Goal: Task Accomplishment & Management: Manage account settings

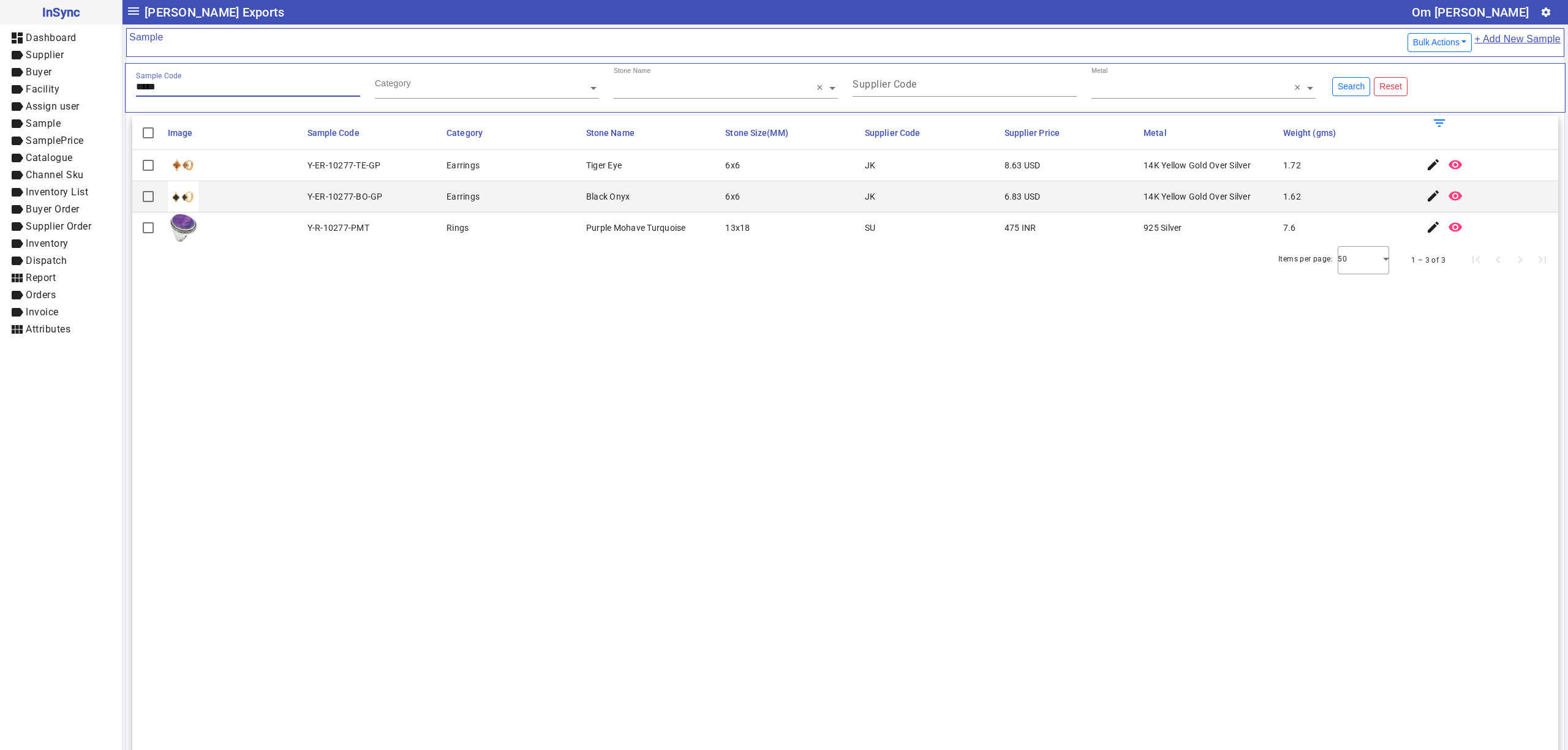
click at [184, 83] on input "*****" at bounding box center [248, 87] width 224 height 11
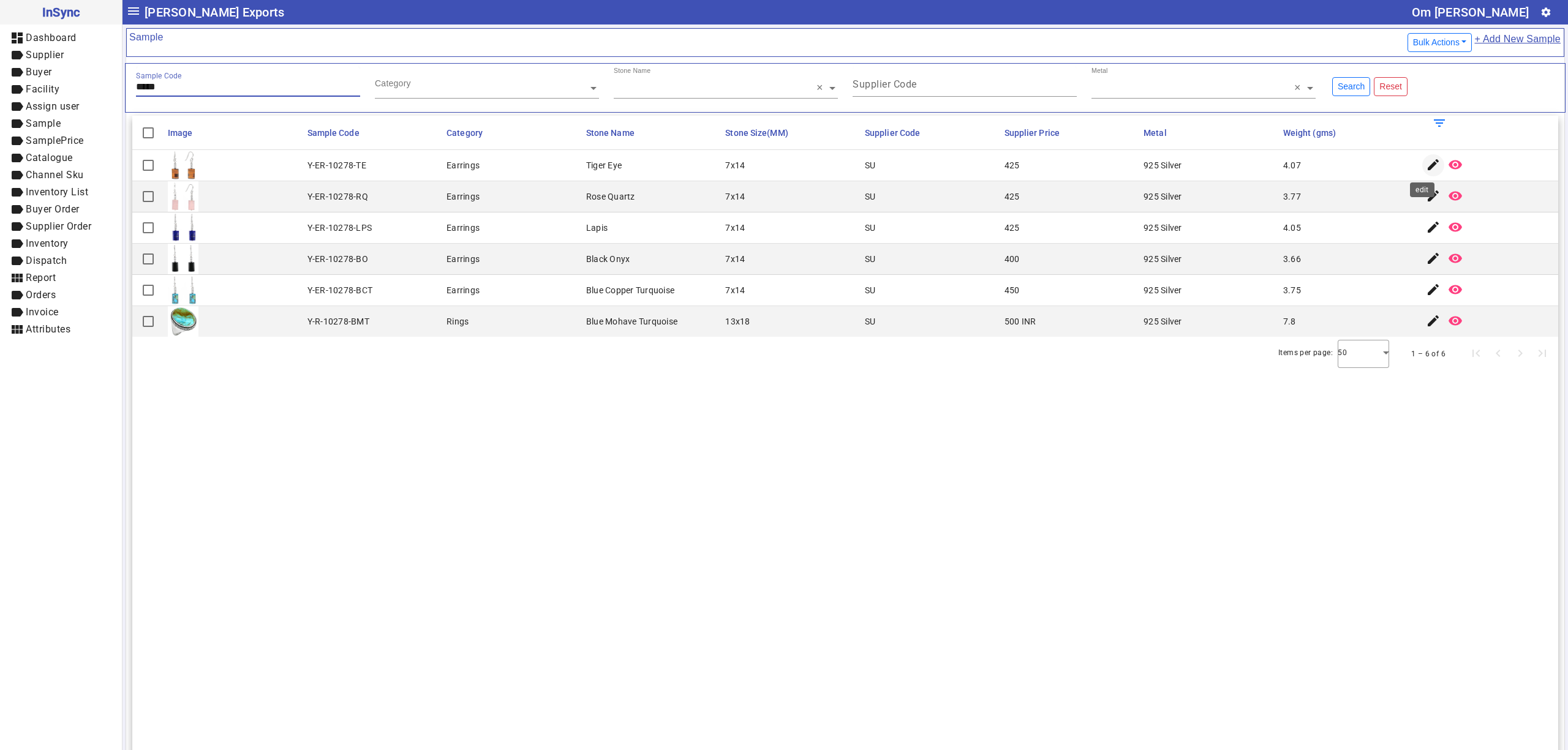
click at [1425, 160] on mat-icon "edit" at bounding box center [1432, 164] width 14 height 14
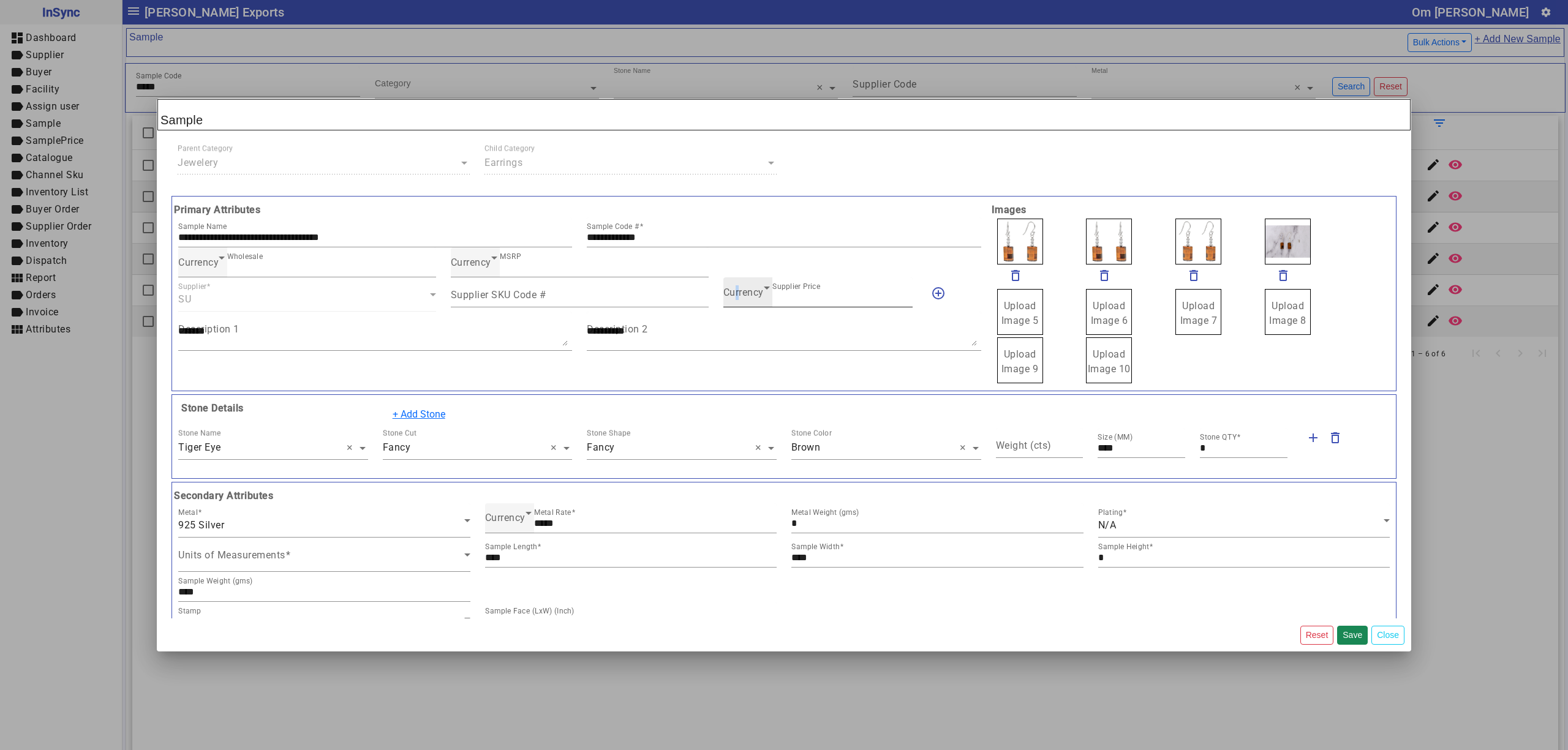
click at [733, 298] on span "Currency" at bounding box center [743, 292] width 40 height 11
click at [758, 333] on mat-option "INR" at bounding box center [812, 331] width 188 height 30
click at [1348, 632] on button "Save" at bounding box center [1352, 635] width 30 height 19
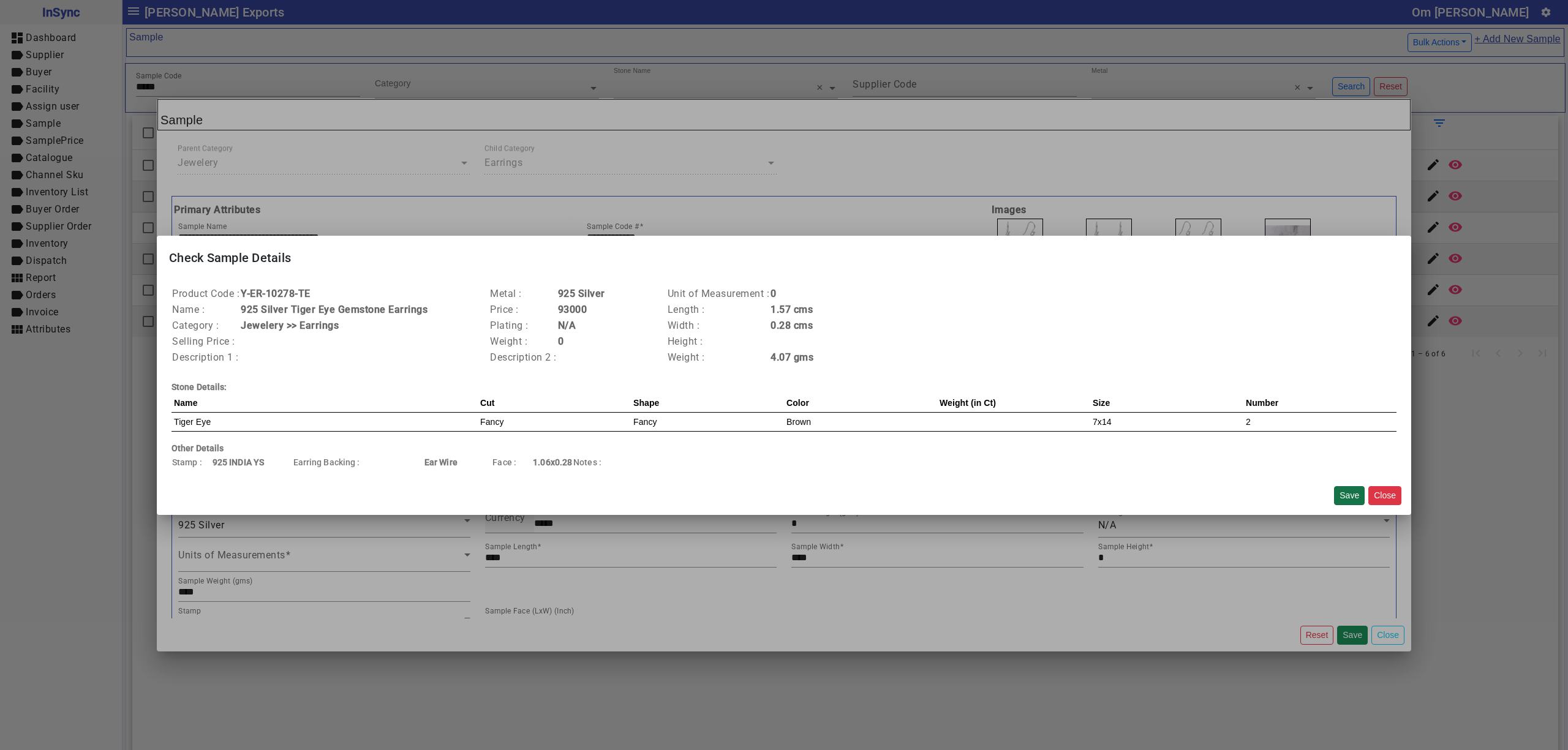
click at [1352, 498] on button "Save" at bounding box center [1349, 495] width 30 height 19
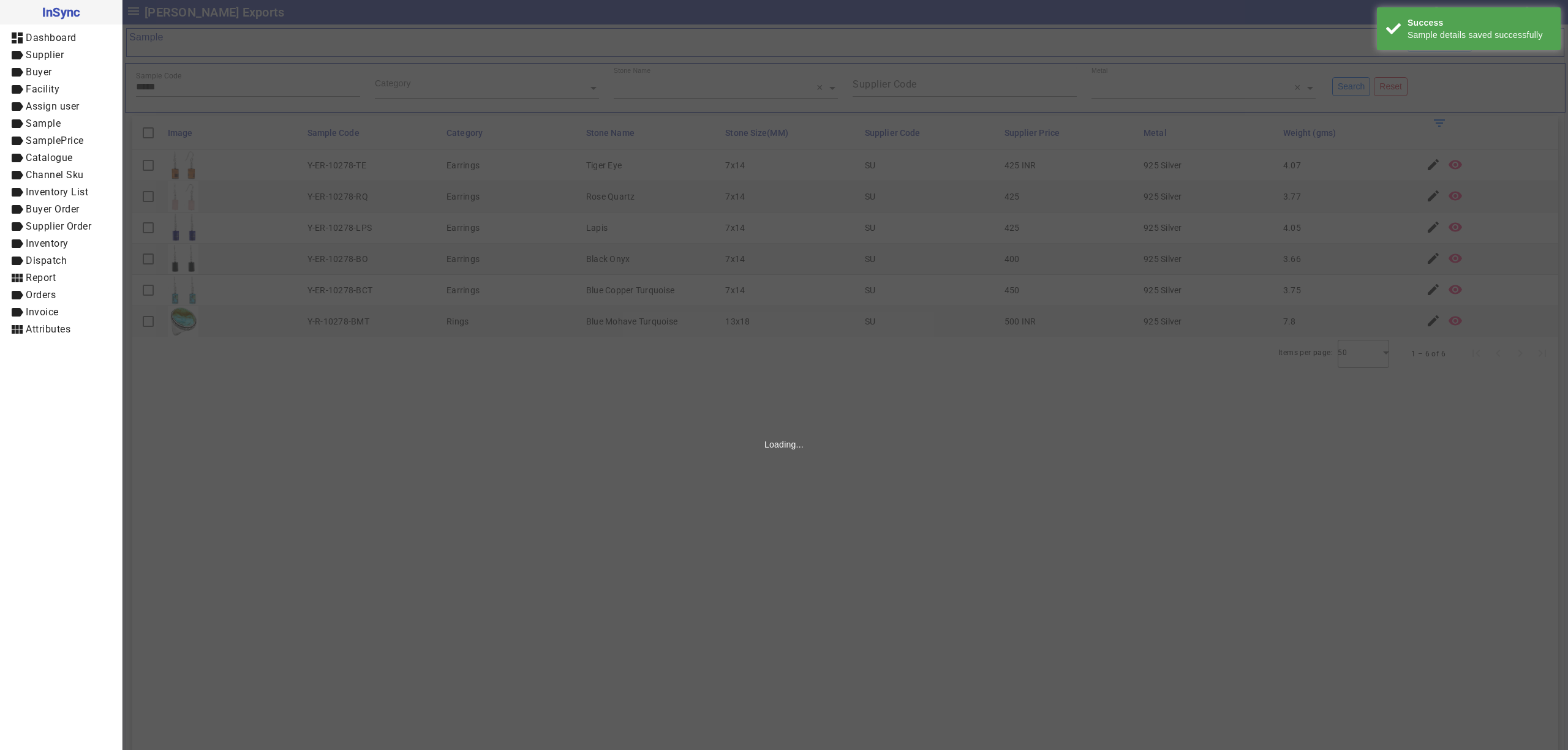
click at [1425, 201] on mat-icon "edit" at bounding box center [1432, 195] width 14 height 14
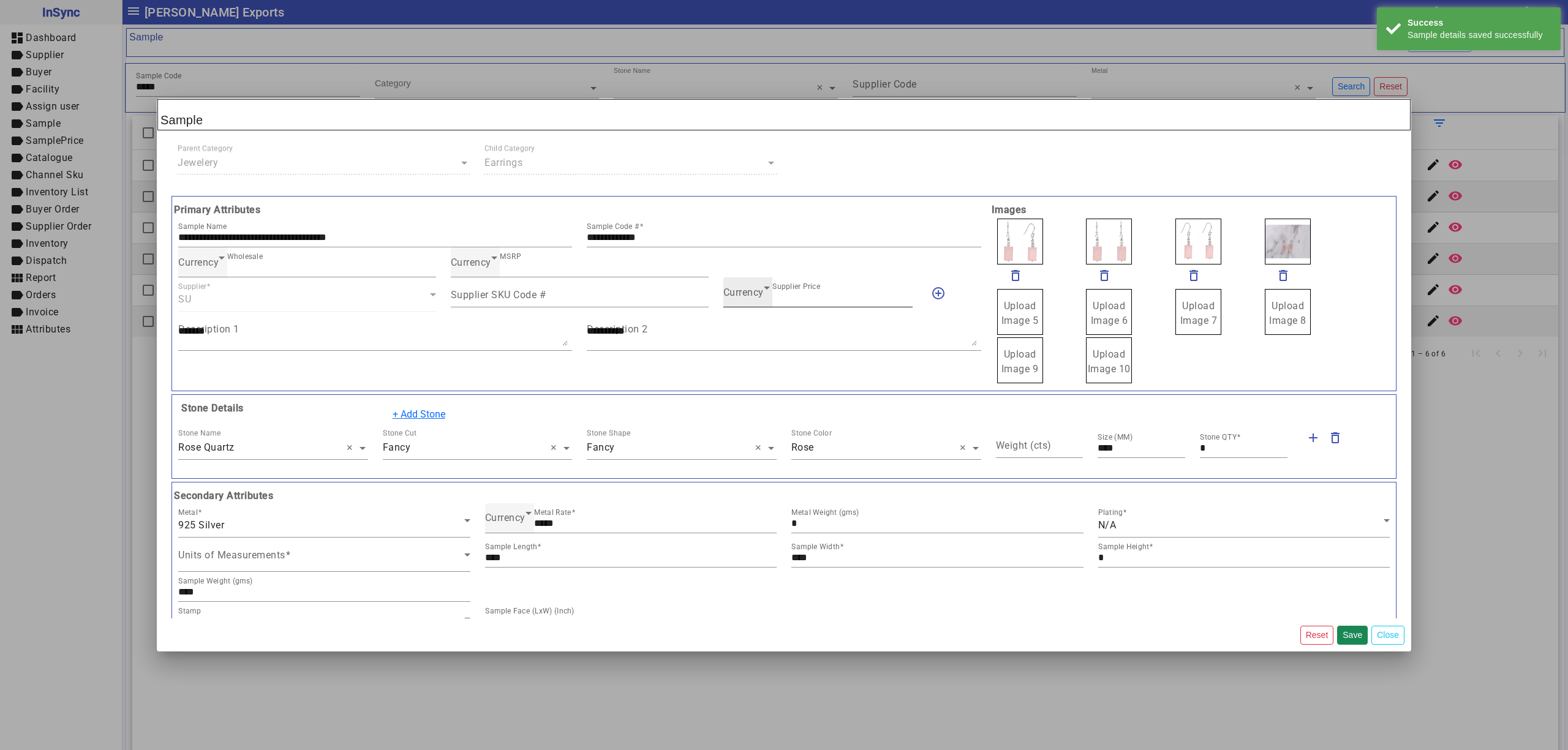
click at [753, 287] on div "Currency Supplier Price ***" at bounding box center [818, 292] width 190 height 30
click at [747, 298] on span "Currency" at bounding box center [743, 292] width 40 height 11
click at [759, 332] on mat-option "INR" at bounding box center [812, 331] width 188 height 30
click at [1351, 630] on button "Save" at bounding box center [1352, 635] width 30 height 19
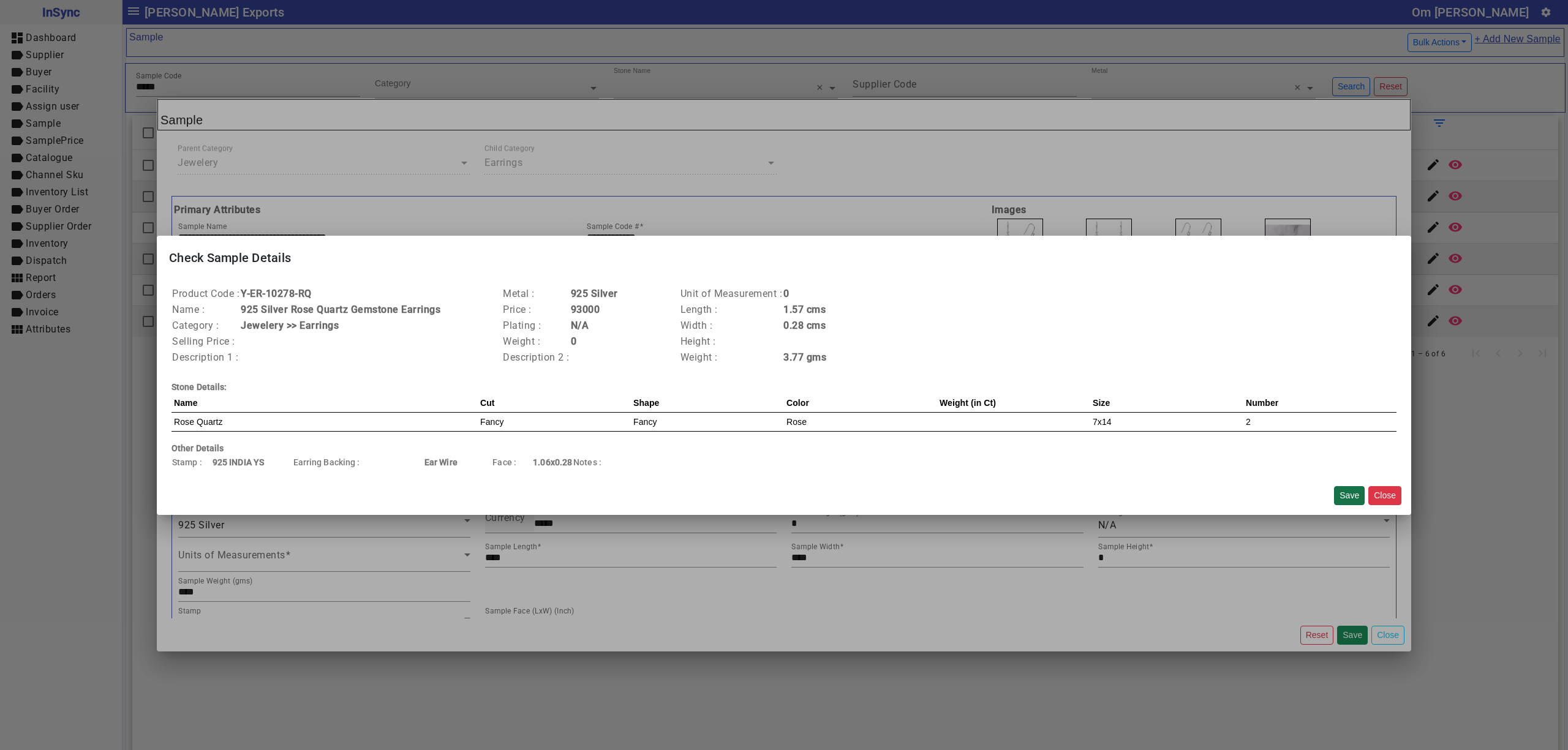
click at [1345, 494] on button "Save" at bounding box center [1349, 495] width 30 height 19
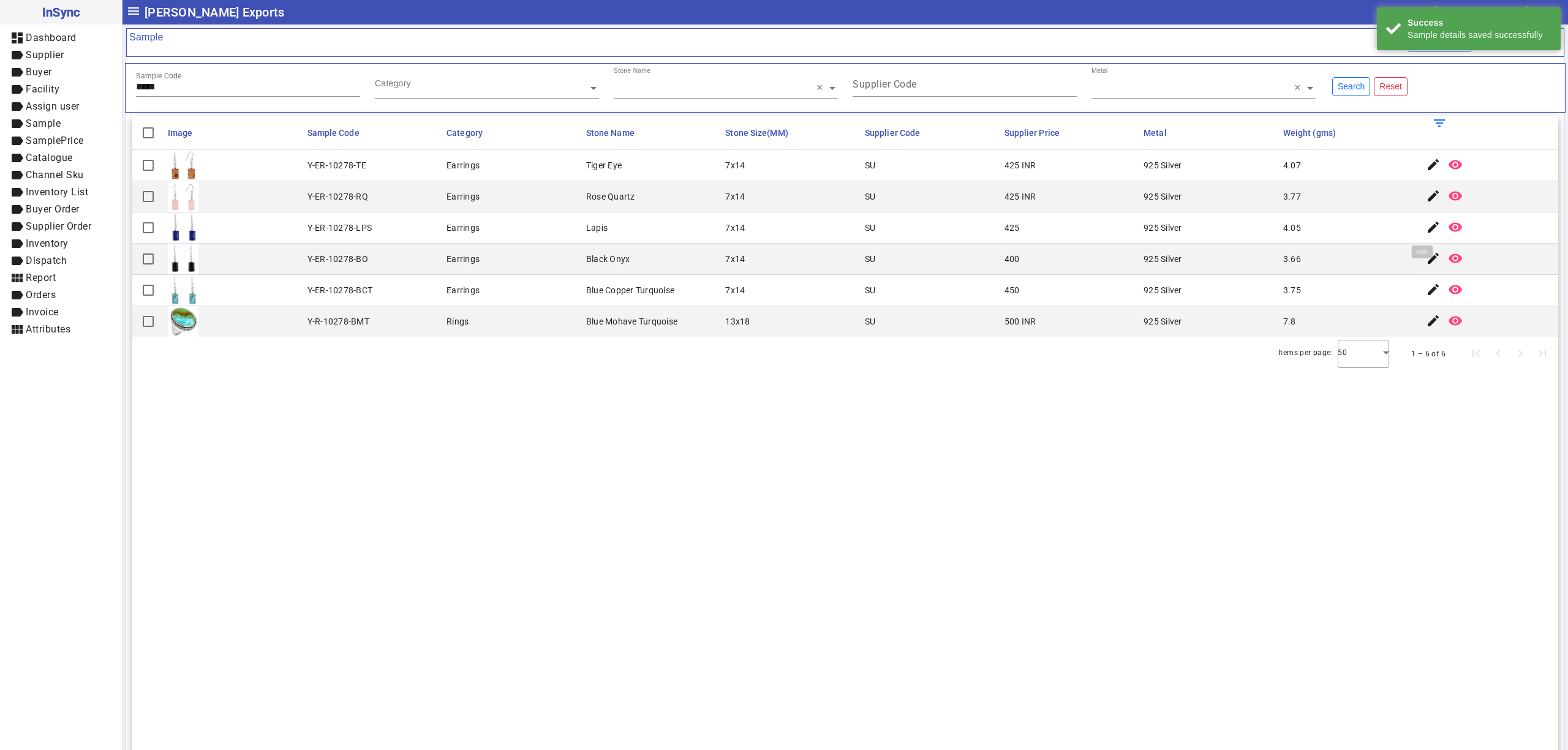
click at [1425, 226] on mat-icon "edit" at bounding box center [1432, 226] width 14 height 14
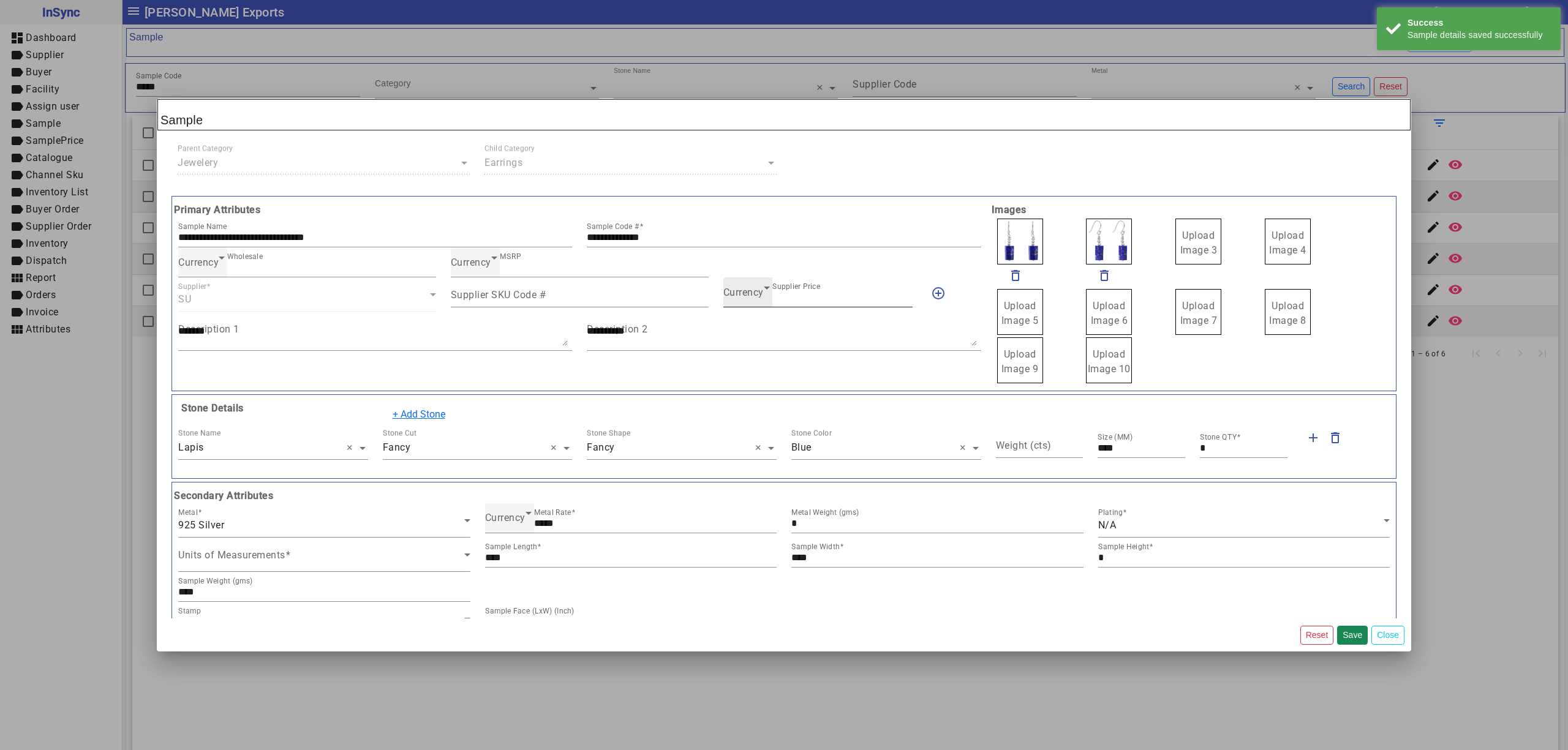
click at [725, 298] on span "Currency" at bounding box center [743, 292] width 40 height 11
click at [736, 323] on span "INR" at bounding box center [736, 330] width 17 height 14
click at [1346, 635] on button "Save" at bounding box center [1352, 635] width 30 height 19
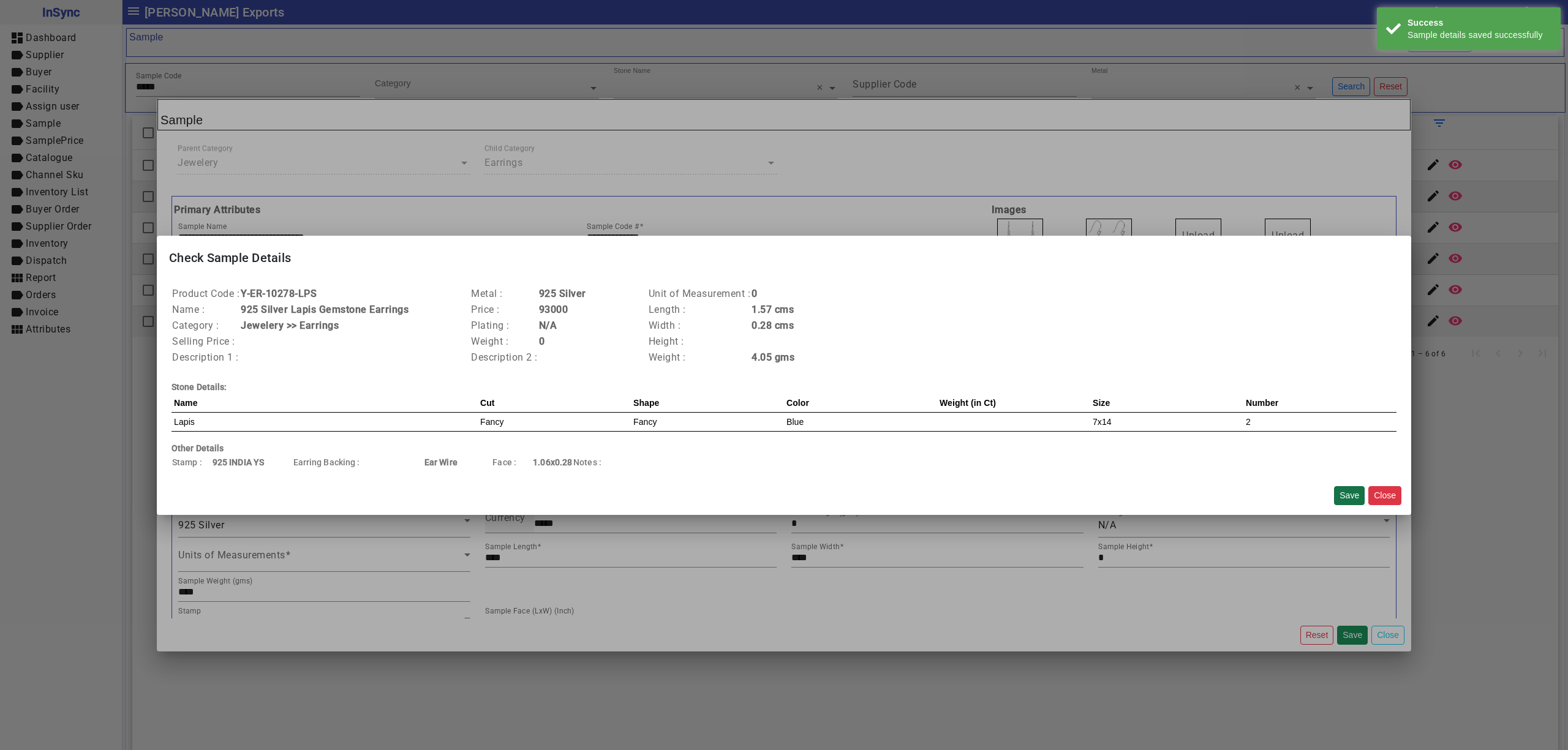
click at [1348, 489] on button "Save" at bounding box center [1349, 495] width 30 height 19
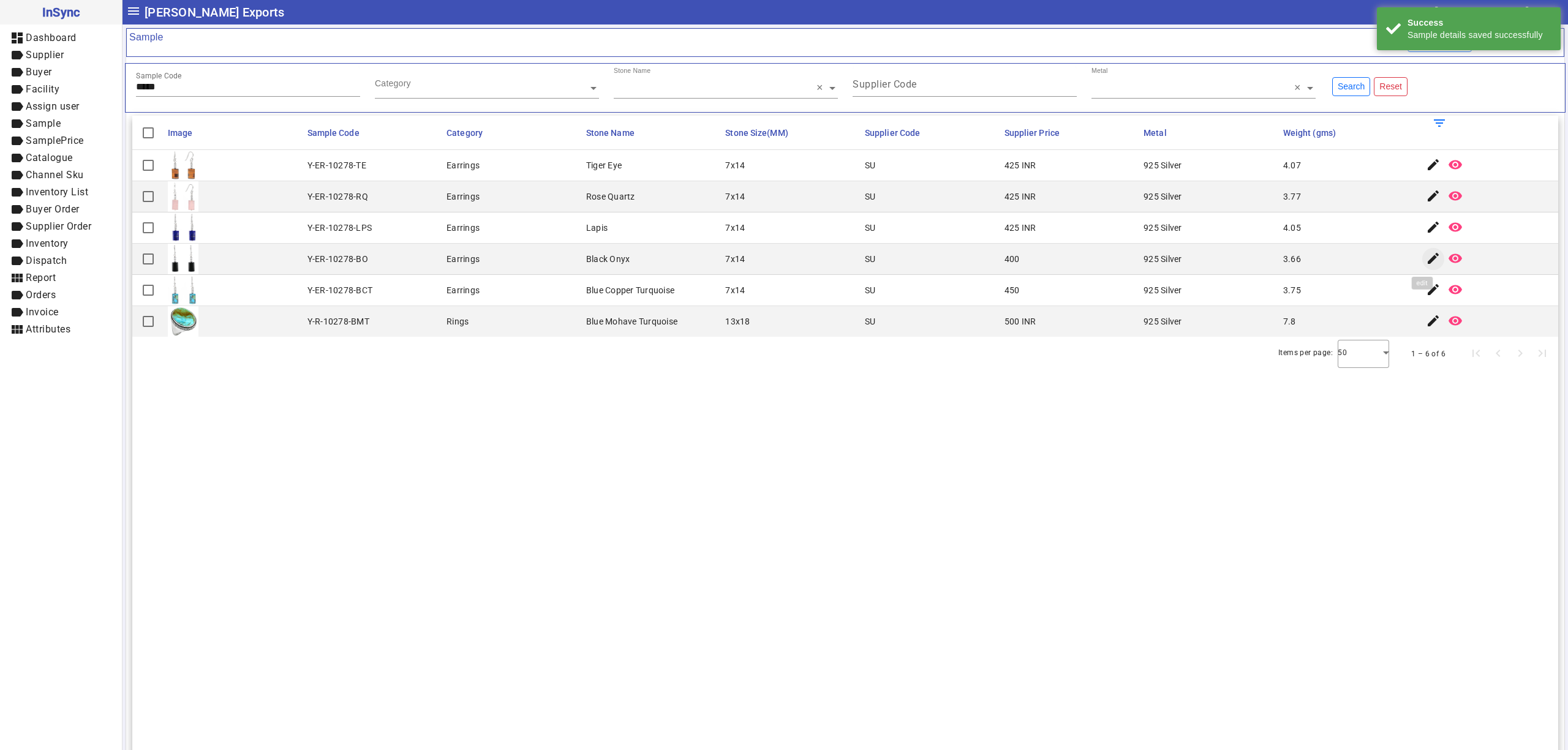
click at [1425, 253] on mat-icon "edit" at bounding box center [1432, 258] width 14 height 14
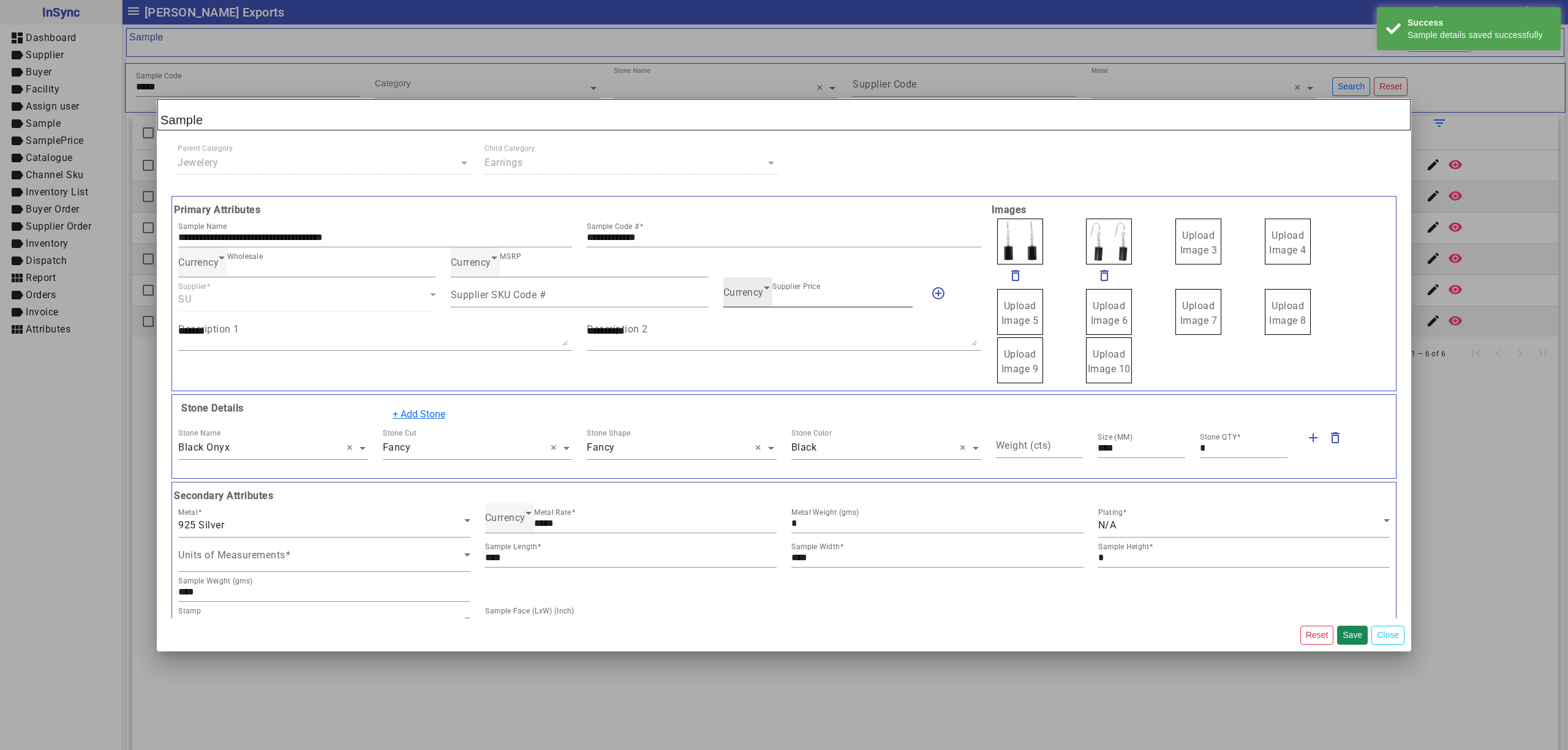
click at [738, 291] on span "Currency" at bounding box center [743, 292] width 40 height 11
click at [751, 325] on mat-option "INR" at bounding box center [812, 331] width 188 height 30
click at [1354, 634] on button "Save" at bounding box center [1352, 635] width 30 height 19
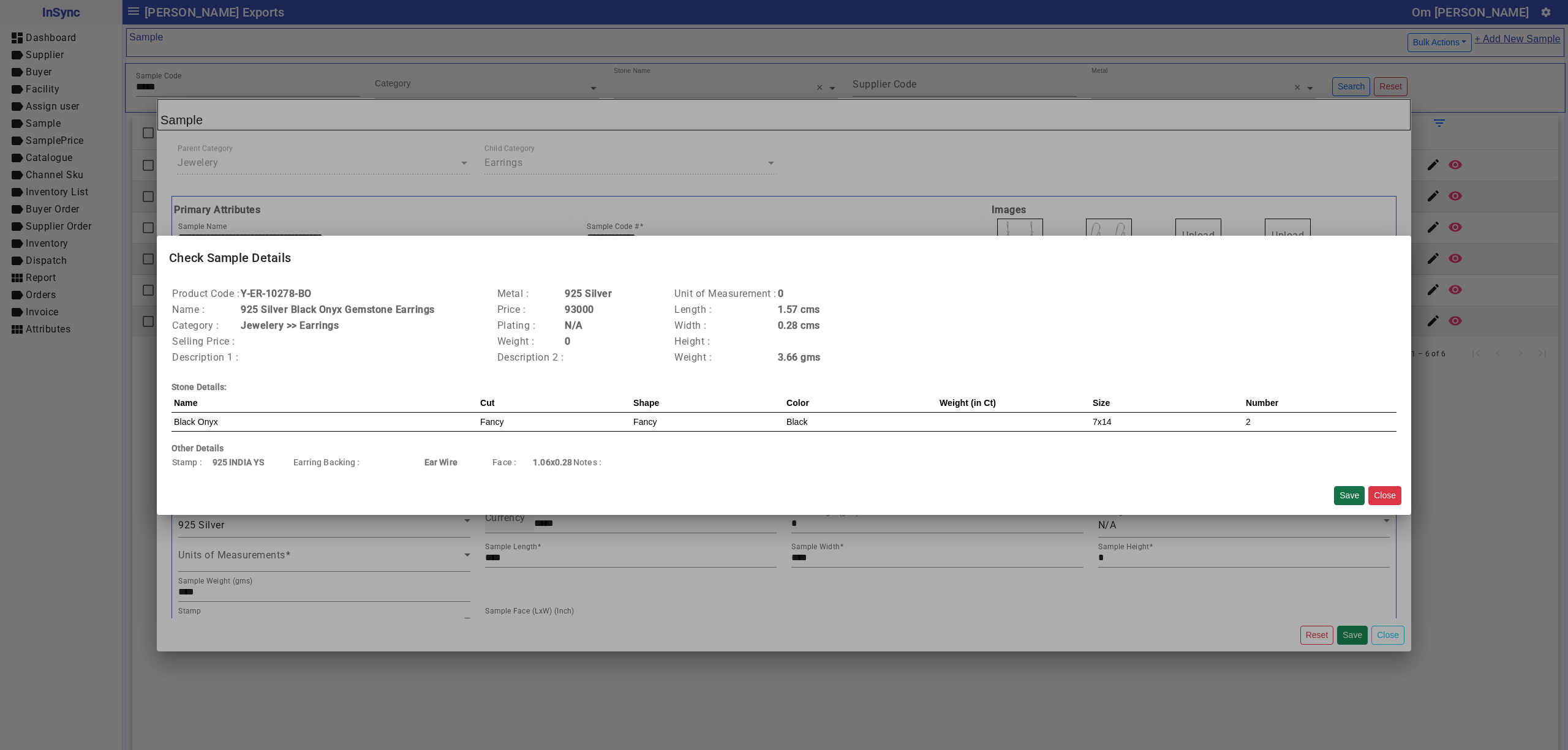
click at [1355, 490] on button "Save" at bounding box center [1349, 495] width 30 height 19
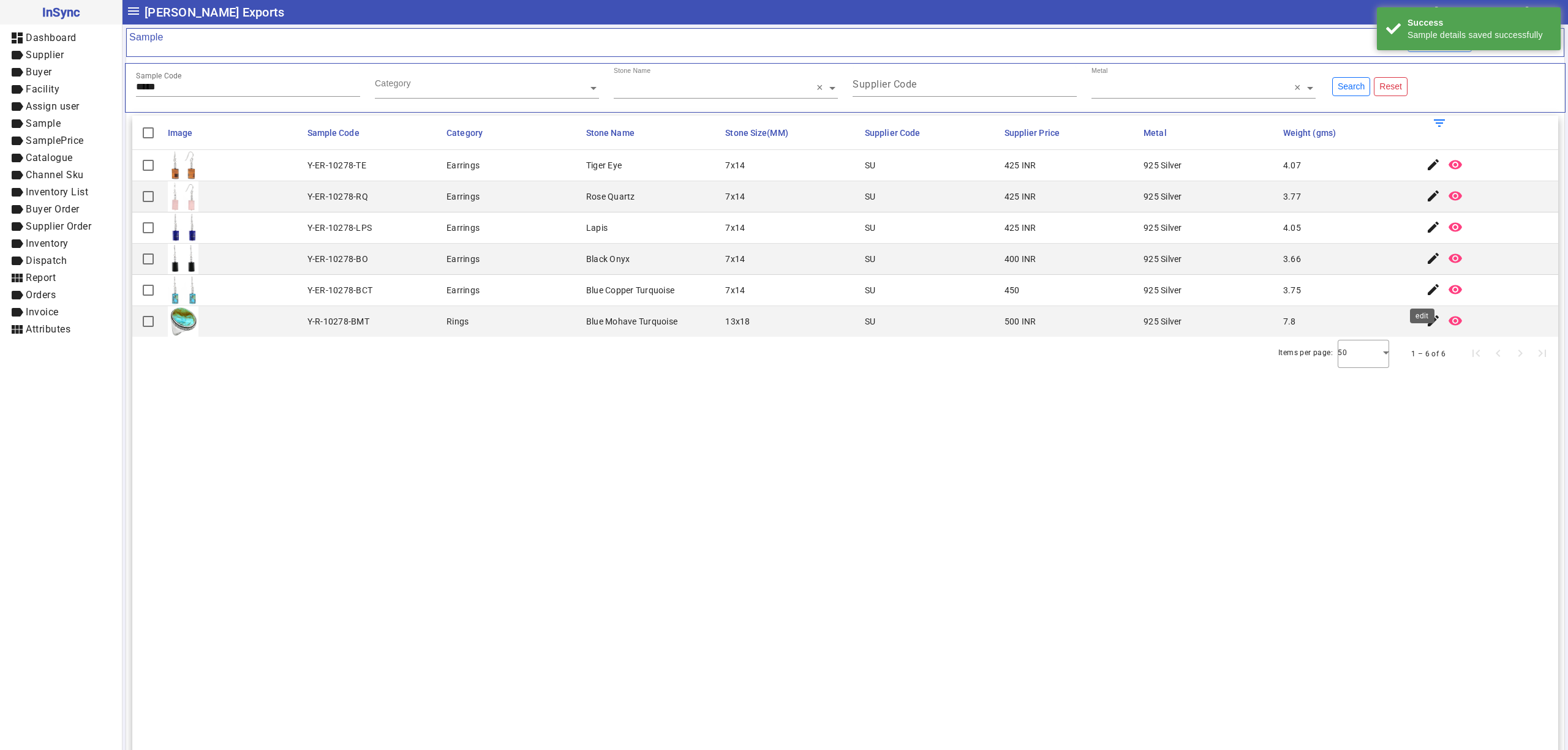
click at [1425, 285] on mat-icon "edit" at bounding box center [1432, 289] width 14 height 14
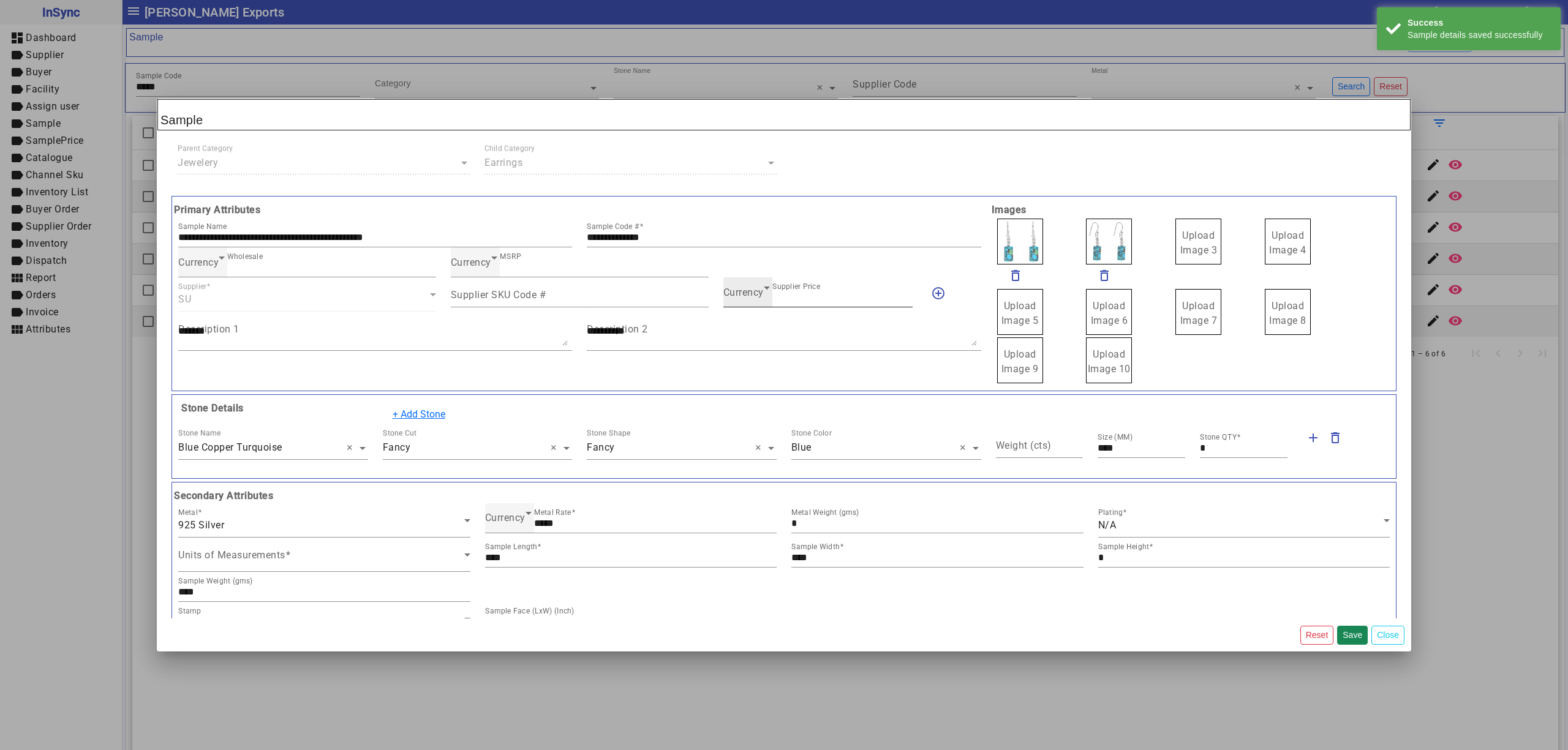
click at [738, 297] on span "Currency" at bounding box center [743, 292] width 40 height 11
click at [765, 334] on mat-option "INR" at bounding box center [812, 331] width 188 height 30
click at [1353, 633] on button "Save" at bounding box center [1352, 635] width 30 height 19
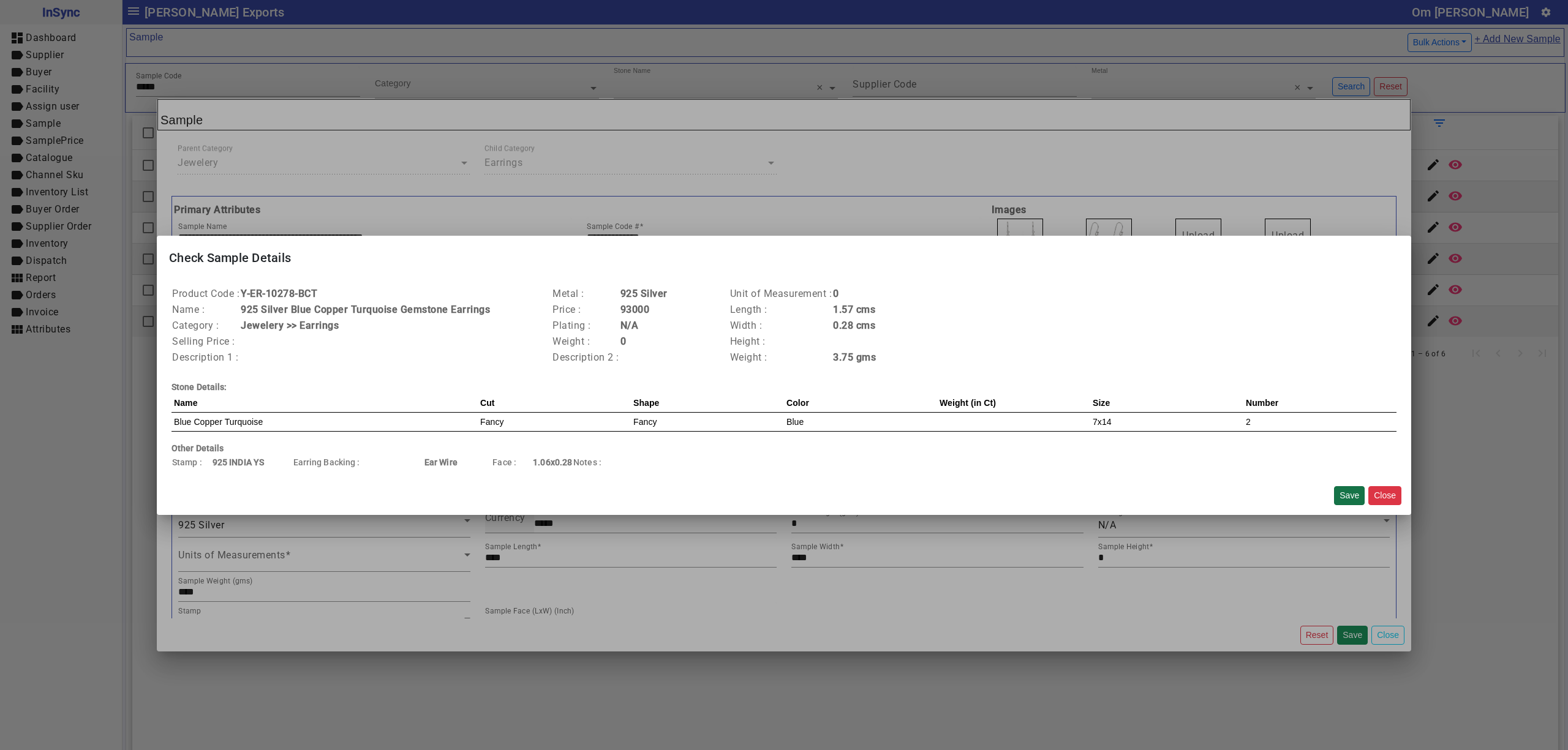
click at [1341, 495] on button "Save" at bounding box center [1349, 495] width 30 height 19
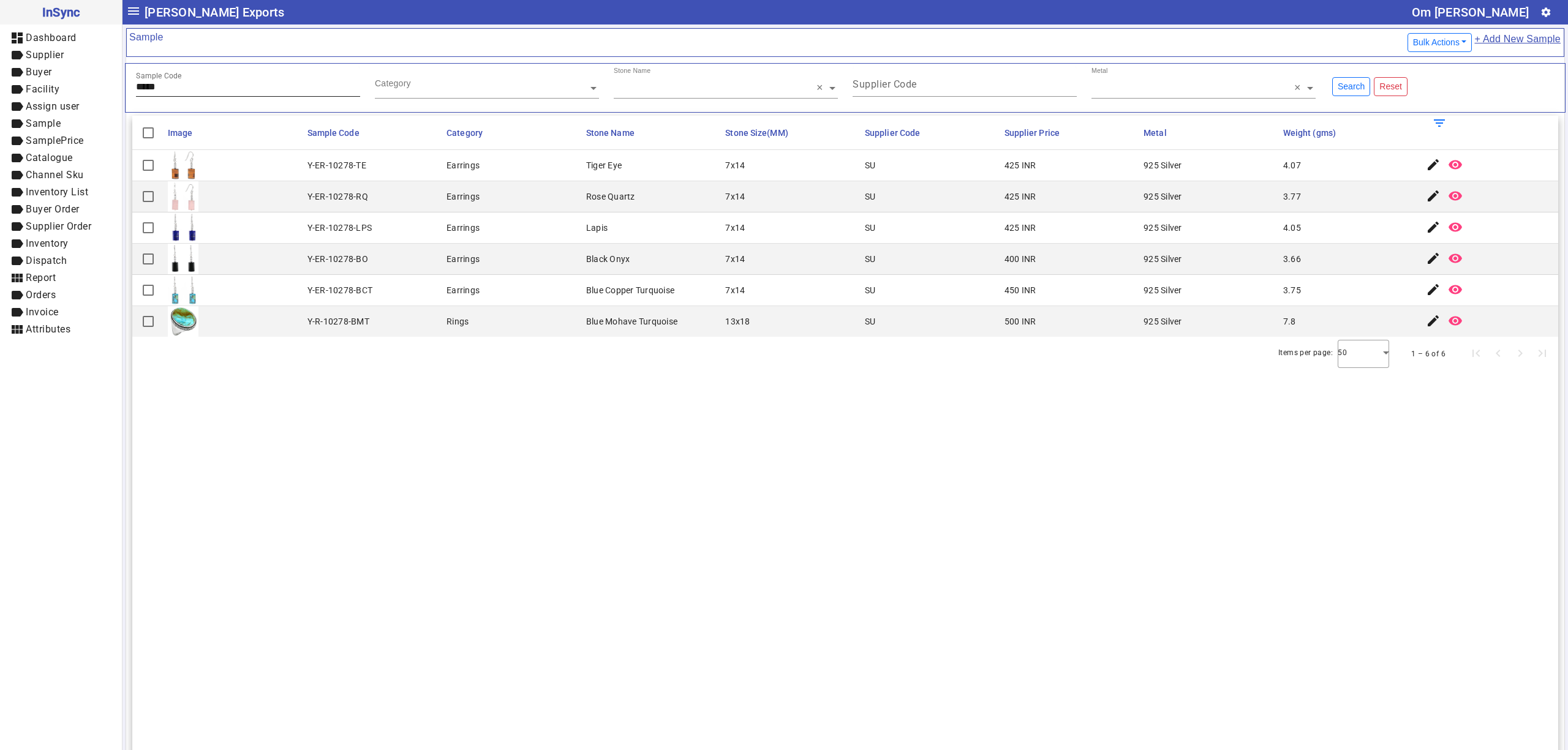
click at [245, 89] on input "*****" at bounding box center [248, 87] width 224 height 11
click at [1425, 162] on mat-icon "edit" at bounding box center [1432, 164] width 14 height 14
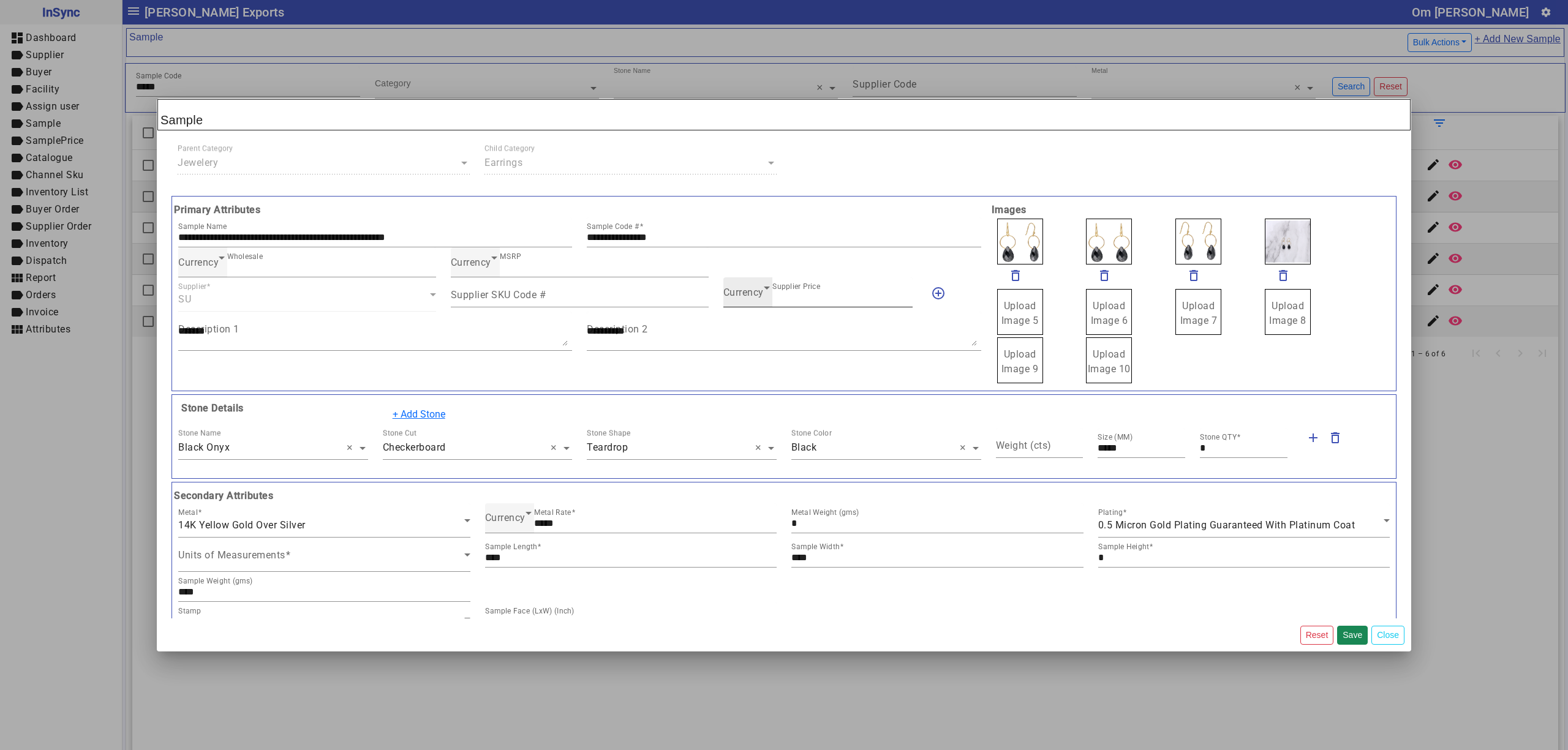
click at [733, 297] on span "Currency" at bounding box center [743, 292] width 40 height 11
click at [752, 324] on mat-option "INR" at bounding box center [812, 331] width 188 height 30
click at [1348, 631] on button "Save" at bounding box center [1352, 635] width 30 height 19
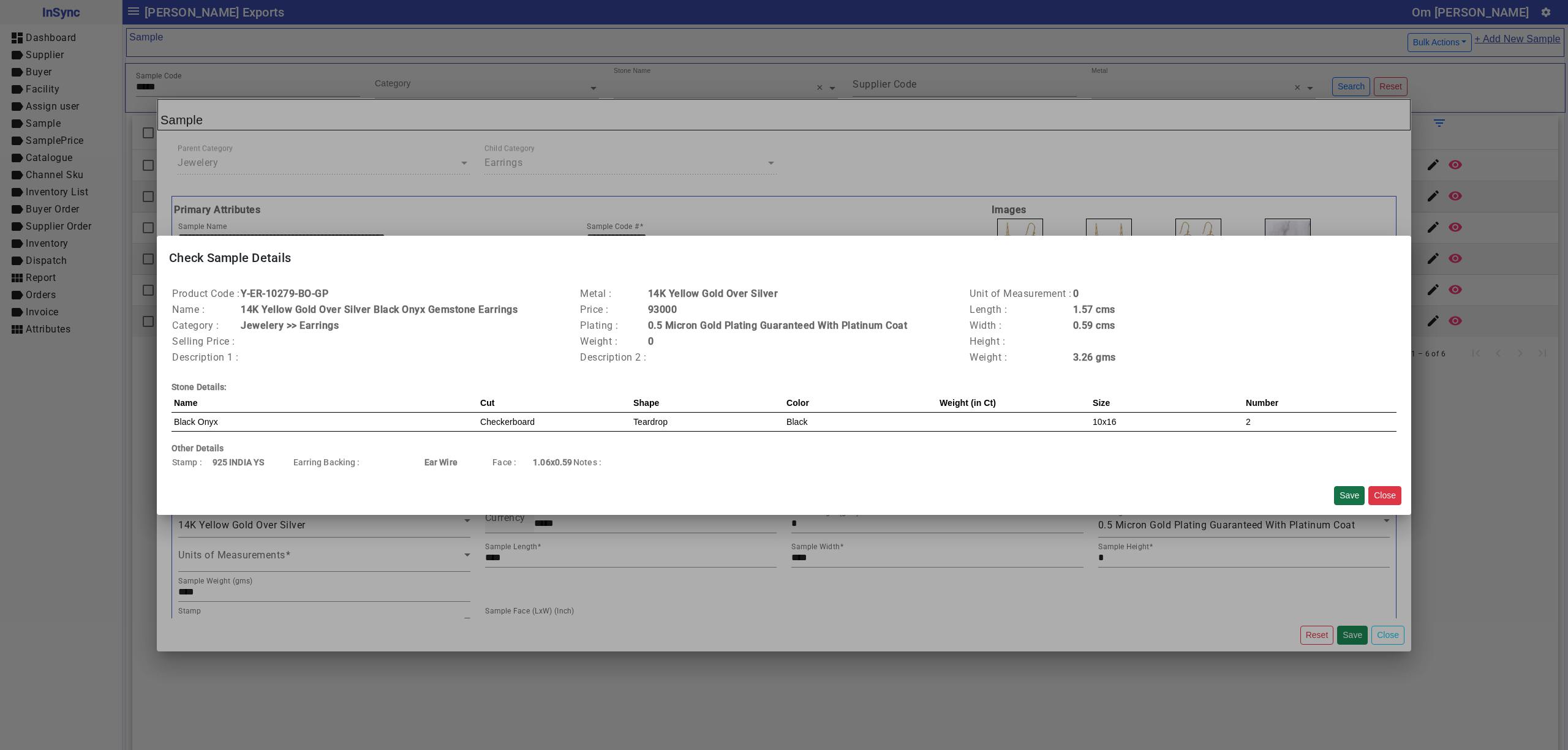
click at [1342, 491] on button "Save" at bounding box center [1349, 495] width 30 height 19
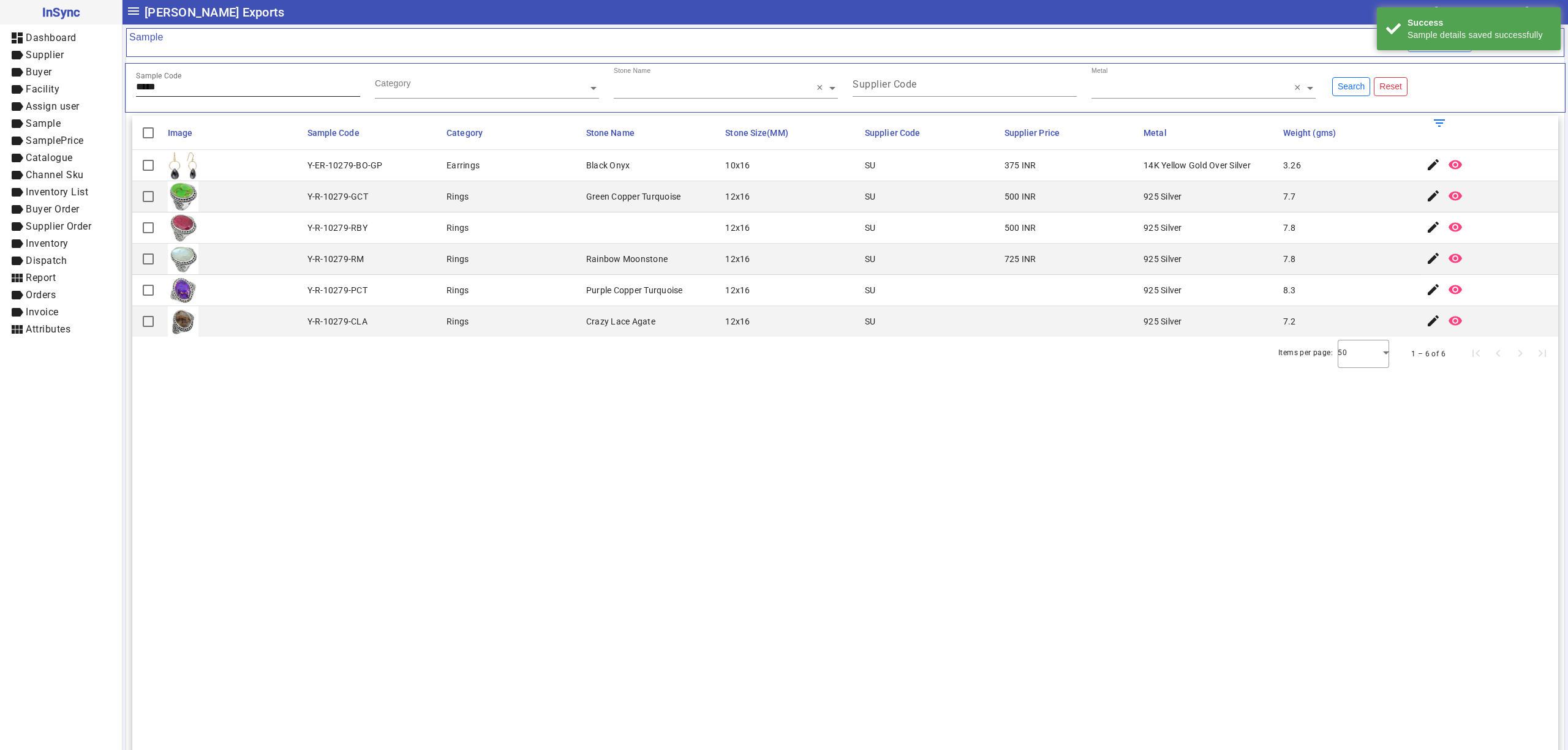
click at [244, 97] on div "Sample Code *****" at bounding box center [248, 82] width 224 height 30
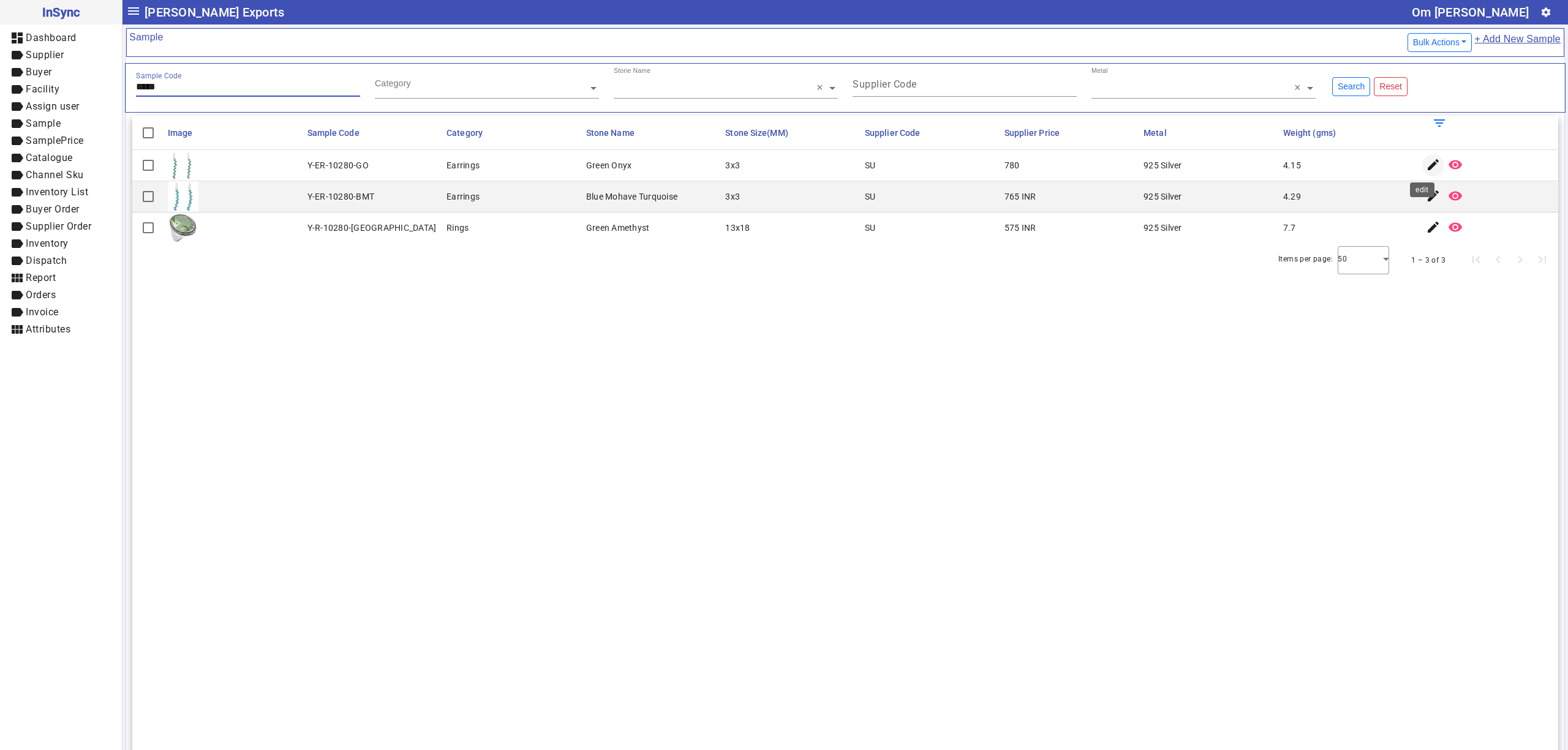
click at [1424, 157] on span "button" at bounding box center [1433, 165] width 30 height 30
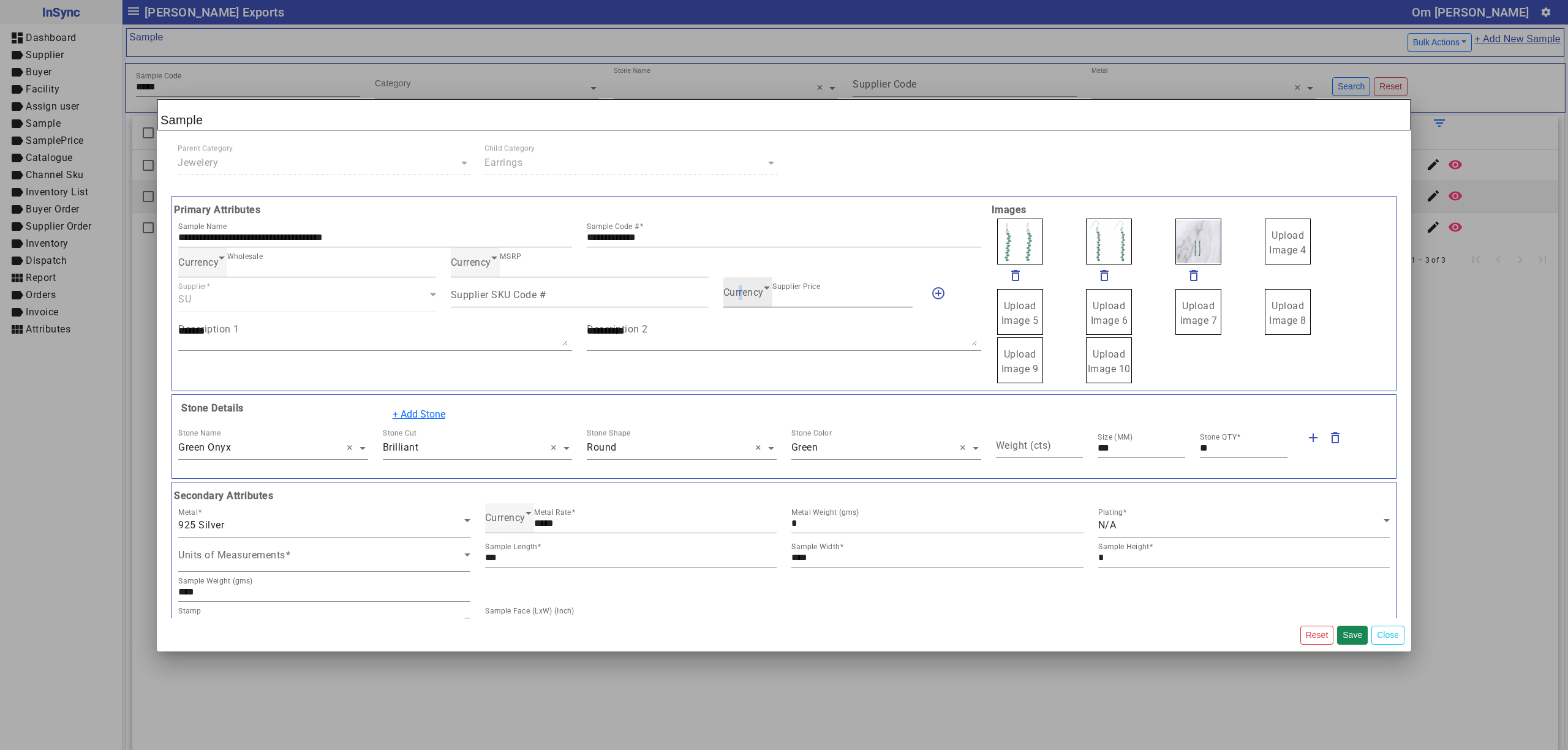
click at [735, 296] on span "Currency" at bounding box center [743, 292] width 40 height 11
click at [738, 329] on span "INR" at bounding box center [736, 330] width 17 height 14
click at [1360, 637] on button "Save" at bounding box center [1352, 635] width 30 height 19
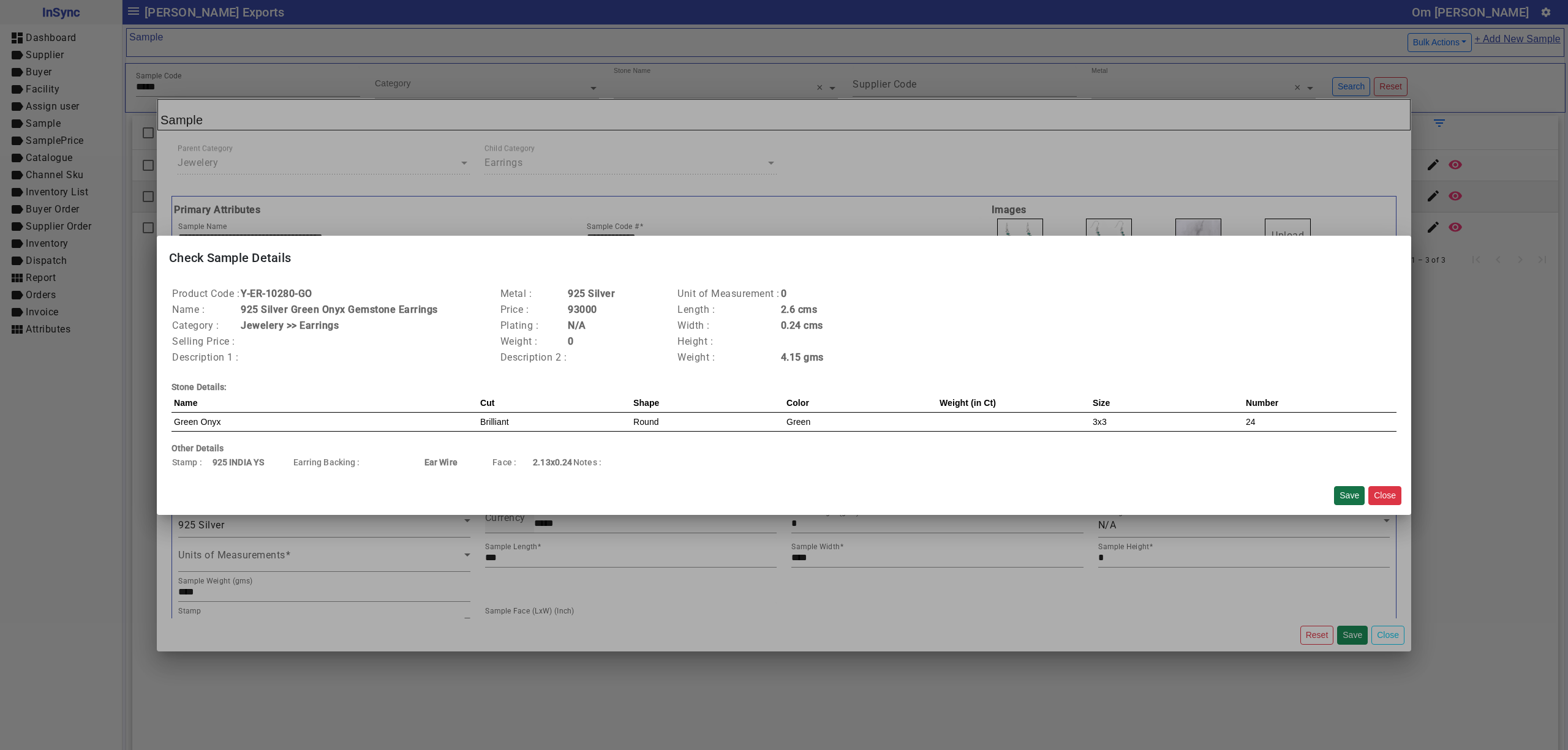
click at [1355, 492] on button "Save" at bounding box center [1349, 495] width 30 height 19
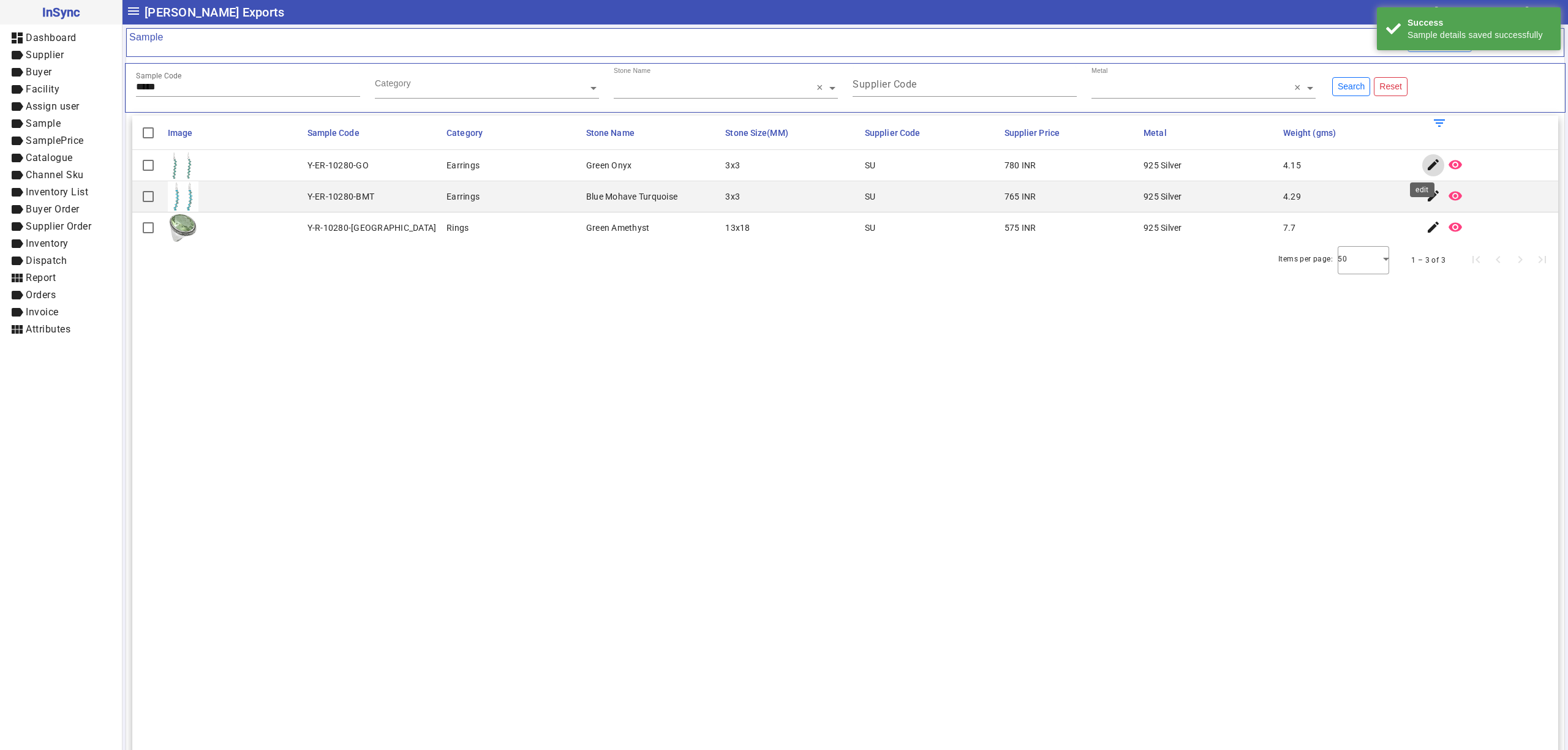
click at [1425, 163] on mat-icon "edit" at bounding box center [1432, 164] width 14 height 14
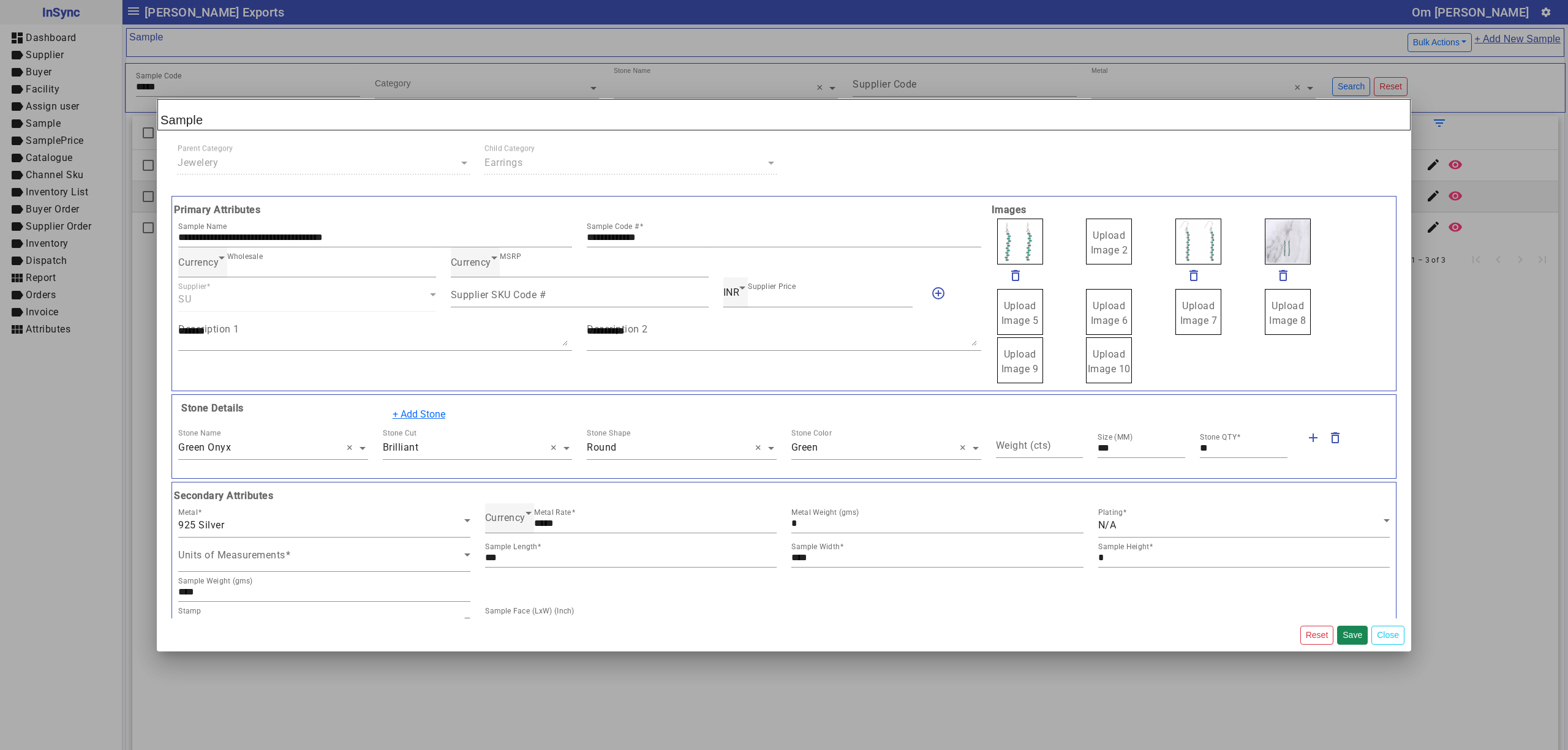
drag, startPoint x: 1101, startPoint y: 231, endPoint x: 1092, endPoint y: 233, distance: 9.2
drag, startPoint x: 684, startPoint y: 239, endPoint x: 628, endPoint y: 256, distance: 58.5
click at [520, 216] on div "**********" at bounding box center [579, 293] width 818 height 182
click at [1000, 243] on label "Upload Image 1" at bounding box center [1020, 242] width 46 height 46
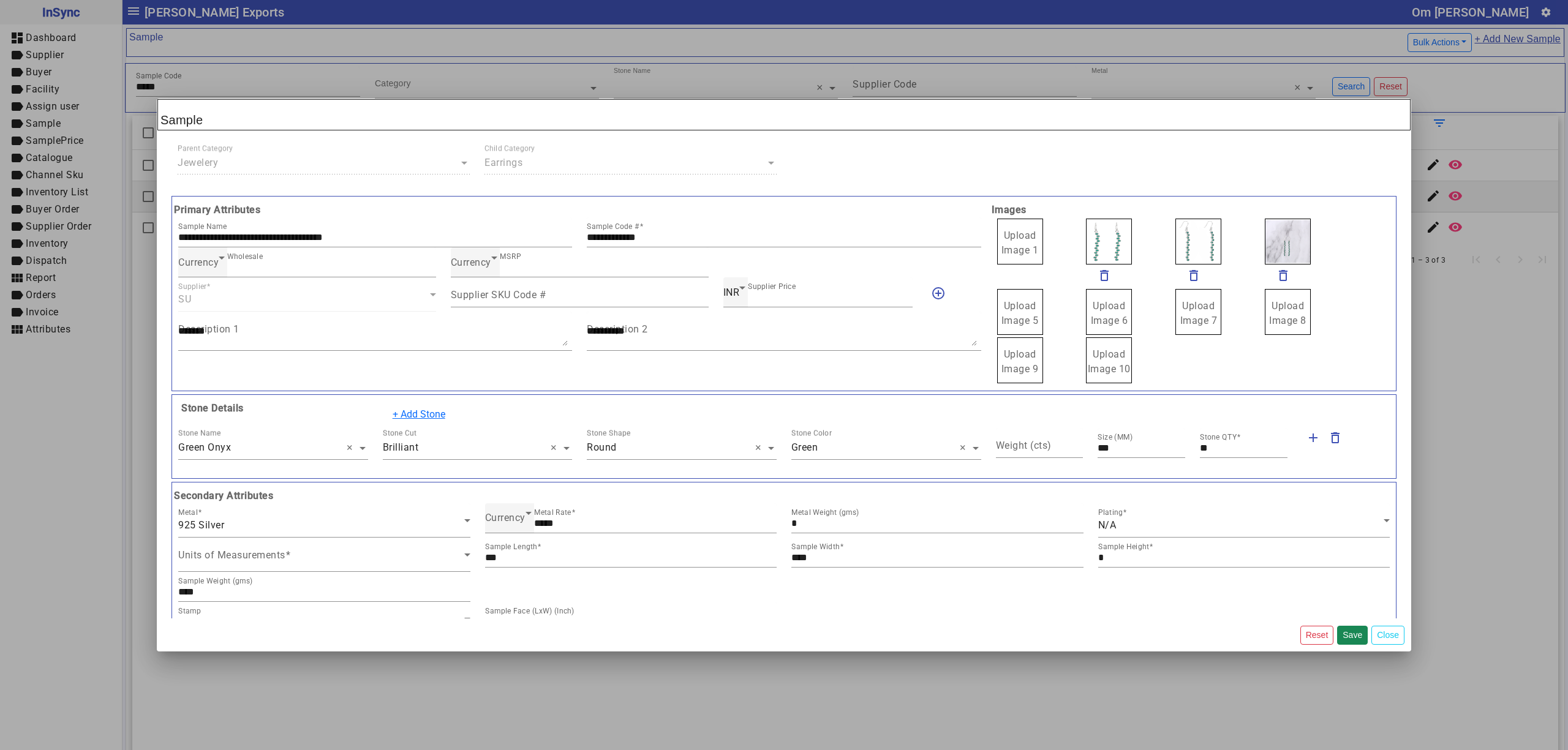
click at [1000, 243] on label "Upload Image 1" at bounding box center [1020, 242] width 46 height 46
drag, startPoint x: 1000, startPoint y: 243, endPoint x: 1188, endPoint y: 353, distance: 217.8
click at [1015, 229] on label "Upload Image 1" at bounding box center [1020, 242] width 46 height 46
click at [0, 0] on input "Upload Image 1" at bounding box center [0, 0] width 0 height 0
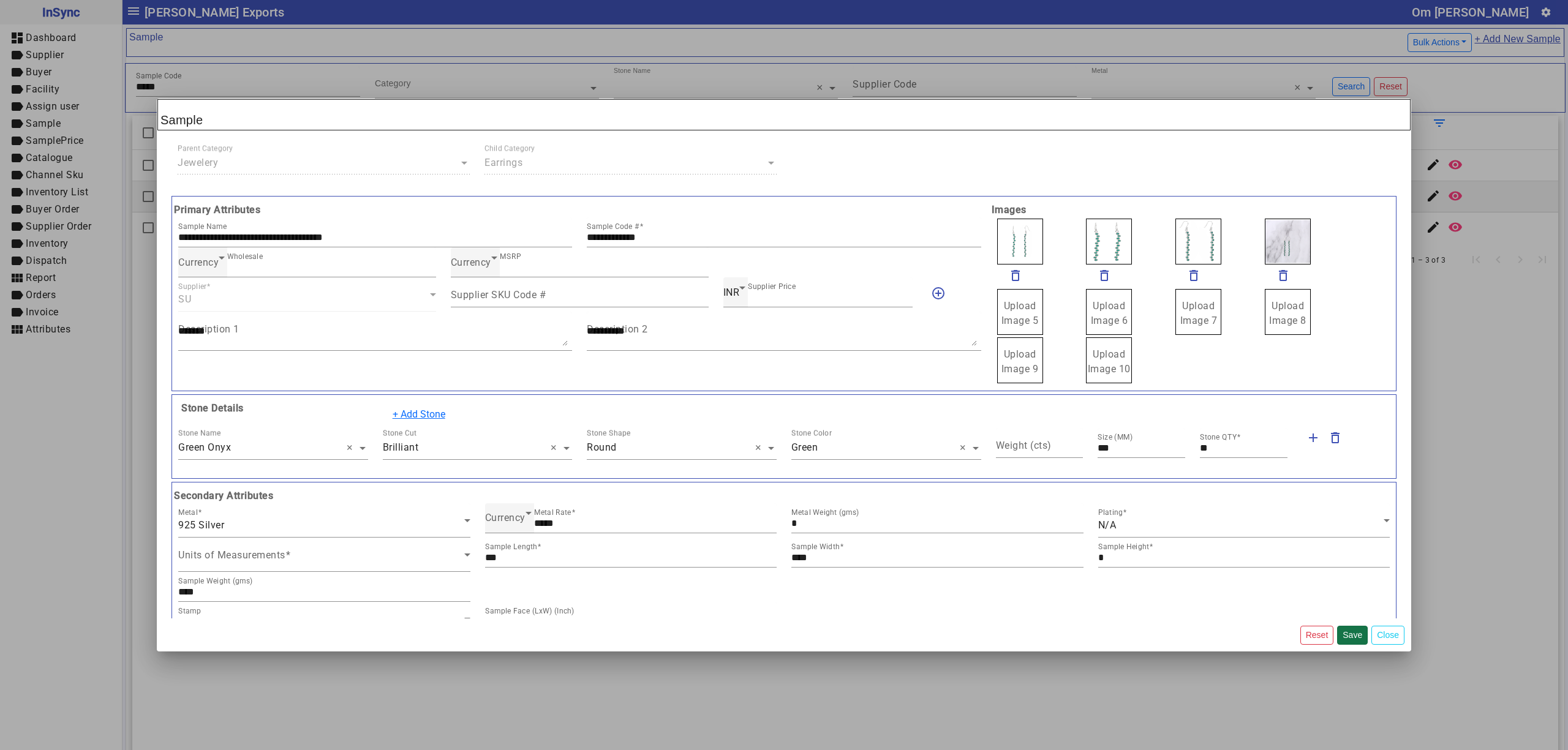
click at [1357, 628] on button "Save" at bounding box center [1352, 635] width 30 height 19
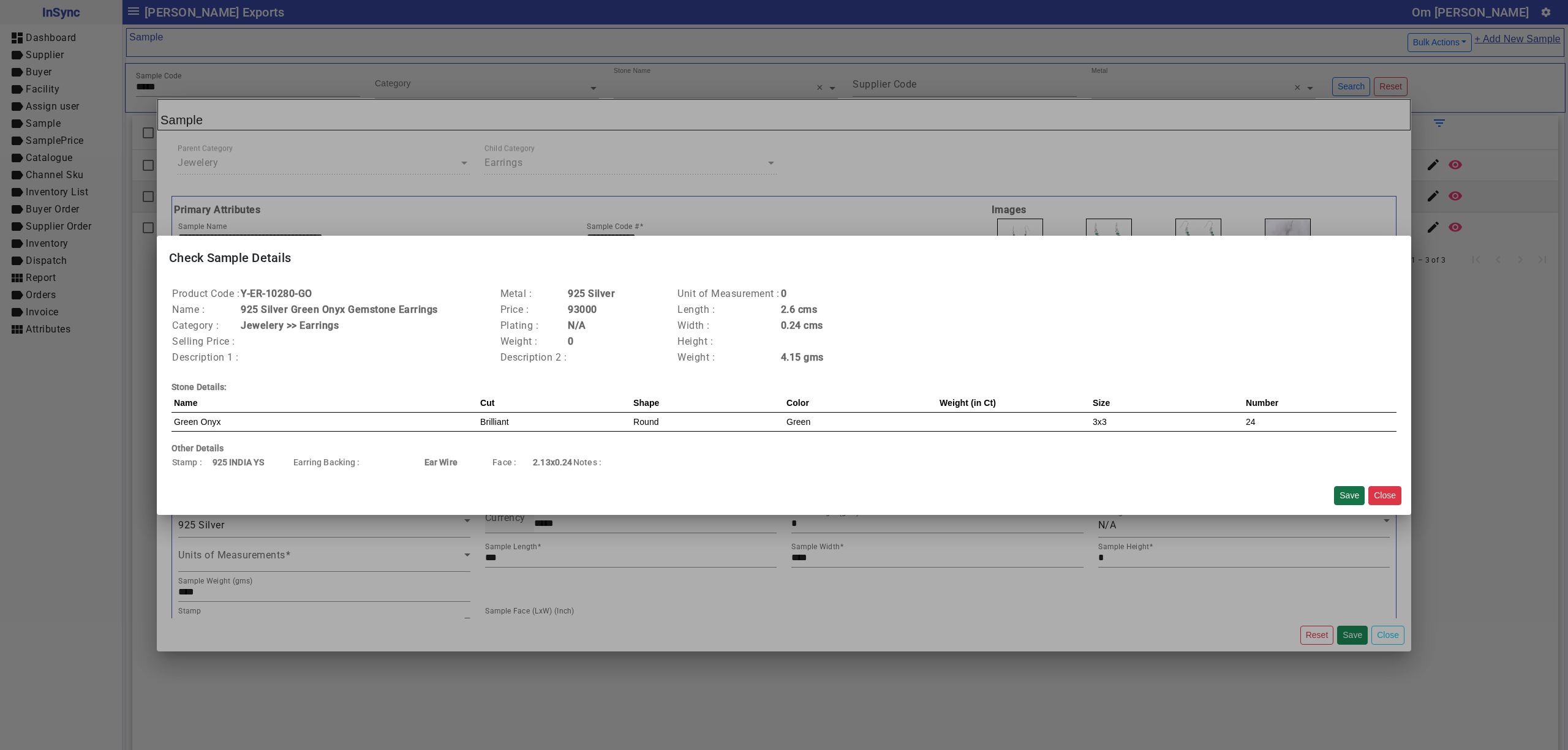
drag, startPoint x: 1351, startPoint y: 491, endPoint x: 1345, endPoint y: 495, distance: 7.2
click at [1345, 495] on button "Save" at bounding box center [1349, 495] width 30 height 19
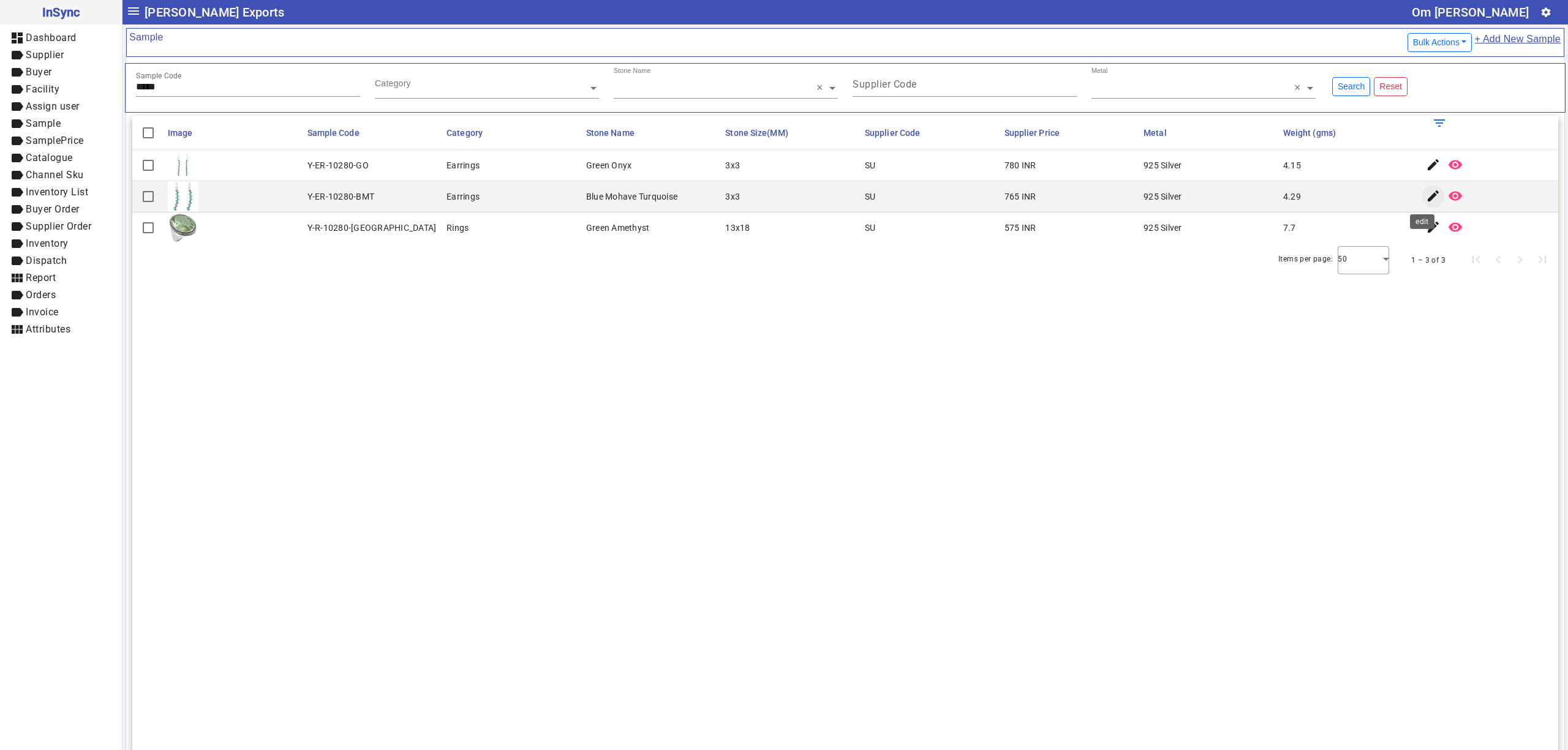
click at [1419, 204] on span "button" at bounding box center [1433, 197] width 30 height 30
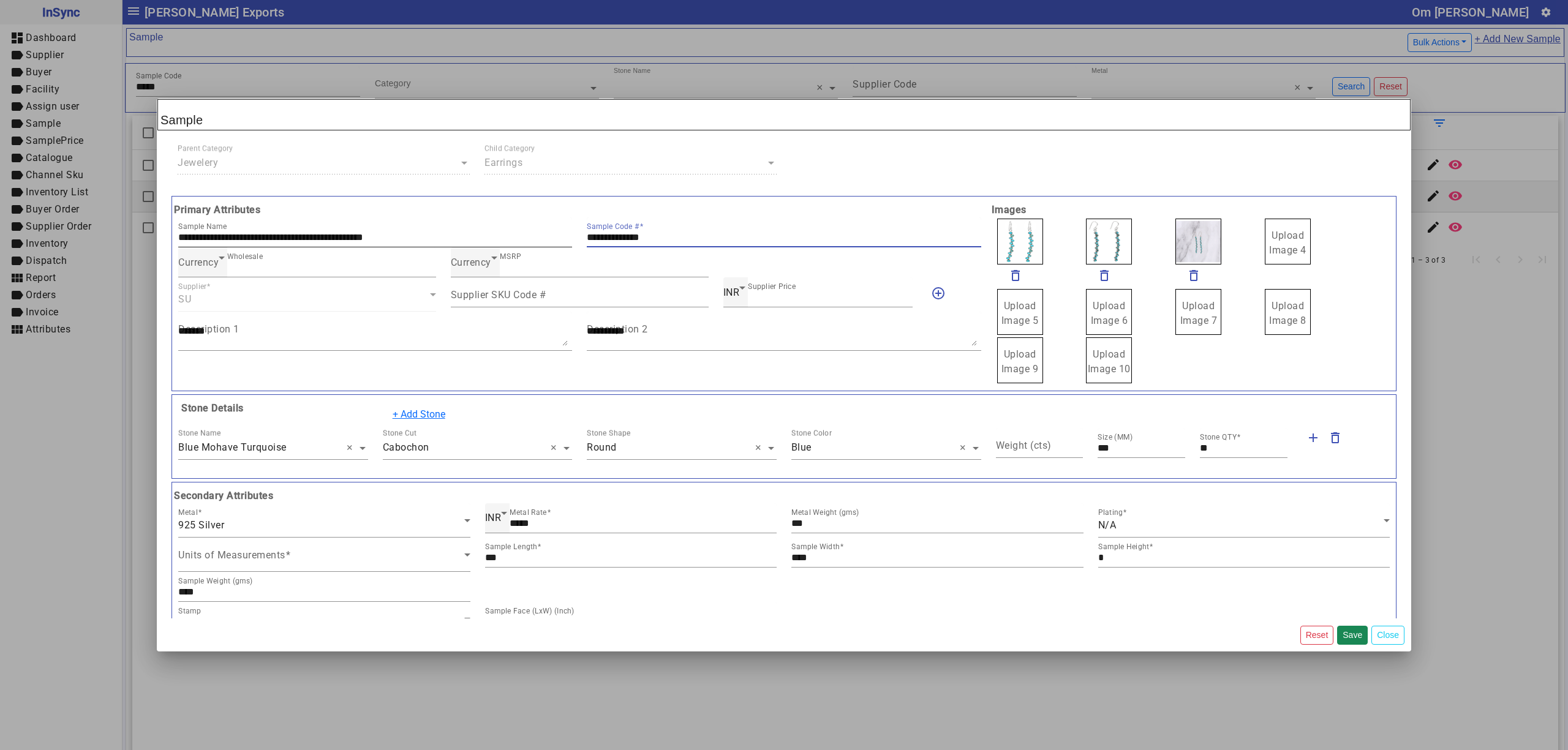
drag, startPoint x: 676, startPoint y: 239, endPoint x: 531, endPoint y: 246, distance: 145.2
click at [531, 246] on div "**********" at bounding box center [579, 232] width 818 height 30
drag, startPoint x: 1275, startPoint y: 244, endPoint x: 1223, endPoint y: 251, distance: 52.5
drag, startPoint x: 1017, startPoint y: 248, endPoint x: 996, endPoint y: 246, distance: 21.1
click at [1029, 245] on span "Upload Image 1" at bounding box center [1020, 242] width 37 height 27
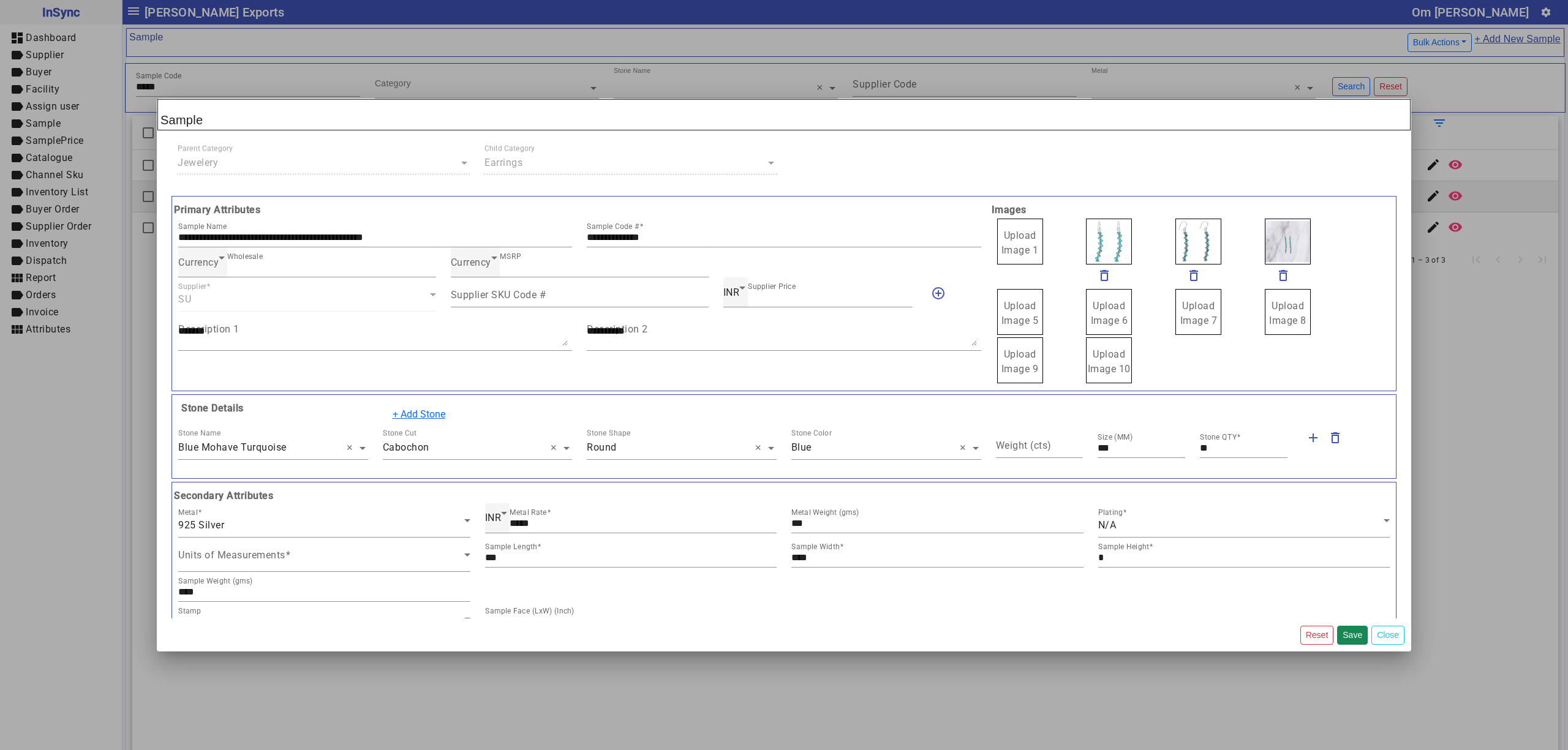
click at [1028, 245] on span "Upload Image 1" at bounding box center [1020, 242] width 37 height 27
click at [0, 0] on input "Upload Image 1" at bounding box center [0, 0] width 0 height 0
click at [1352, 635] on button "Save" at bounding box center [1352, 635] width 30 height 19
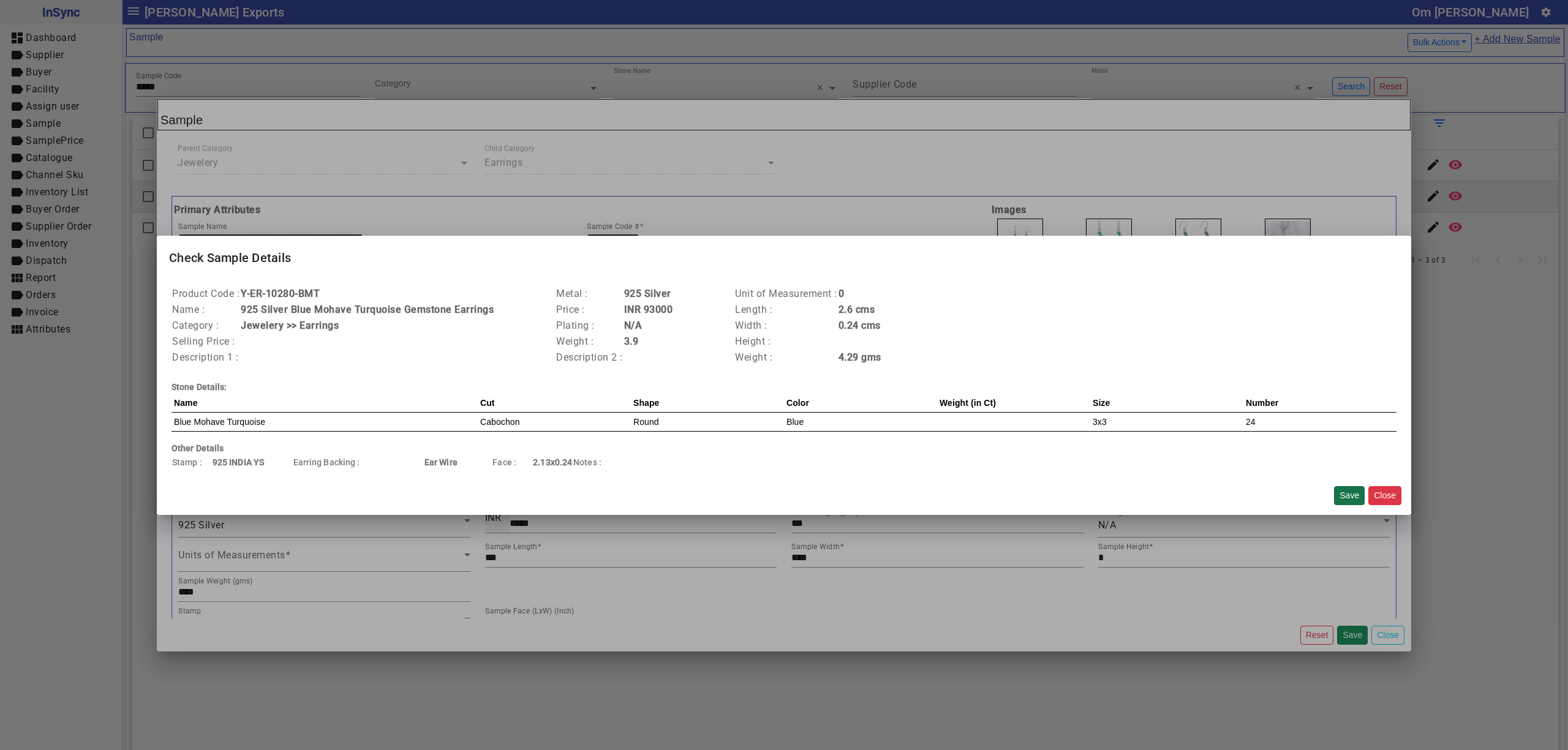
click at [1343, 495] on button "Save" at bounding box center [1349, 495] width 30 height 19
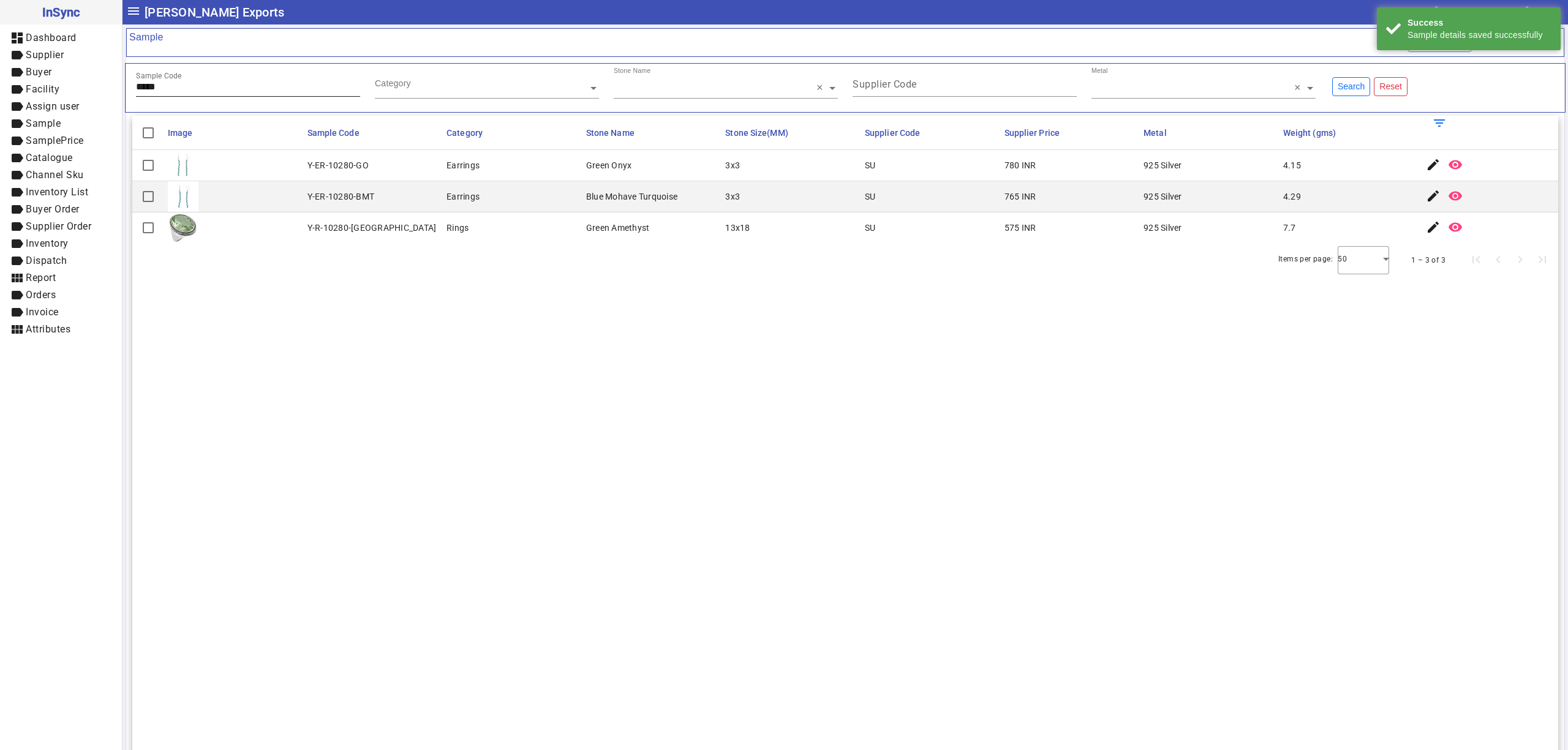
click at [213, 92] on input "*****" at bounding box center [248, 87] width 224 height 11
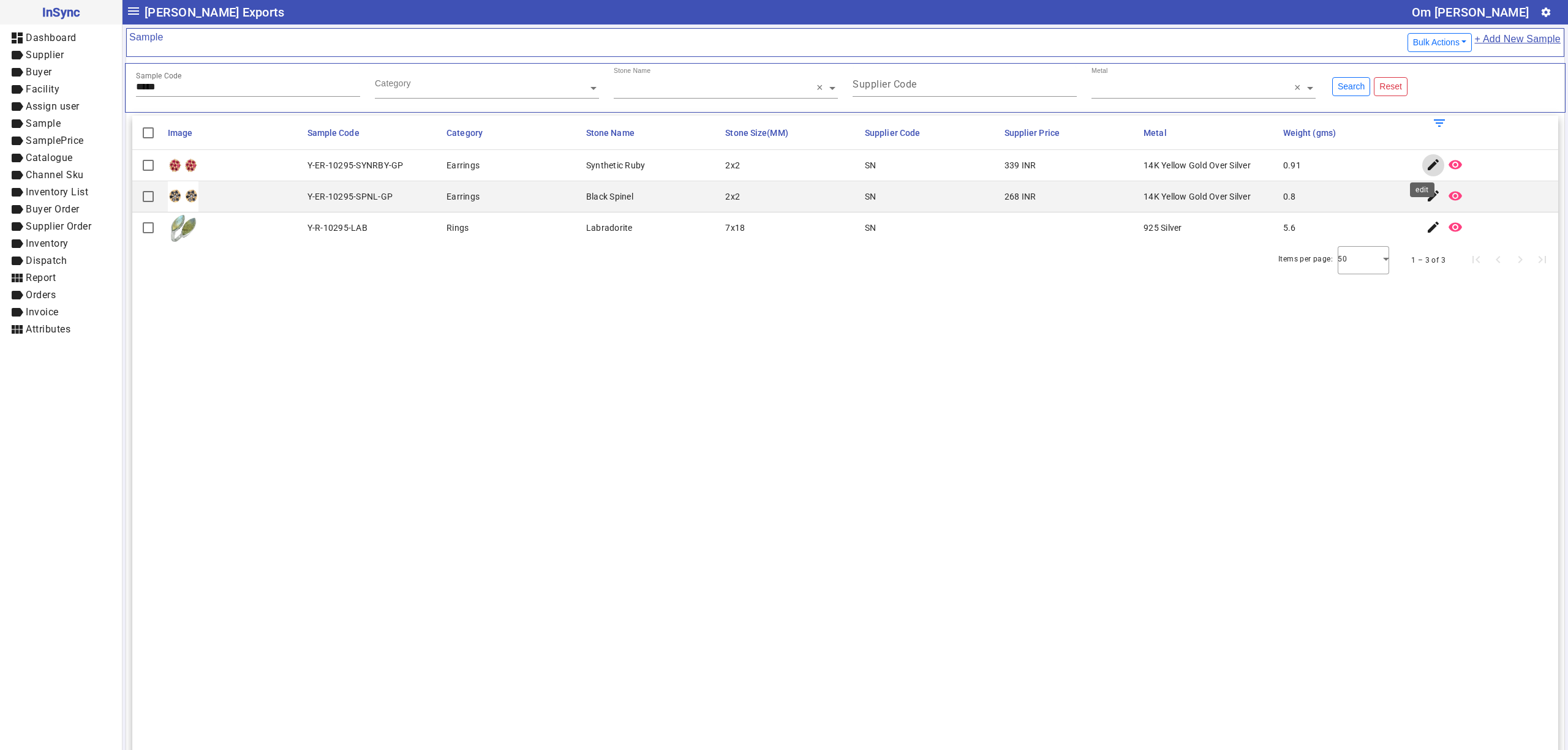
click at [1425, 162] on mat-icon "edit" at bounding box center [1432, 164] width 14 height 14
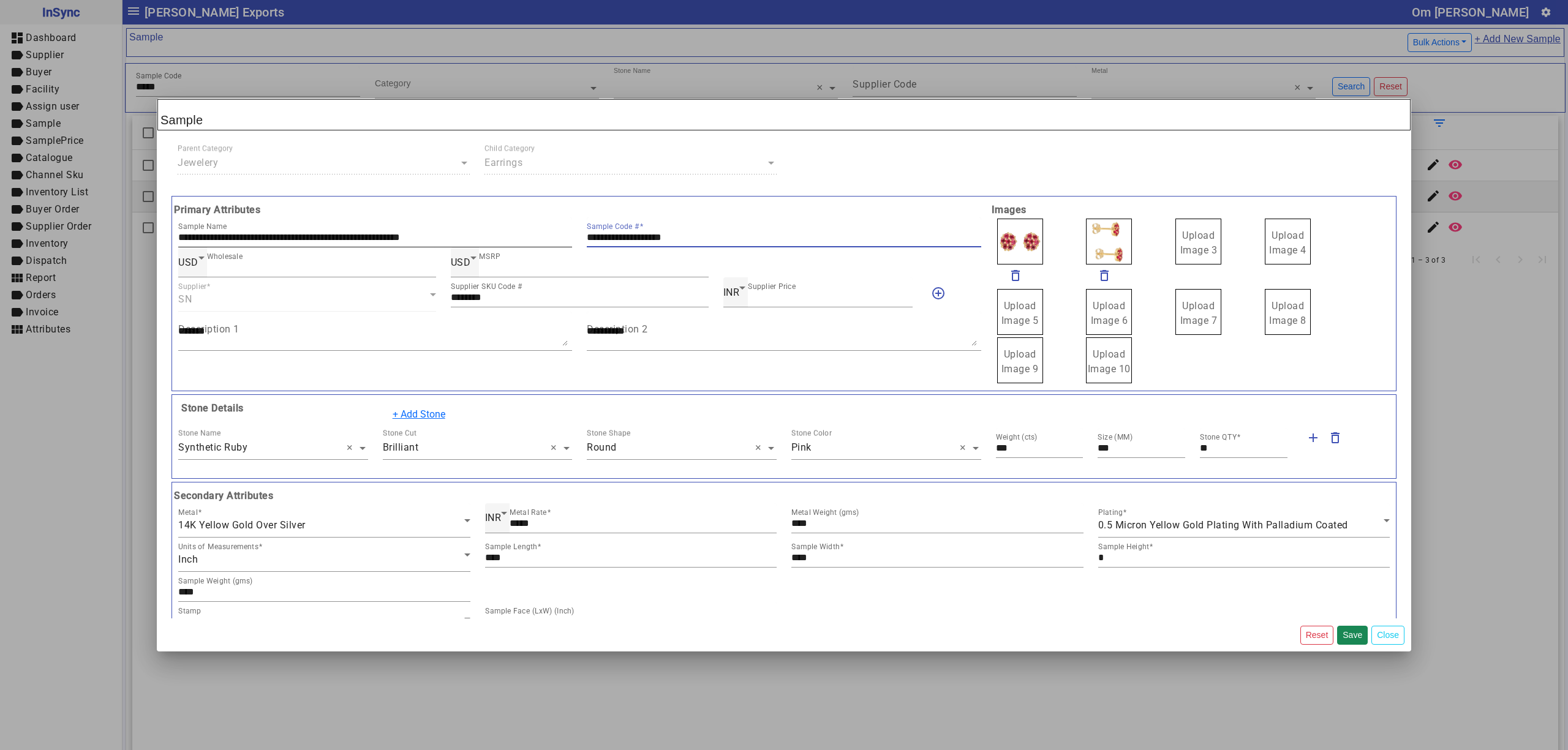
drag, startPoint x: 718, startPoint y: 239, endPoint x: 370, endPoint y: 239, distance: 348.0
click at [370, 239] on div "**********" at bounding box center [579, 232] width 818 height 30
drag, startPoint x: 1206, startPoint y: 233, endPoint x: 1191, endPoint y: 236, distance: 15.3
drag, startPoint x: 1098, startPoint y: 238, endPoint x: 1091, endPoint y: 239, distance: 7.1
click at [1018, 239] on span "Upload Image 1" at bounding box center [1020, 242] width 37 height 27
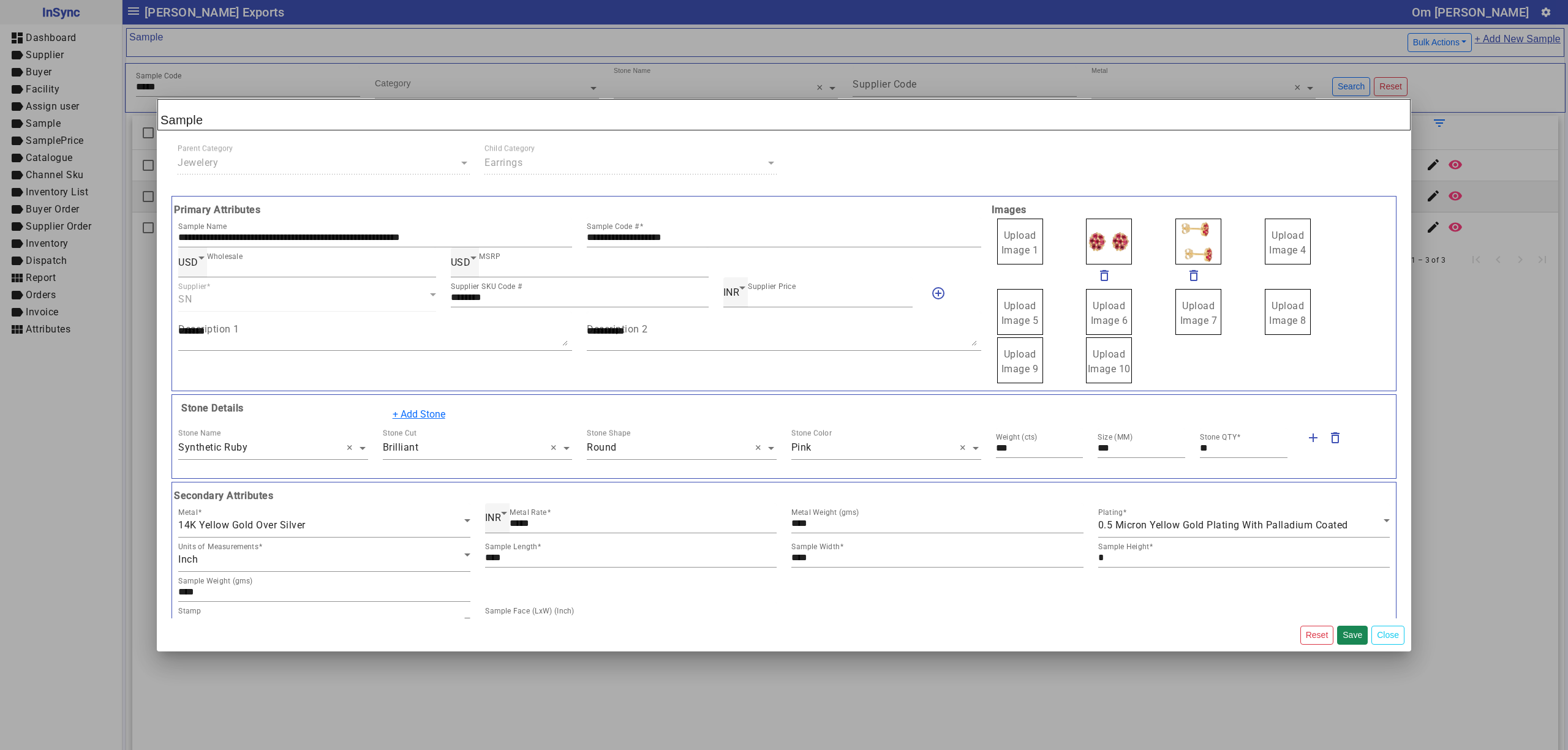
click at [1018, 239] on span "Upload Image 1" at bounding box center [1020, 242] width 37 height 27
click at [0, 0] on input "Upload Image 1" at bounding box center [0, 0] width 0 height 0
click at [1342, 633] on button "Save" at bounding box center [1352, 635] width 30 height 19
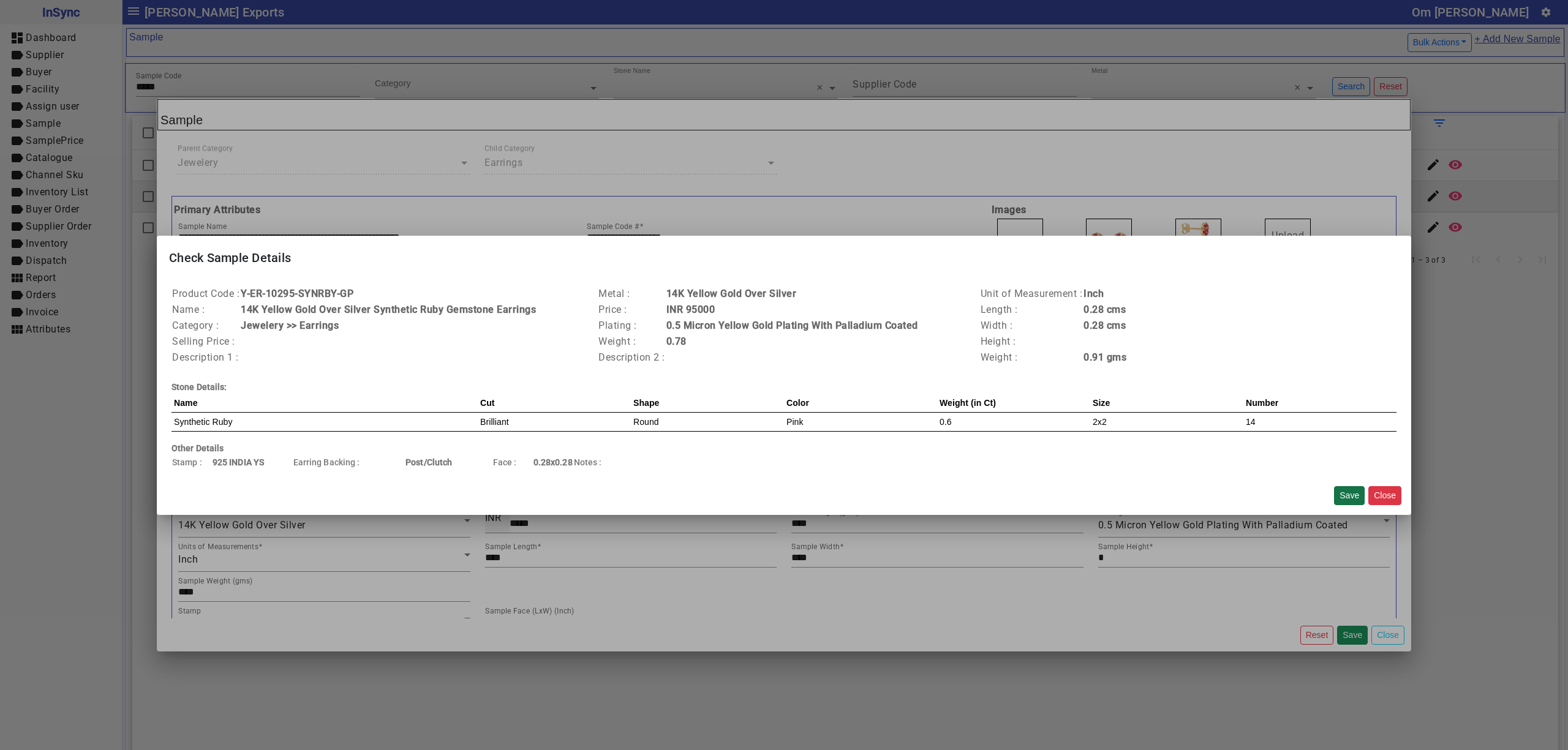
click at [1336, 500] on button "Save" at bounding box center [1349, 495] width 30 height 19
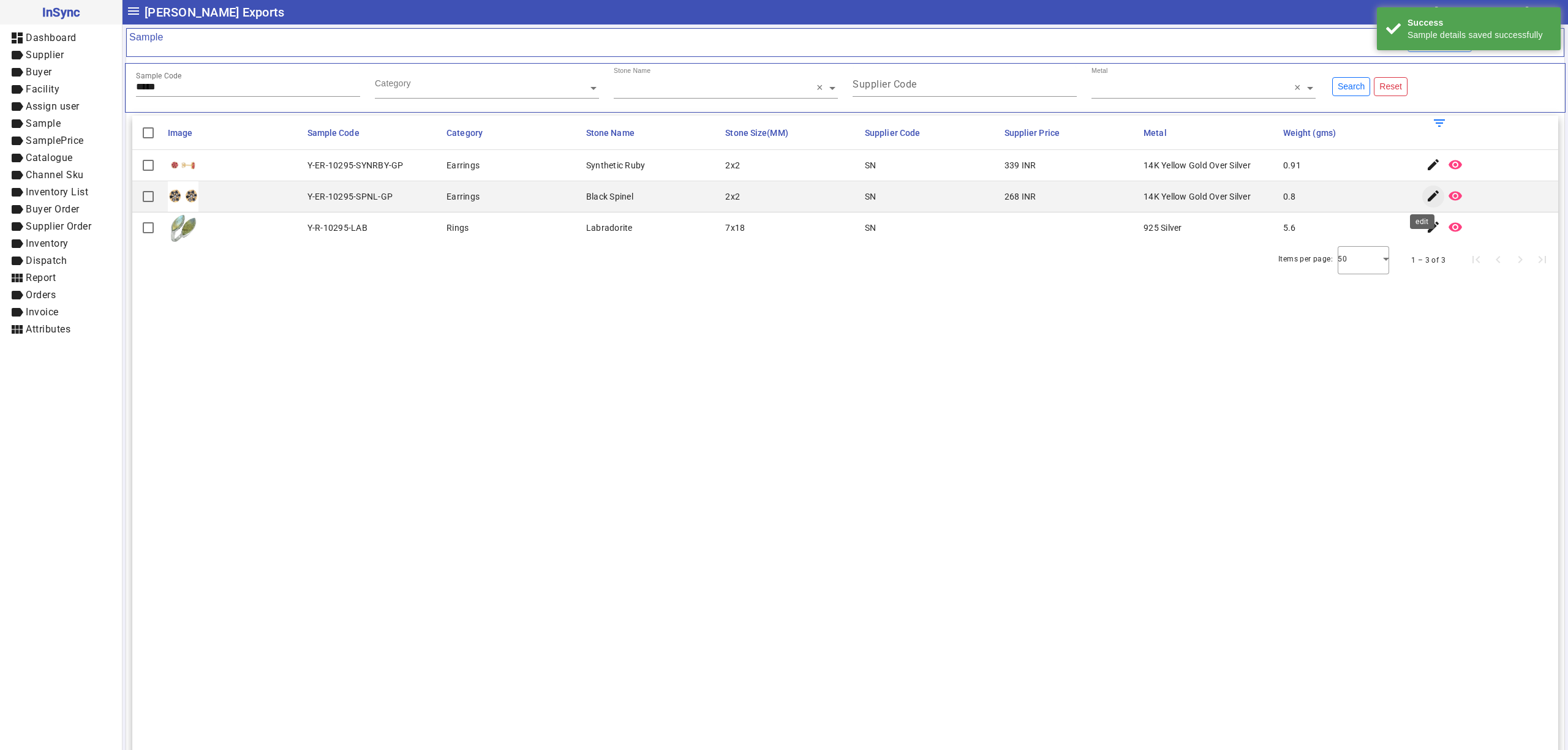
click at [1425, 199] on mat-icon "edit" at bounding box center [1432, 195] width 14 height 14
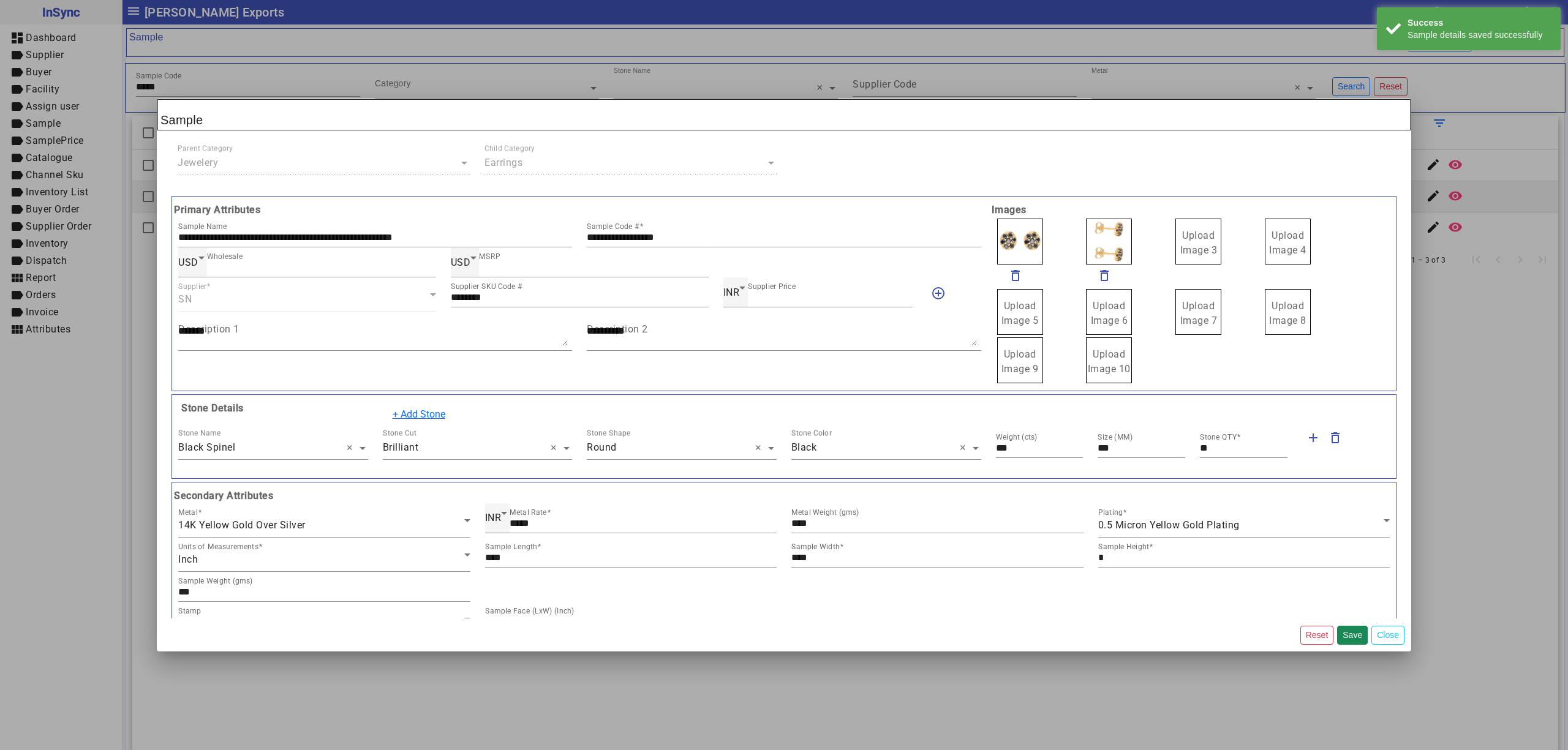
drag, startPoint x: 1188, startPoint y: 241, endPoint x: 1143, endPoint y: 245, distance: 45.2
drag, startPoint x: 771, startPoint y: 239, endPoint x: 429, endPoint y: 236, distance: 342.0
click at [429, 236] on div "**********" at bounding box center [579, 232] width 818 height 30
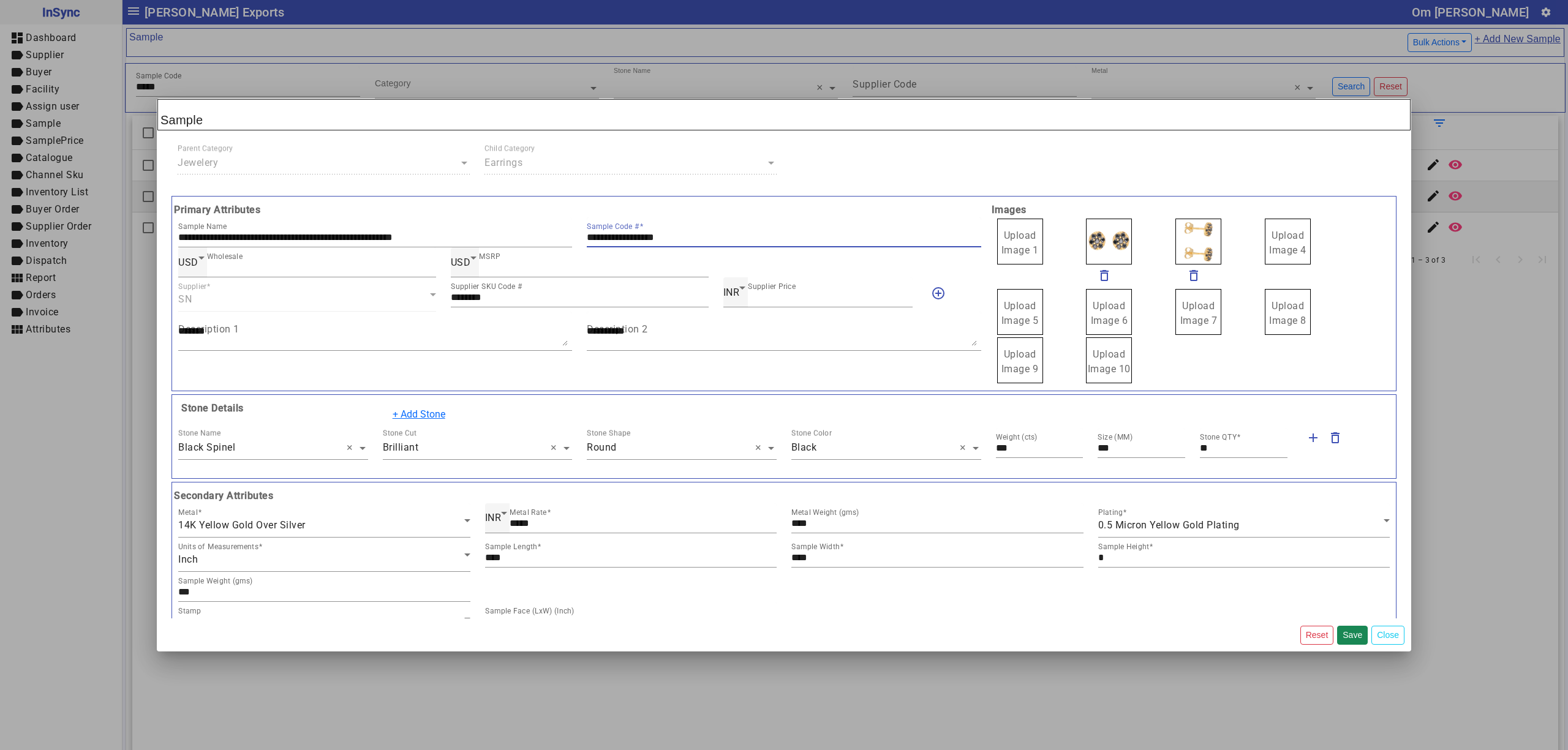
click at [1002, 255] on span "Upload Image 1" at bounding box center [1020, 242] width 37 height 27
click at [0, 0] on input "Upload Image 1" at bounding box center [0, 0] width 0 height 0
click at [1352, 630] on button "Save" at bounding box center [1352, 635] width 30 height 19
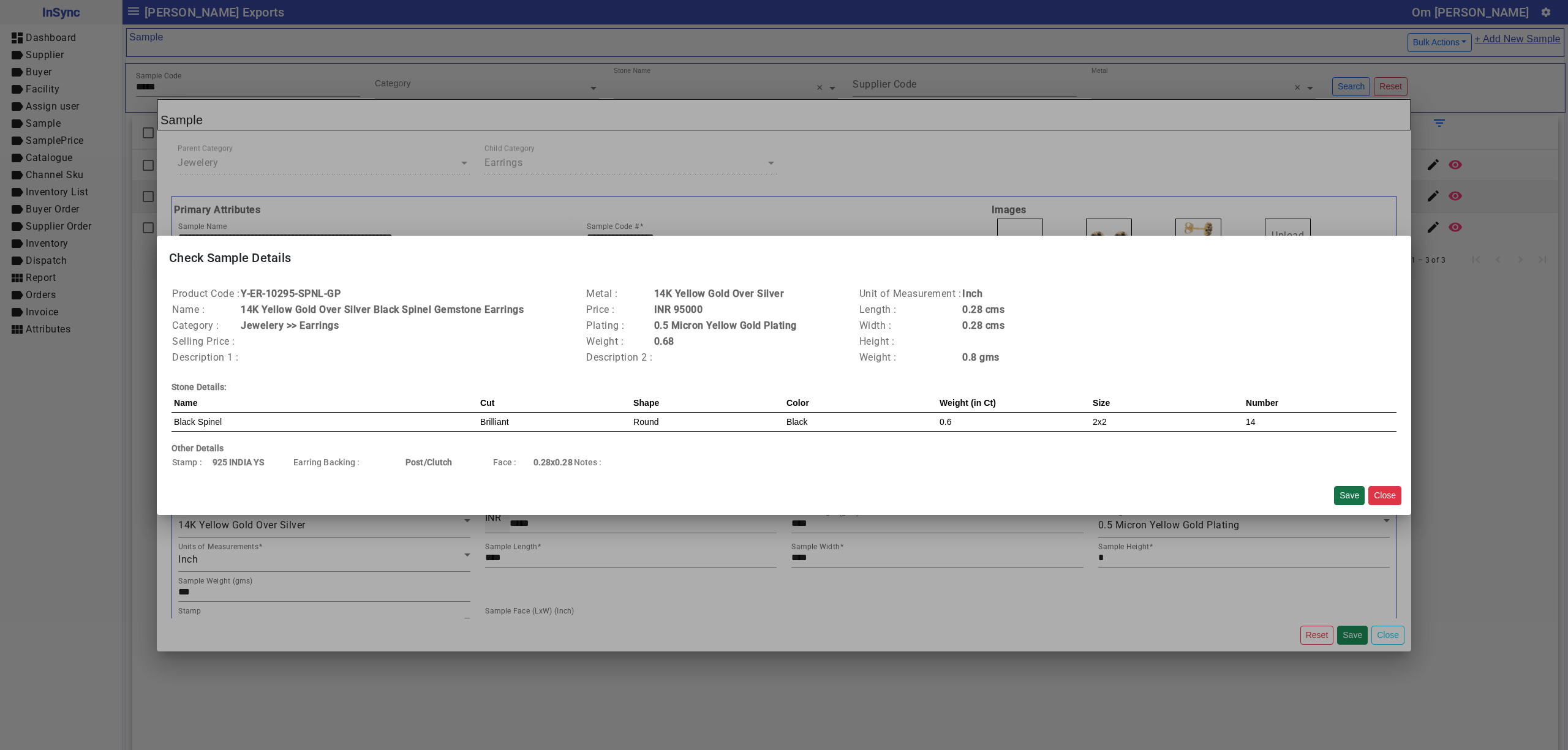
click at [1348, 496] on button "Save" at bounding box center [1349, 495] width 30 height 19
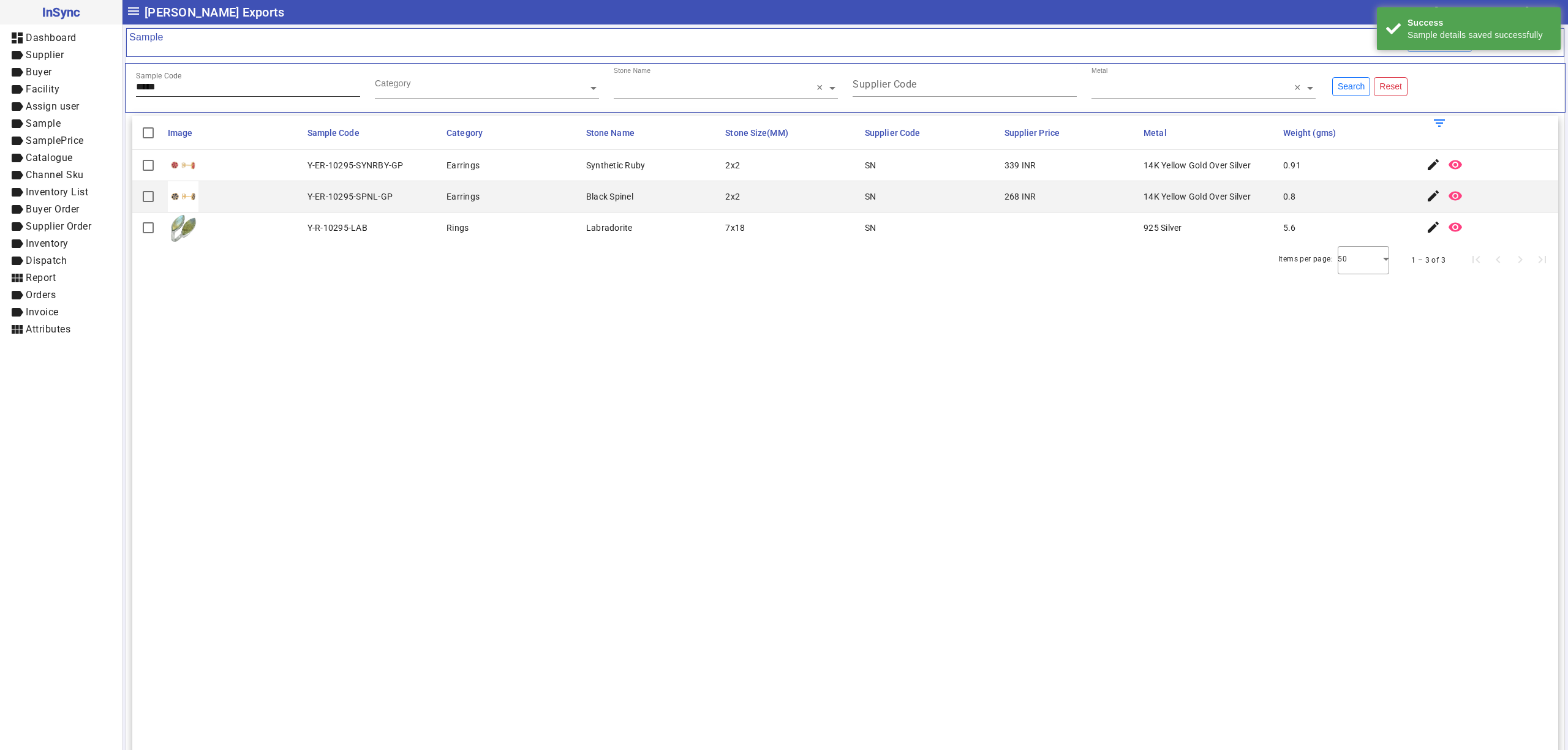
click at [208, 89] on input "*****" at bounding box center [248, 87] width 224 height 11
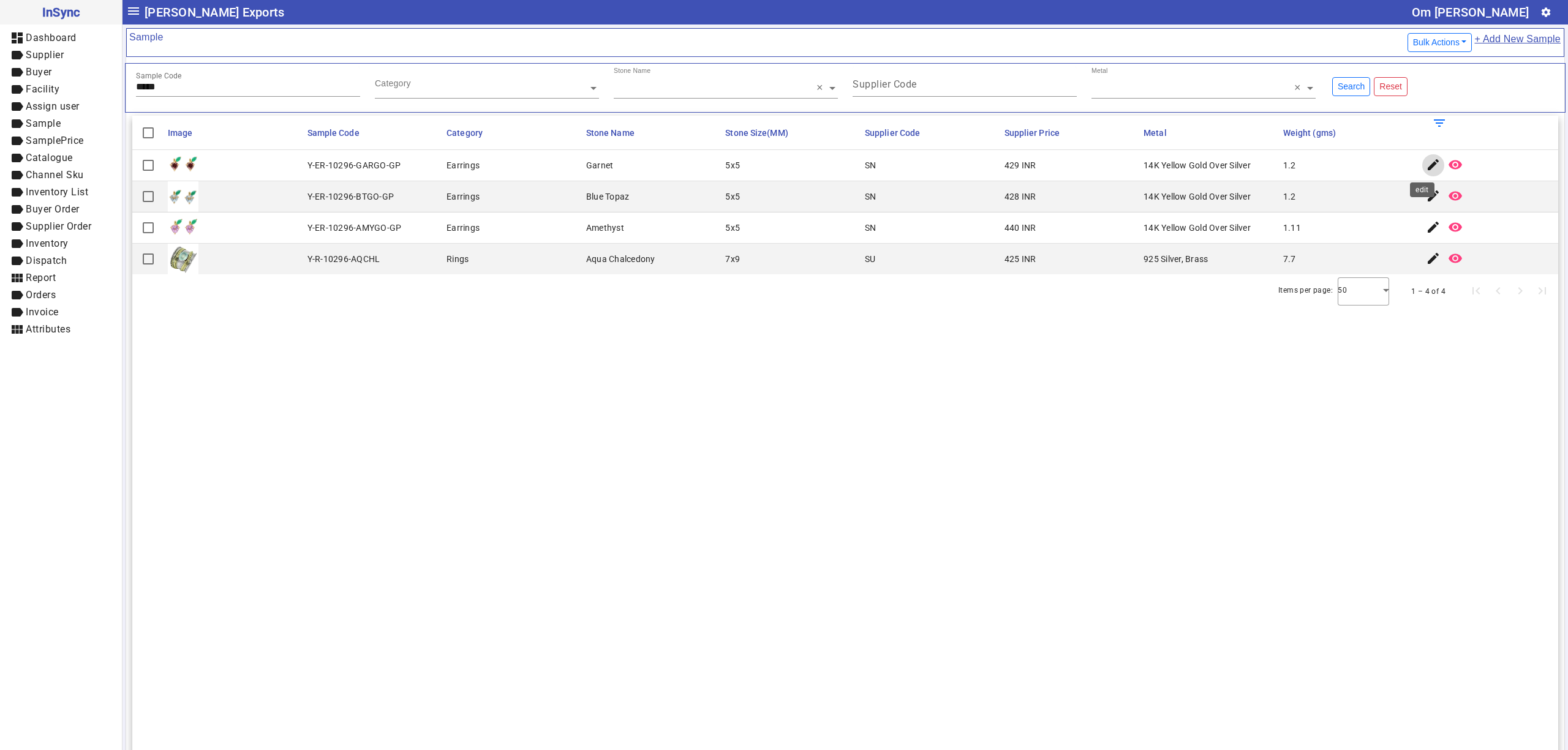
click at [1425, 167] on mat-icon "edit" at bounding box center [1432, 164] width 14 height 14
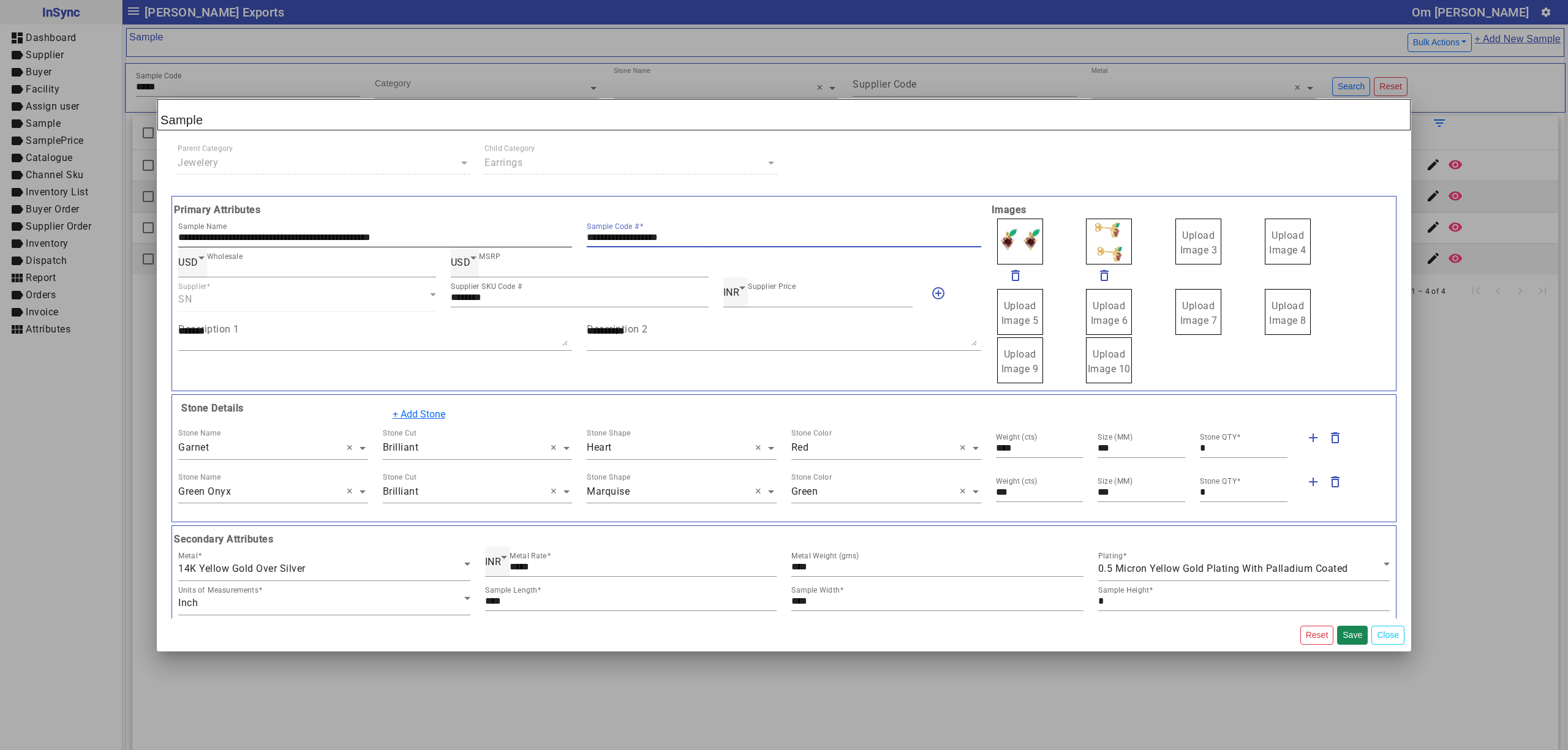
drag, startPoint x: 702, startPoint y: 236, endPoint x: 424, endPoint y: 234, distance: 278.0
click at [424, 234] on div "**********" at bounding box center [579, 232] width 818 height 30
drag, startPoint x: 1194, startPoint y: 240, endPoint x: 1159, endPoint y: 245, distance: 35.4
drag, startPoint x: 1035, startPoint y: 236, endPoint x: 1000, endPoint y: 239, distance: 35.1
drag, startPoint x: 1086, startPoint y: 238, endPoint x: 1076, endPoint y: 239, distance: 10.0
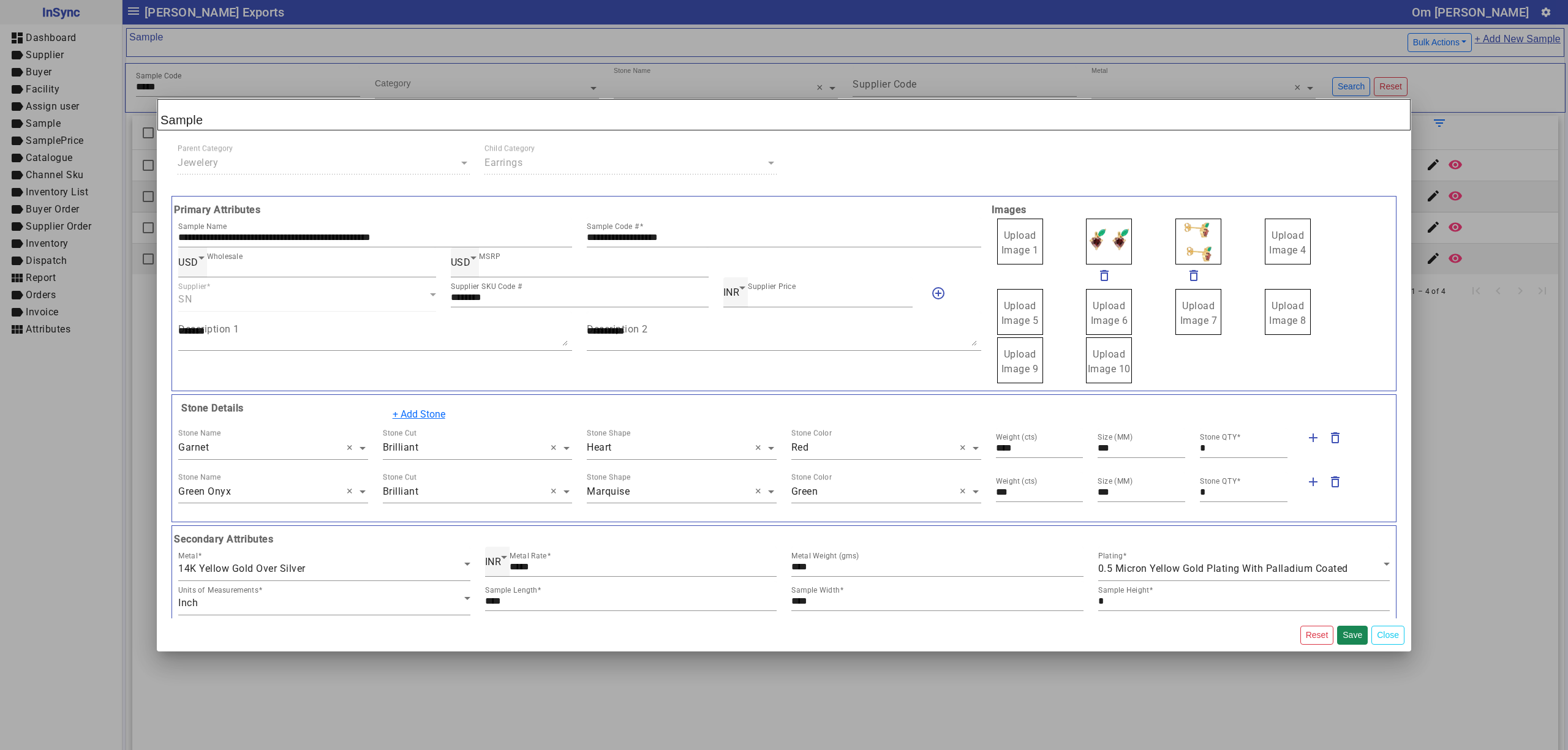
click at [1029, 238] on label "Upload Image 1" at bounding box center [1020, 242] width 46 height 46
click at [0, 0] on input "Upload Image 1" at bounding box center [0, 0] width 0 height 0
click at [1352, 633] on button "Save" at bounding box center [1352, 635] width 30 height 19
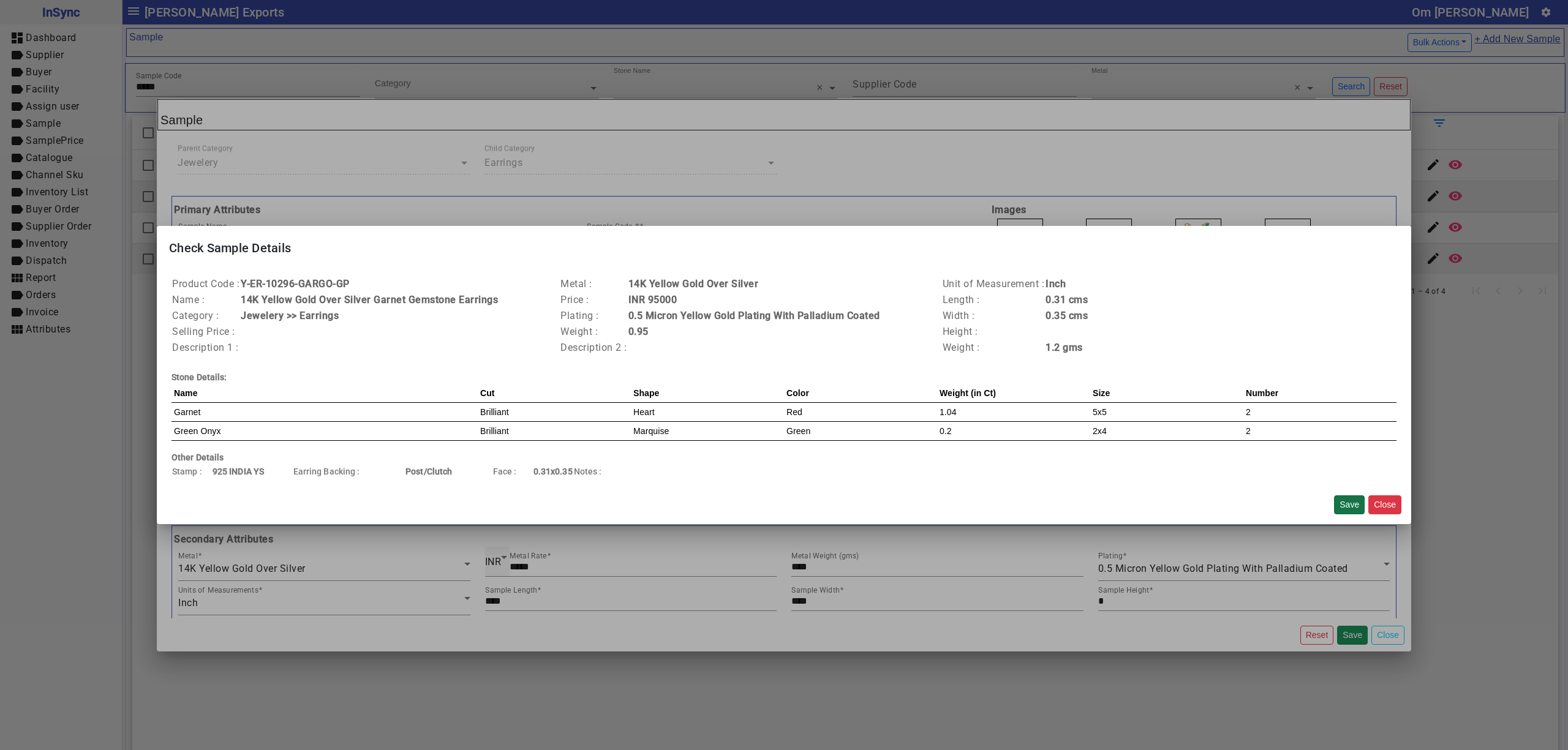
click at [1345, 500] on button "Save" at bounding box center [1349, 505] width 30 height 19
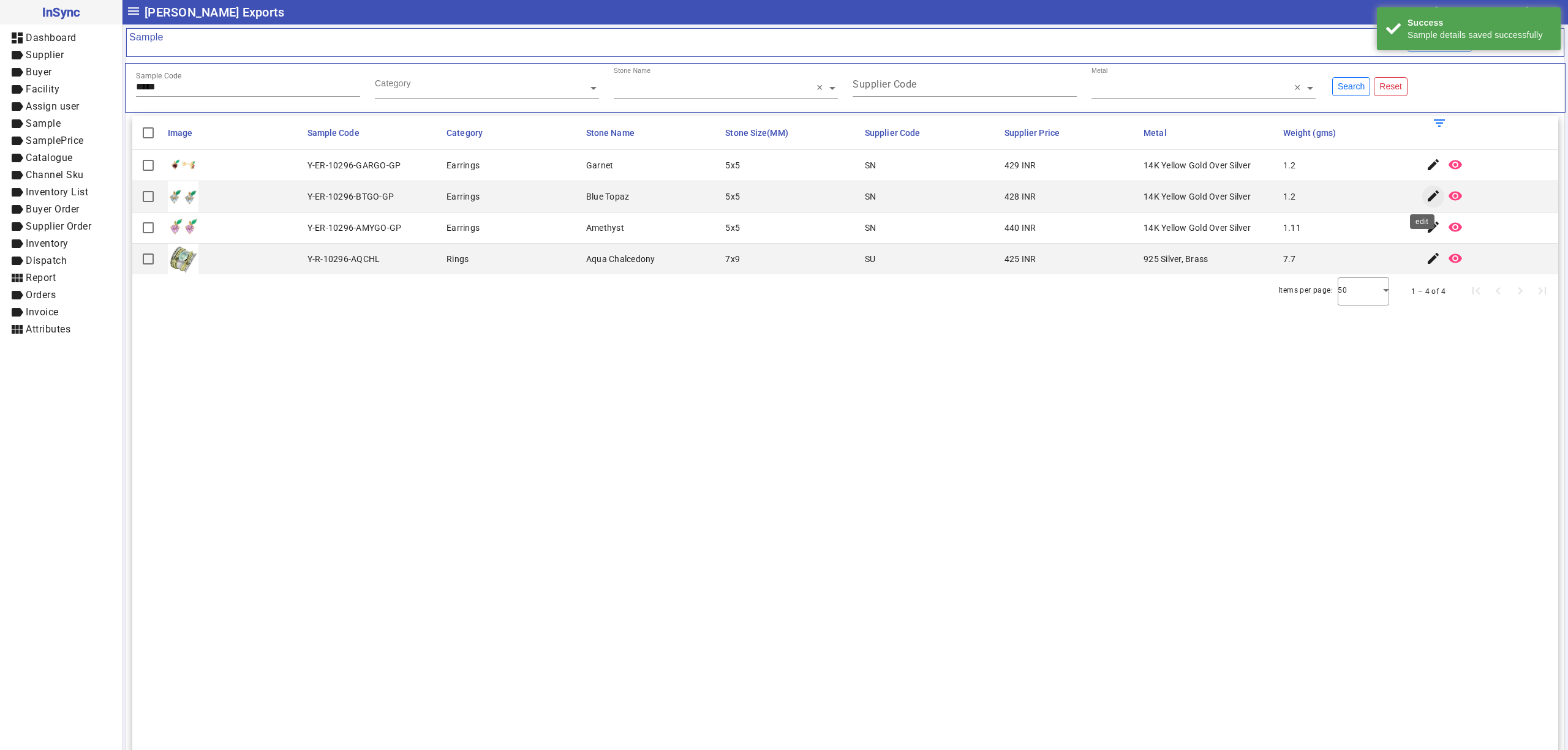
click at [1425, 194] on mat-icon "edit" at bounding box center [1432, 195] width 14 height 14
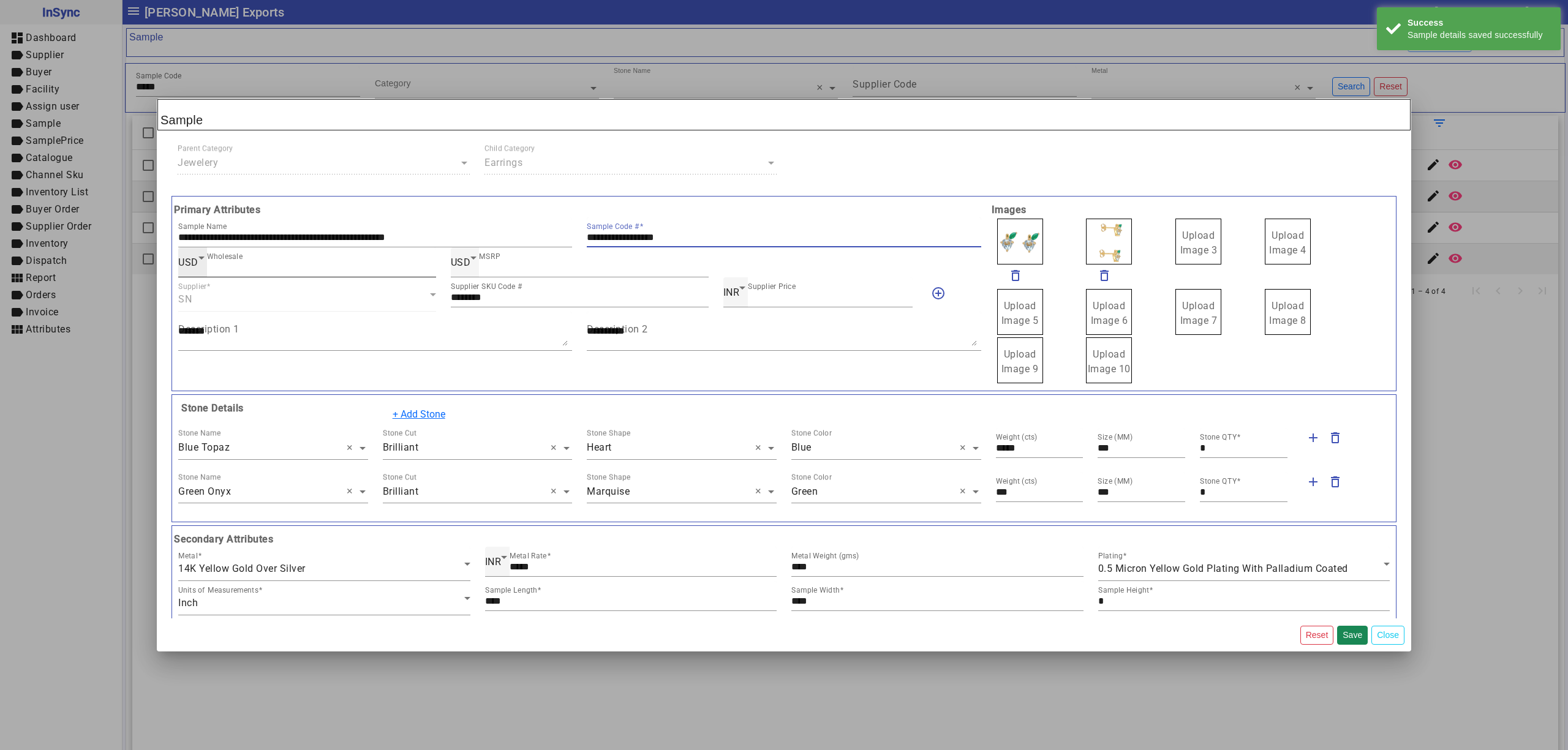
drag, startPoint x: 454, startPoint y: 262, endPoint x: 403, endPoint y: 267, distance: 51.2
click at [403, 267] on div "**********" at bounding box center [579, 293] width 818 height 182
drag, startPoint x: 1187, startPoint y: 253, endPoint x: 1140, endPoint y: 253, distance: 47.0
drag, startPoint x: 1032, startPoint y: 248, endPoint x: 1013, endPoint y: 250, distance: 19.1
click at [1013, 250] on span "Upload Image 1" at bounding box center [1020, 242] width 37 height 27
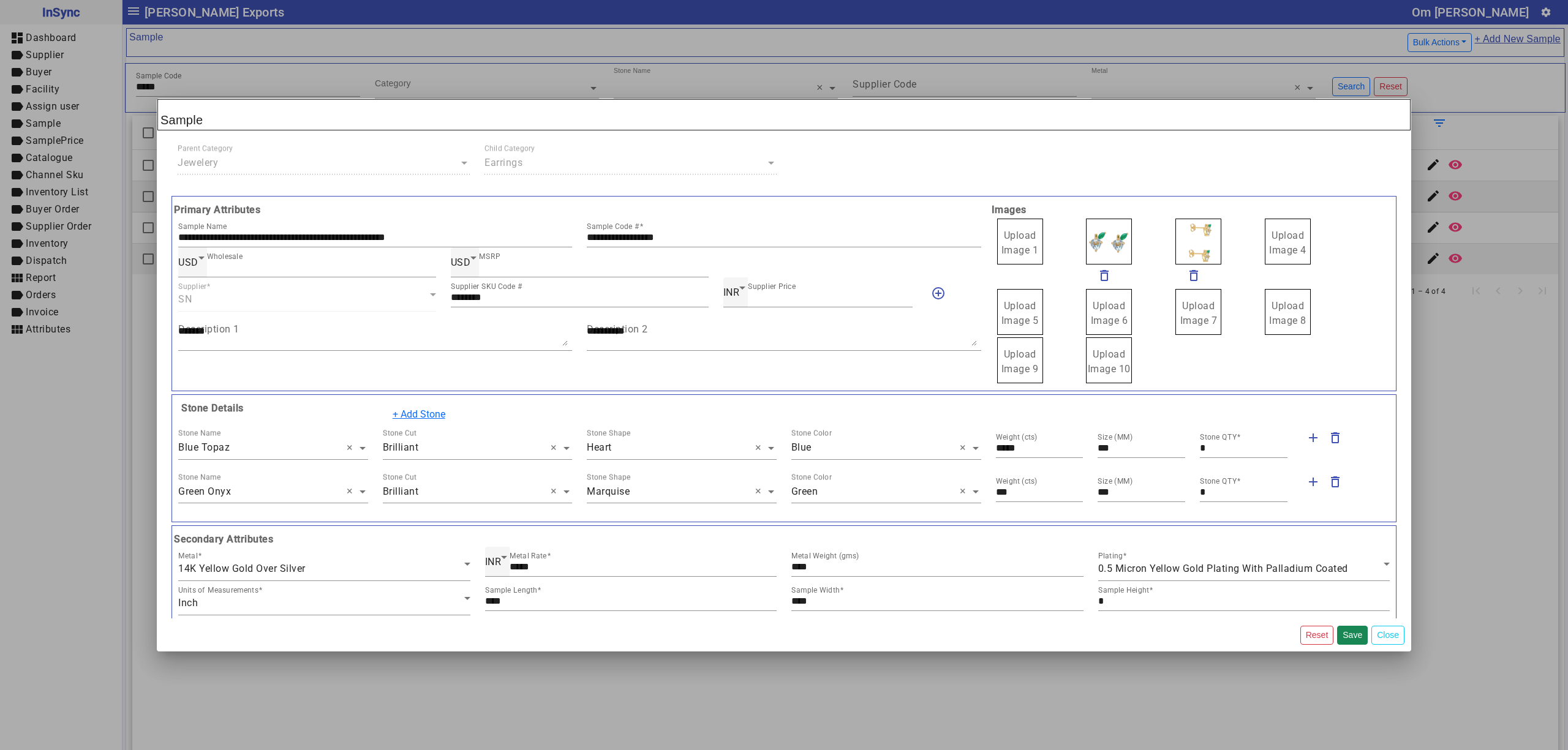
click at [1013, 250] on span "Upload Image 1" at bounding box center [1020, 242] width 37 height 27
click at [0, 0] on input "Upload Image 1" at bounding box center [0, 0] width 0 height 0
click at [1352, 633] on button "Save" at bounding box center [1352, 635] width 30 height 19
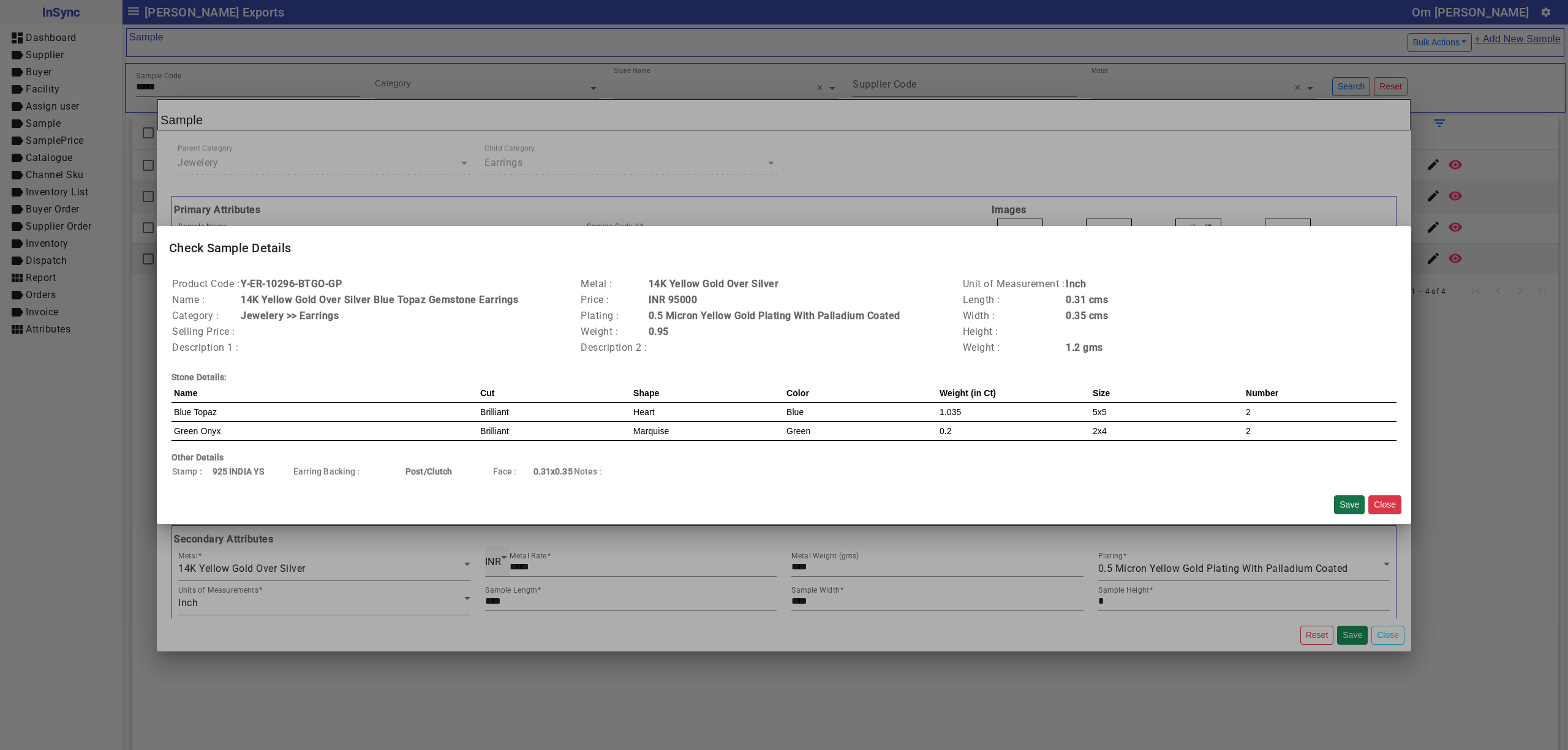
click at [1345, 503] on button "Save" at bounding box center [1349, 505] width 30 height 19
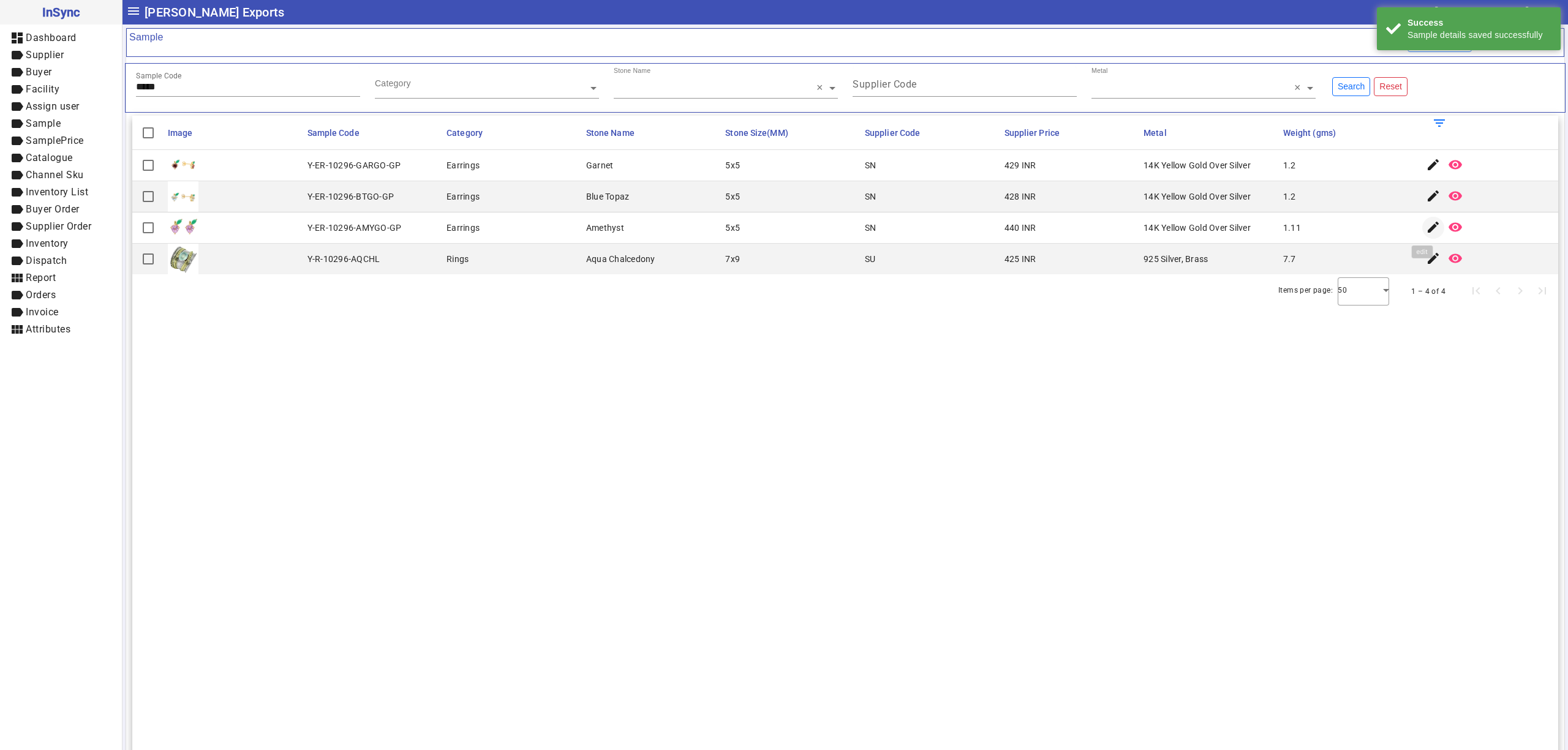
click at [1425, 226] on mat-icon "edit" at bounding box center [1432, 226] width 14 height 14
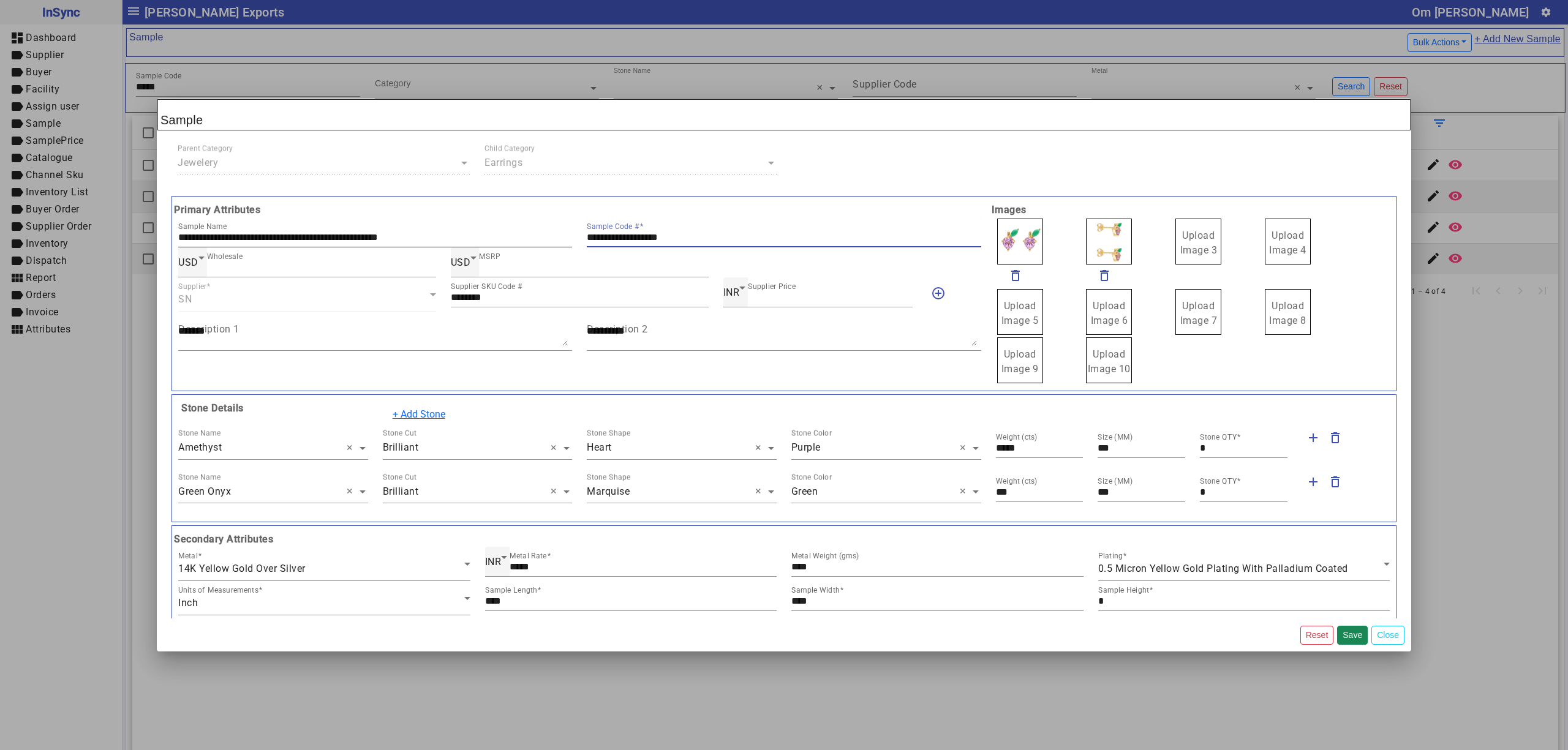
drag, startPoint x: 720, startPoint y: 241, endPoint x: 528, endPoint y: 239, distance: 192.0
click at [528, 239] on div "**********" at bounding box center [579, 232] width 818 height 30
drag, startPoint x: 1198, startPoint y: 239, endPoint x: 1142, endPoint y: 242, distance: 56.1
drag, startPoint x: 1106, startPoint y: 230, endPoint x: 1089, endPoint y: 233, distance: 17.3
drag, startPoint x: 1067, startPoint y: 233, endPoint x: 1050, endPoint y: 238, distance: 17.7
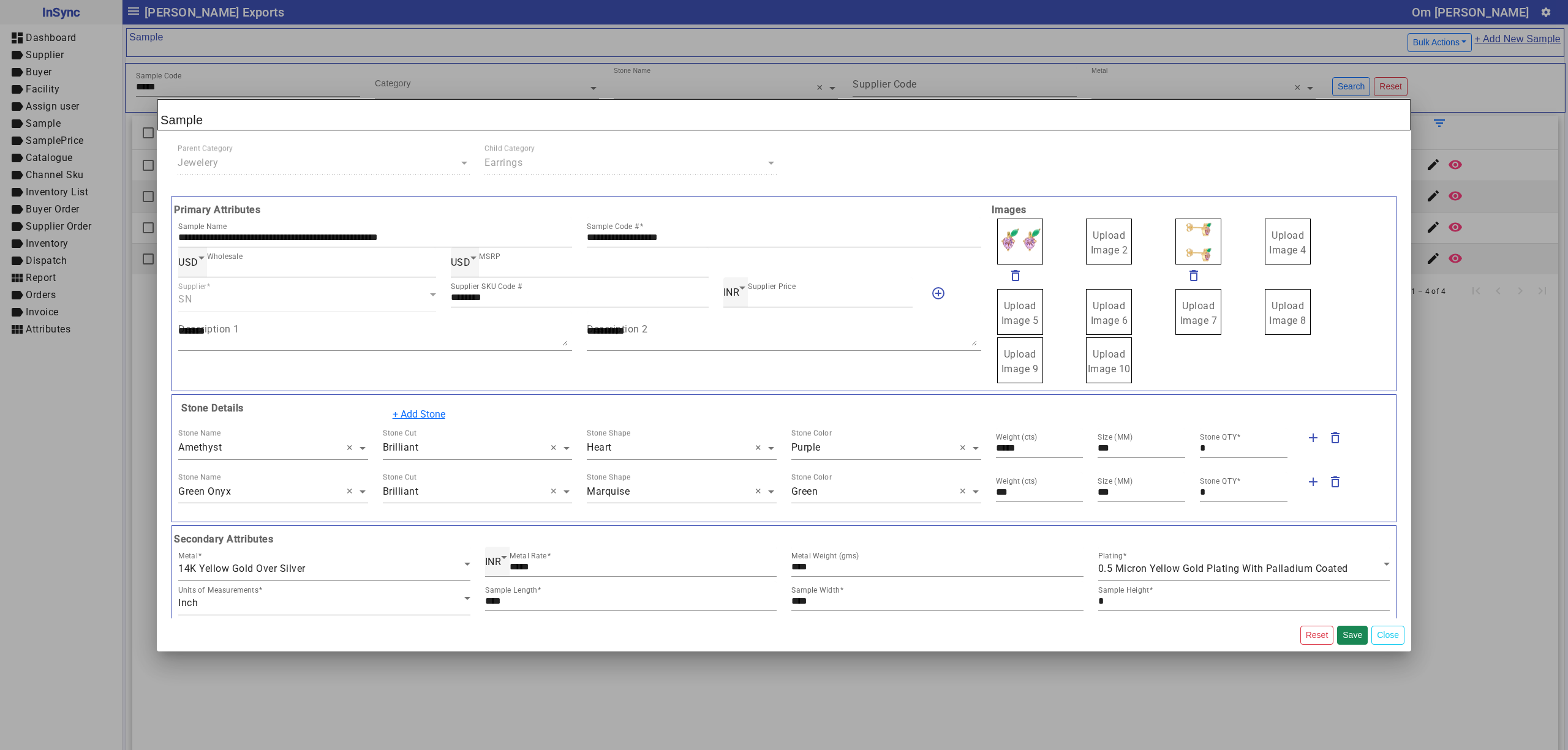
drag, startPoint x: 971, startPoint y: 231, endPoint x: 985, endPoint y: 228, distance: 14.3
click at [937, 226] on div "**********" at bounding box center [784, 232] width 394 height 30
drag, startPoint x: 1096, startPoint y: 240, endPoint x: 1079, endPoint y: 243, distance: 17.3
click at [1017, 236] on span "Upload Image 1" at bounding box center [1020, 242] width 37 height 27
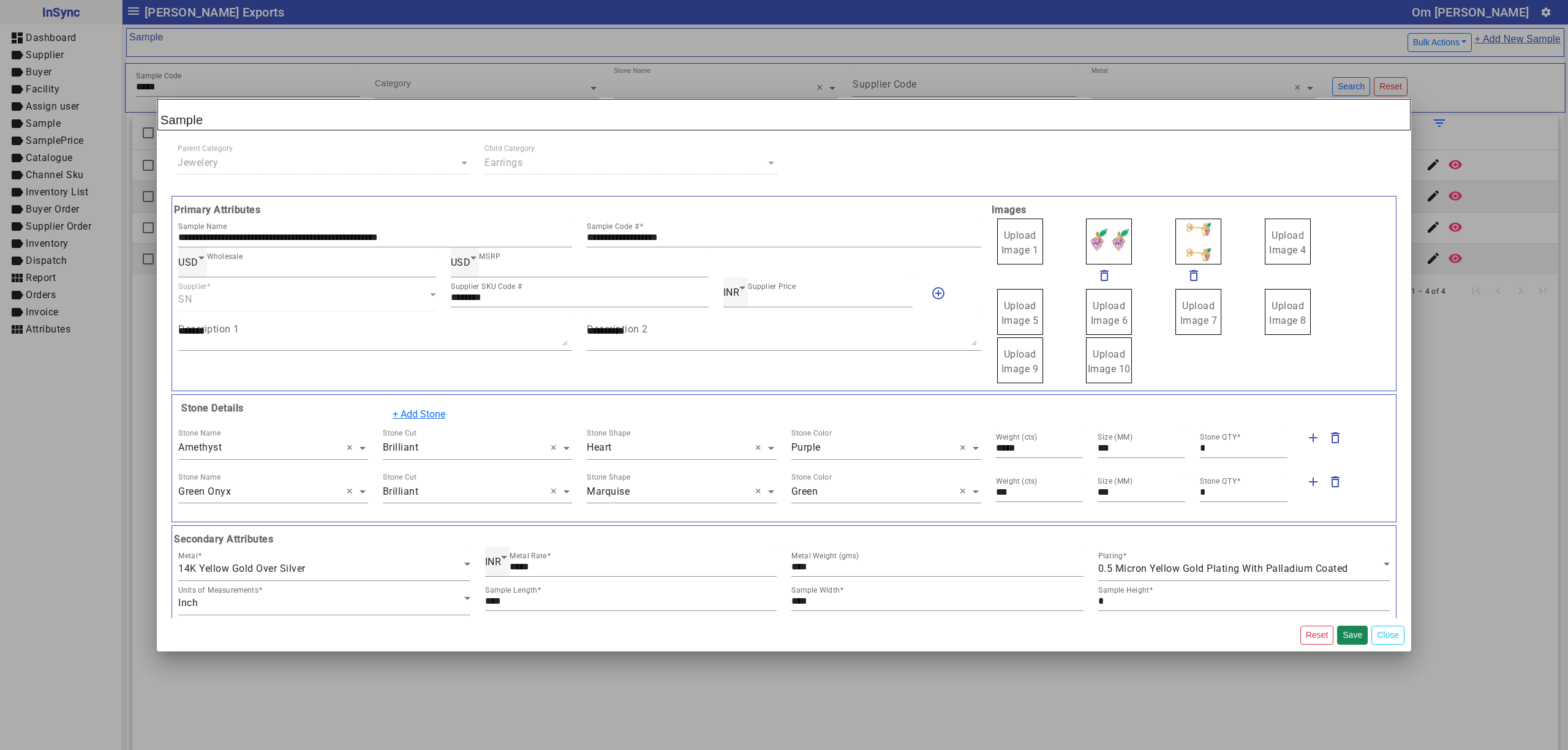
click at [1017, 236] on span "Upload Image 1" at bounding box center [1020, 242] width 37 height 27
click at [0, 0] on input "Upload Image 1" at bounding box center [0, 0] width 0 height 0
click at [1353, 631] on button "Save" at bounding box center [1352, 635] width 30 height 19
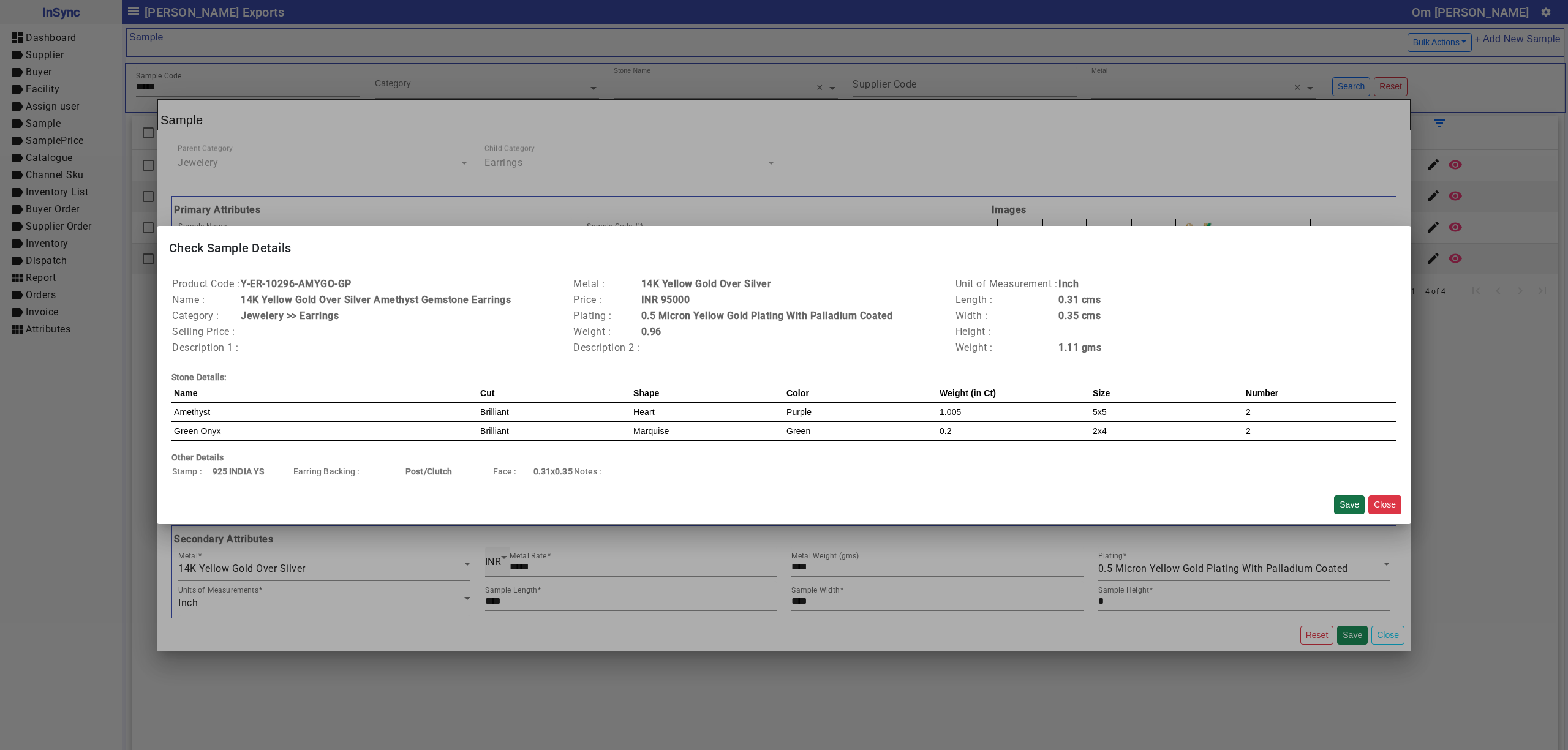
click at [1345, 506] on button "Save" at bounding box center [1349, 505] width 30 height 19
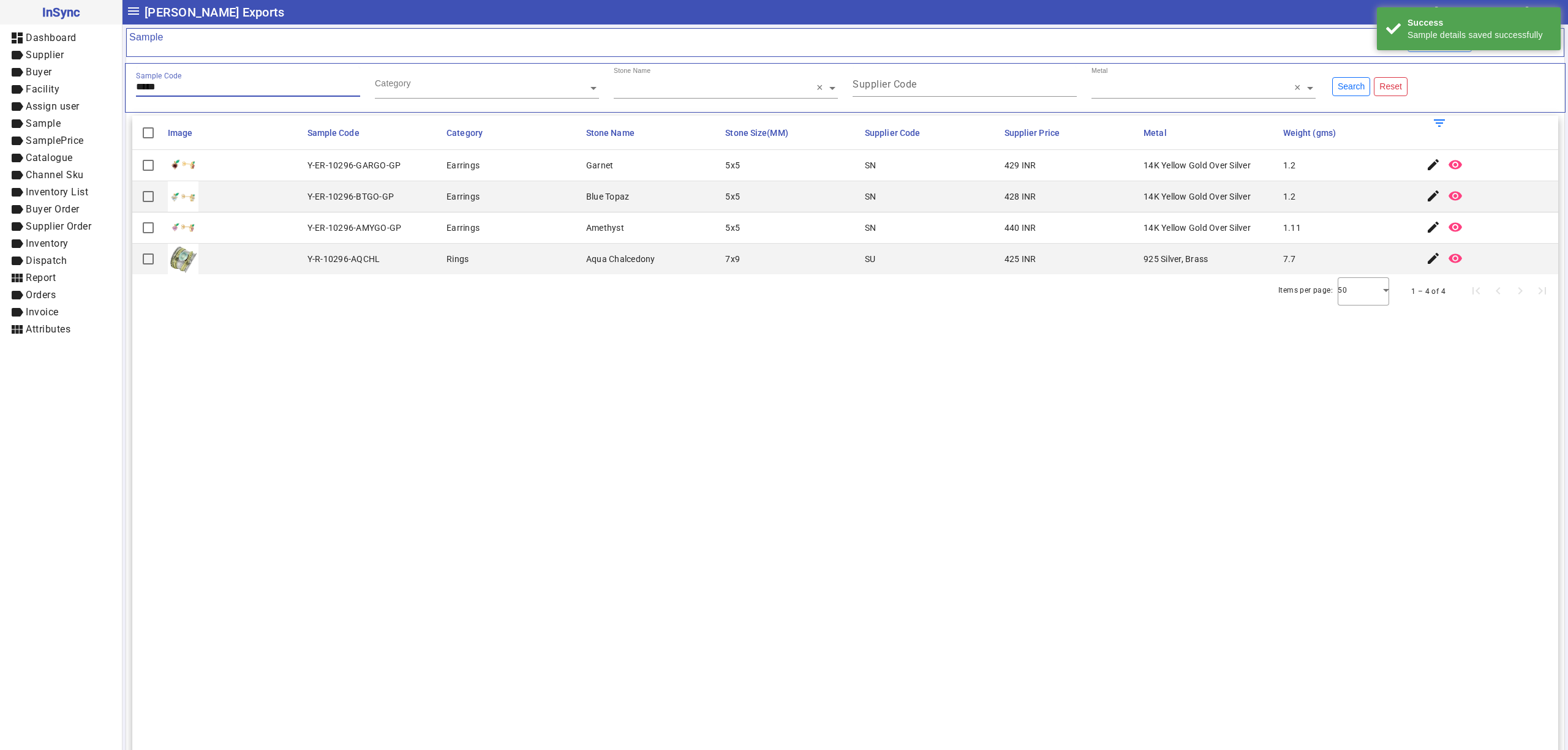
click at [262, 91] on input "*****" at bounding box center [248, 87] width 224 height 11
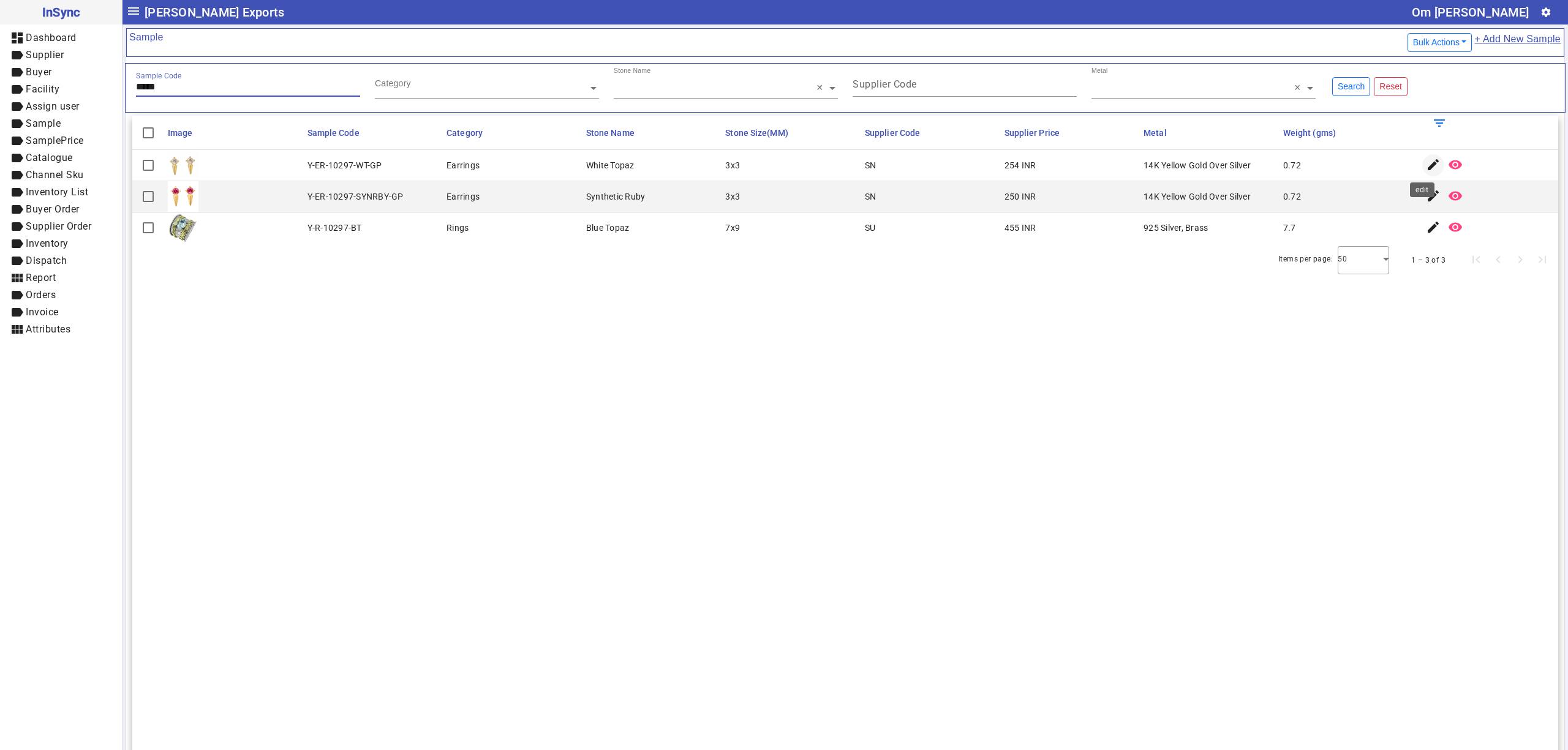
click at [1425, 169] on mat-icon "edit" at bounding box center [1432, 164] width 14 height 14
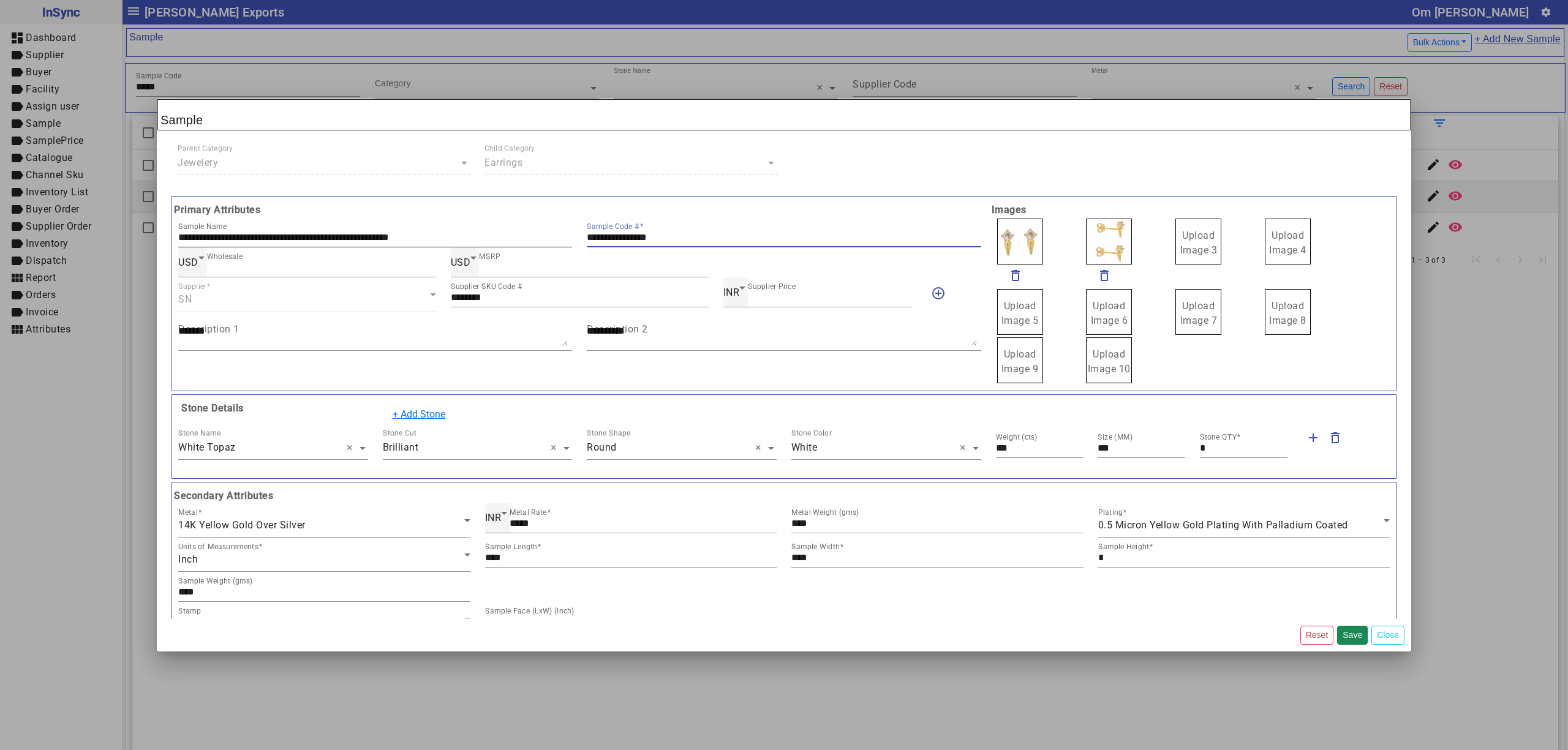
drag, startPoint x: 684, startPoint y: 236, endPoint x: 469, endPoint y: 236, distance: 215.0
click at [469, 236] on div "**********" at bounding box center [579, 232] width 818 height 30
drag, startPoint x: 1196, startPoint y: 245, endPoint x: 1172, endPoint y: 243, distance: 24.1
drag, startPoint x: 1116, startPoint y: 236, endPoint x: 1106, endPoint y: 236, distance: 10.0
click at [1018, 229] on label "Upload Image 1" at bounding box center [1020, 242] width 46 height 46
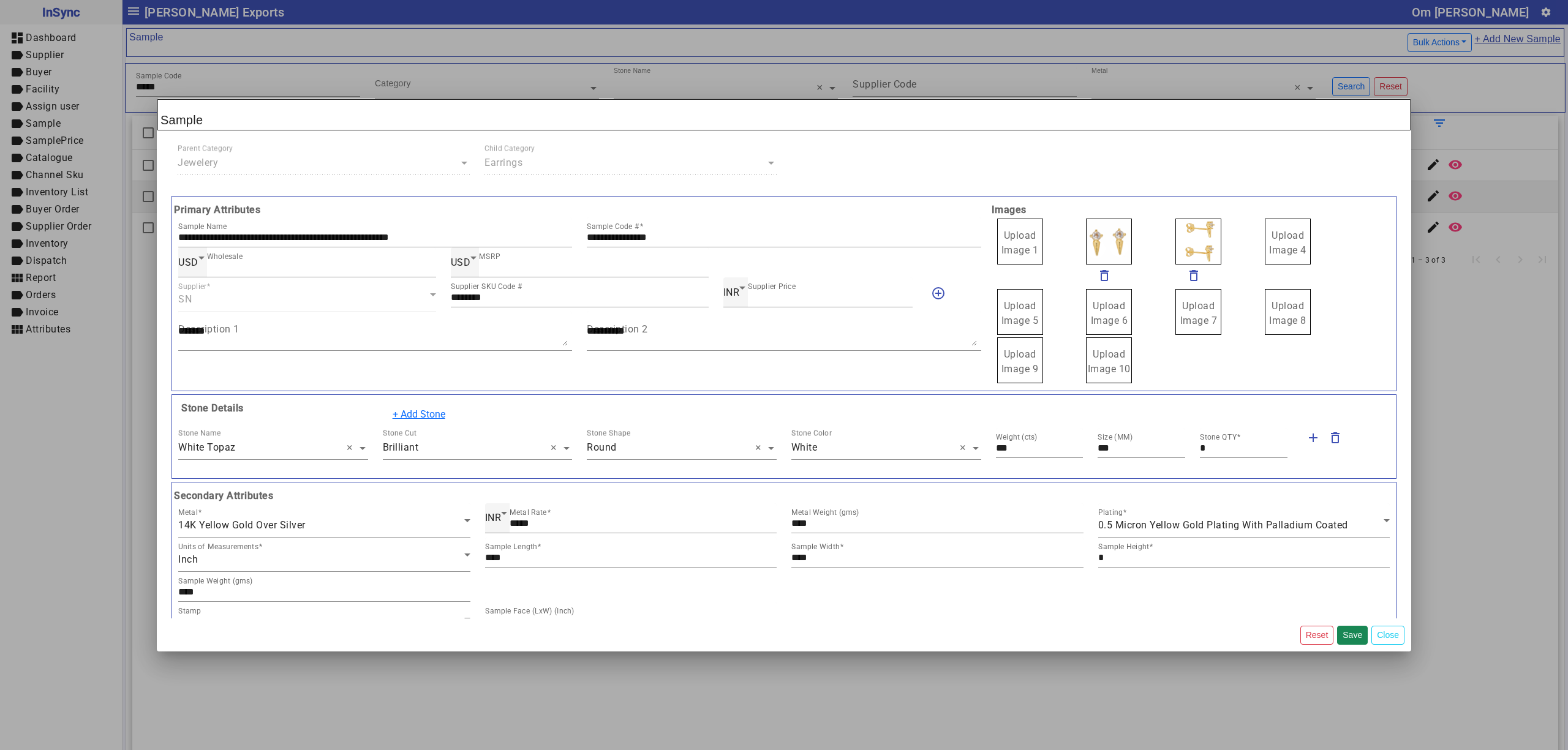
click at [1018, 229] on label "Upload Image 1" at bounding box center [1020, 242] width 46 height 46
click at [0, 0] on input "Upload Image 1" at bounding box center [0, 0] width 0 height 0
click at [1351, 630] on button "Save" at bounding box center [1352, 635] width 30 height 19
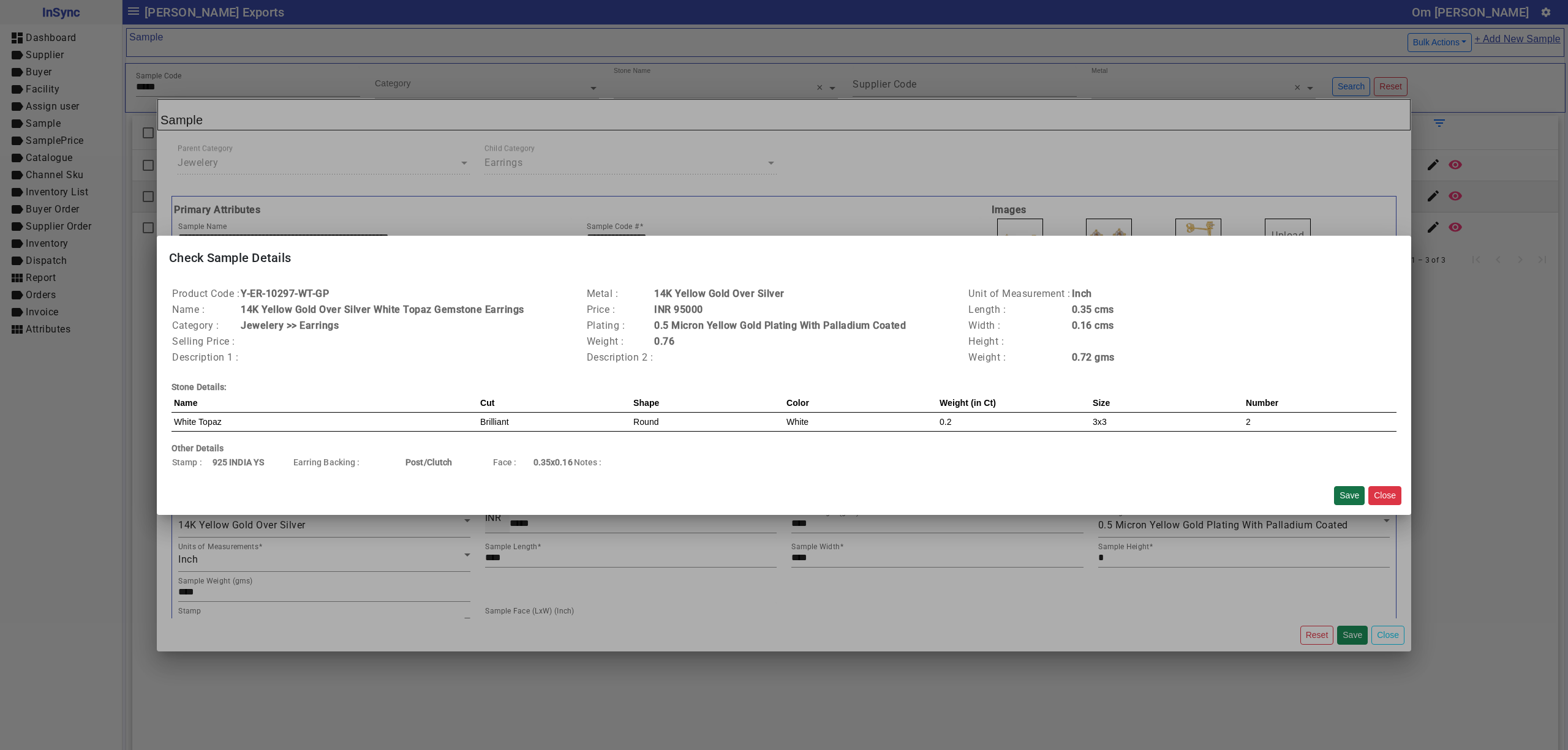
click at [1352, 488] on button "Save" at bounding box center [1349, 495] width 30 height 19
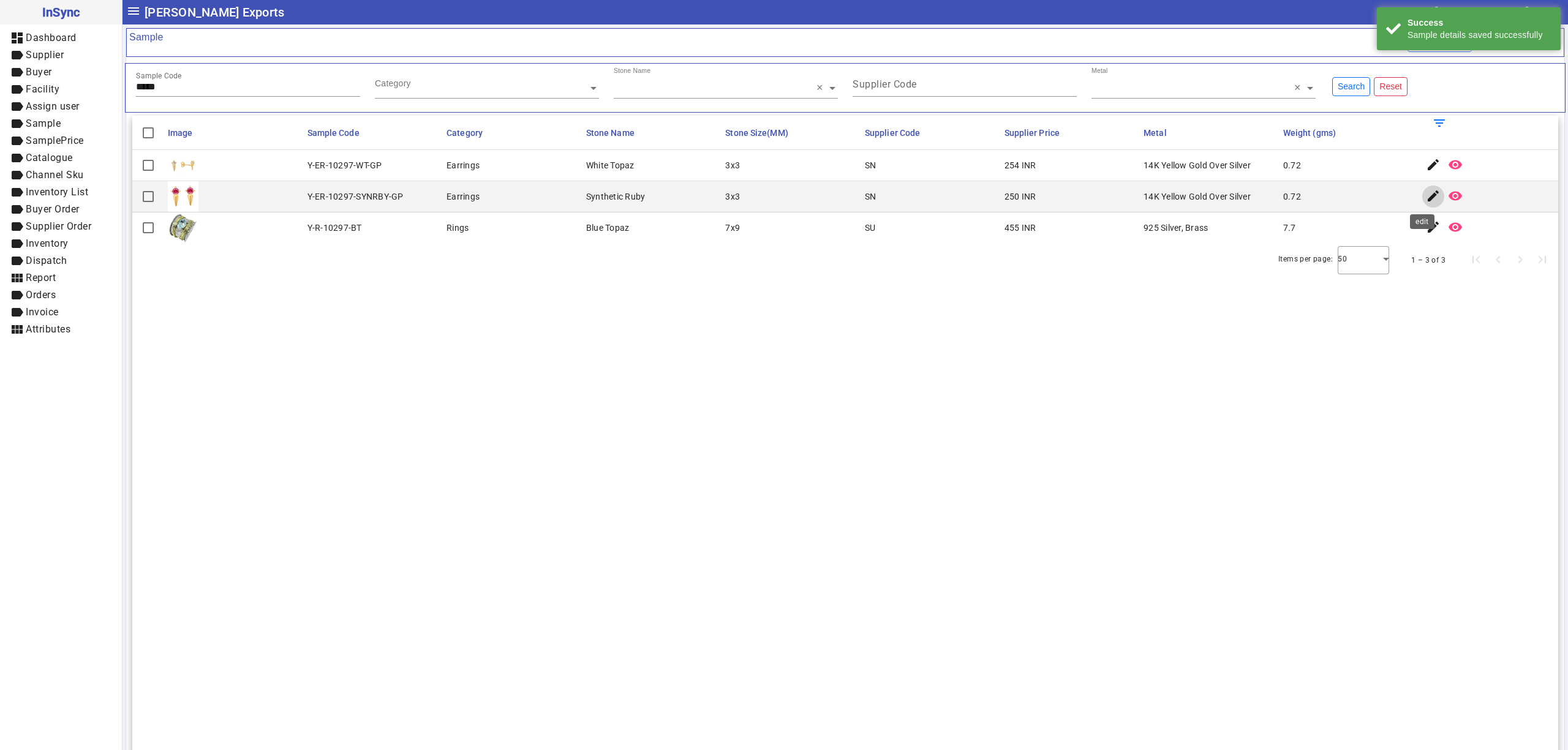
click at [1425, 195] on mat-icon "edit" at bounding box center [1432, 195] width 14 height 14
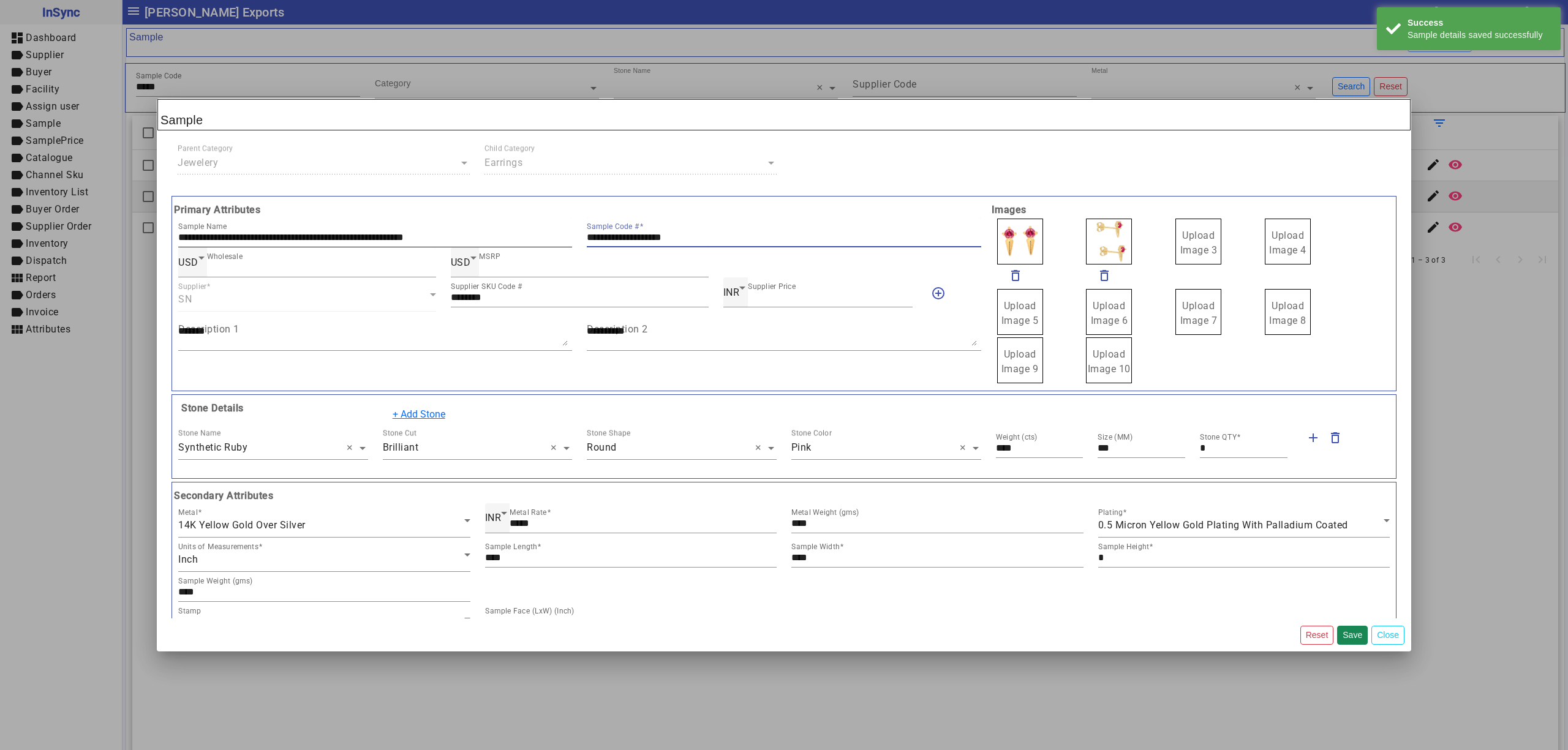
drag, startPoint x: 714, startPoint y: 238, endPoint x: 473, endPoint y: 238, distance: 241.0
click at [473, 238] on div "**********" at bounding box center [579, 232] width 818 height 30
drag, startPoint x: 1194, startPoint y: 234, endPoint x: 1108, endPoint y: 242, distance: 86.4
drag, startPoint x: 1091, startPoint y: 241, endPoint x: 1072, endPoint y: 241, distance: 19.0
click at [1013, 241] on img at bounding box center [1020, 242] width 46 height 46
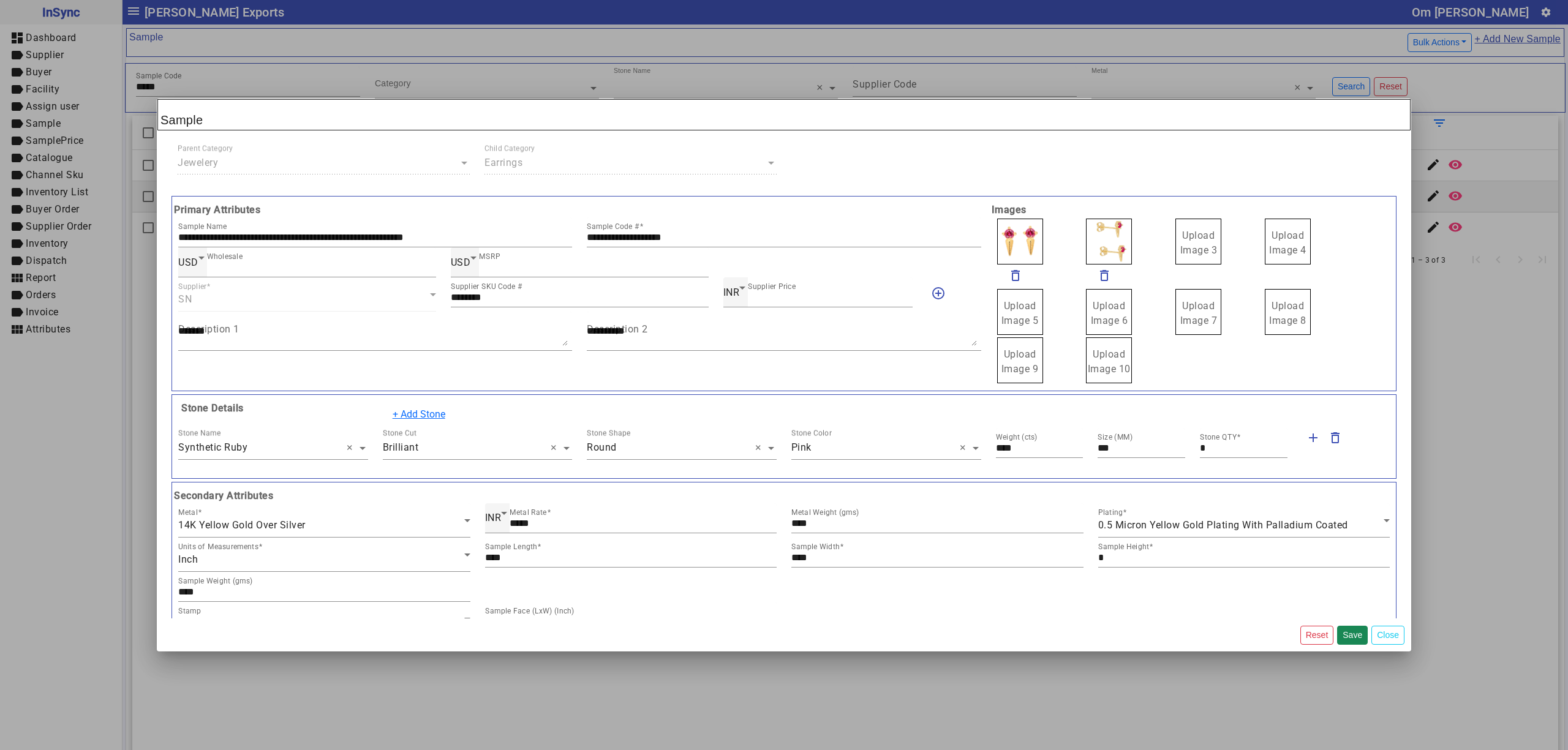
drag, startPoint x: 1184, startPoint y: 236, endPoint x: 1172, endPoint y: 236, distance: 12.0
drag, startPoint x: 1098, startPoint y: 232, endPoint x: 1070, endPoint y: 232, distance: 28.0
click at [1030, 232] on label "Upload Image 1" at bounding box center [1020, 242] width 46 height 46
click at [1028, 232] on label "Upload Image 1" at bounding box center [1020, 242] width 46 height 46
click at [0, 0] on input "Upload Image 1" at bounding box center [0, 0] width 0 height 0
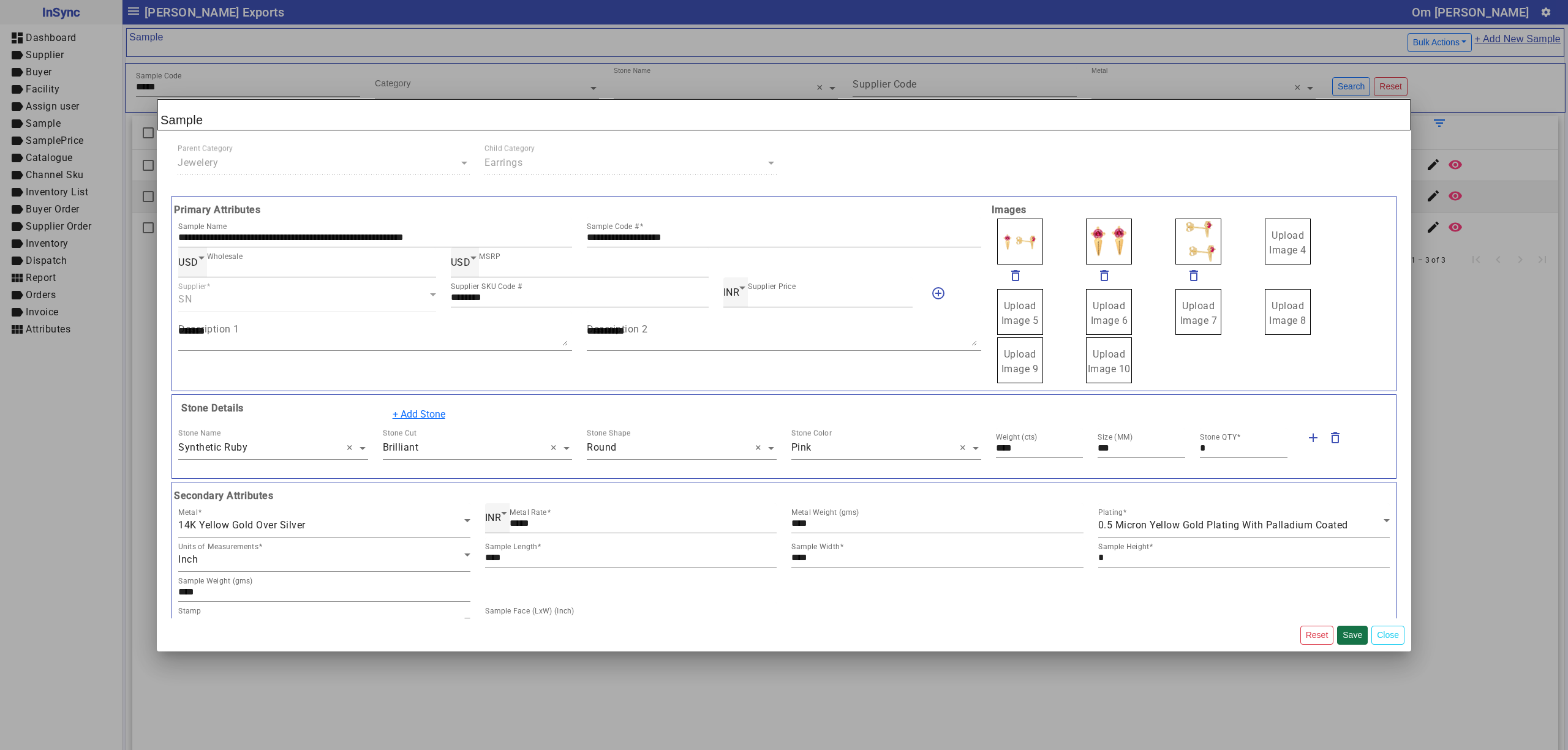
click at [1352, 630] on button "Save" at bounding box center [1352, 635] width 30 height 19
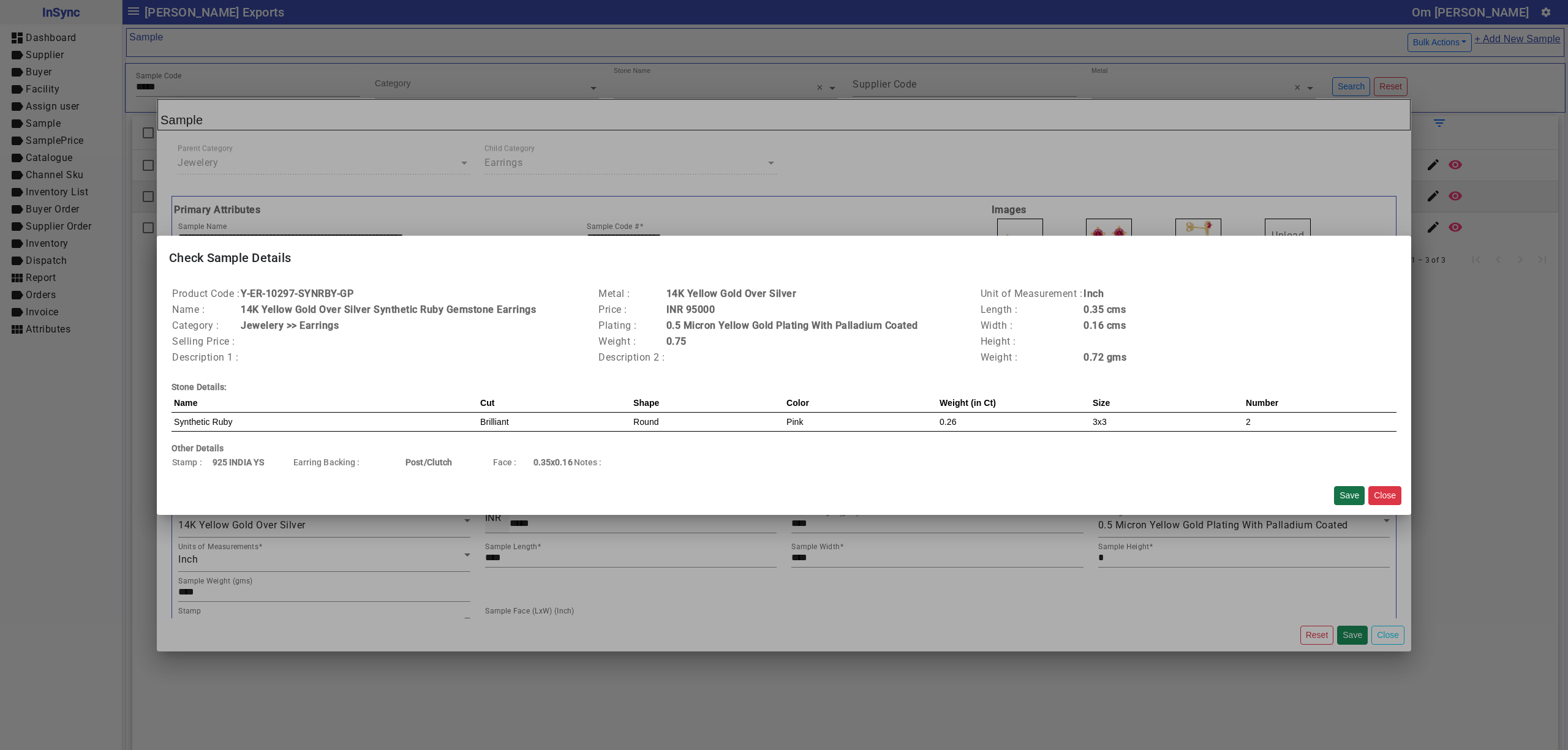
click at [1346, 495] on button "Save" at bounding box center [1349, 495] width 30 height 19
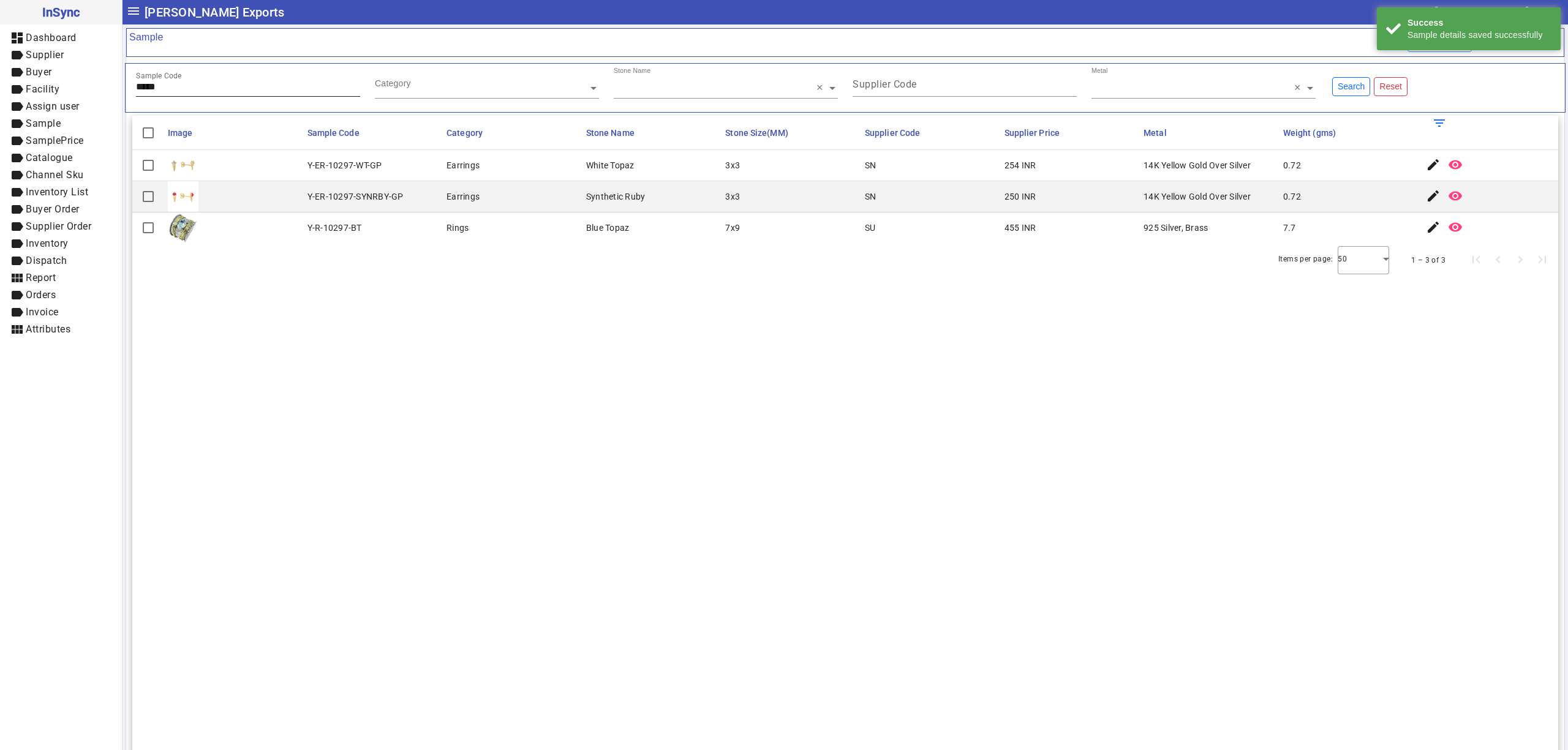
click at [214, 85] on input "*****" at bounding box center [248, 87] width 224 height 11
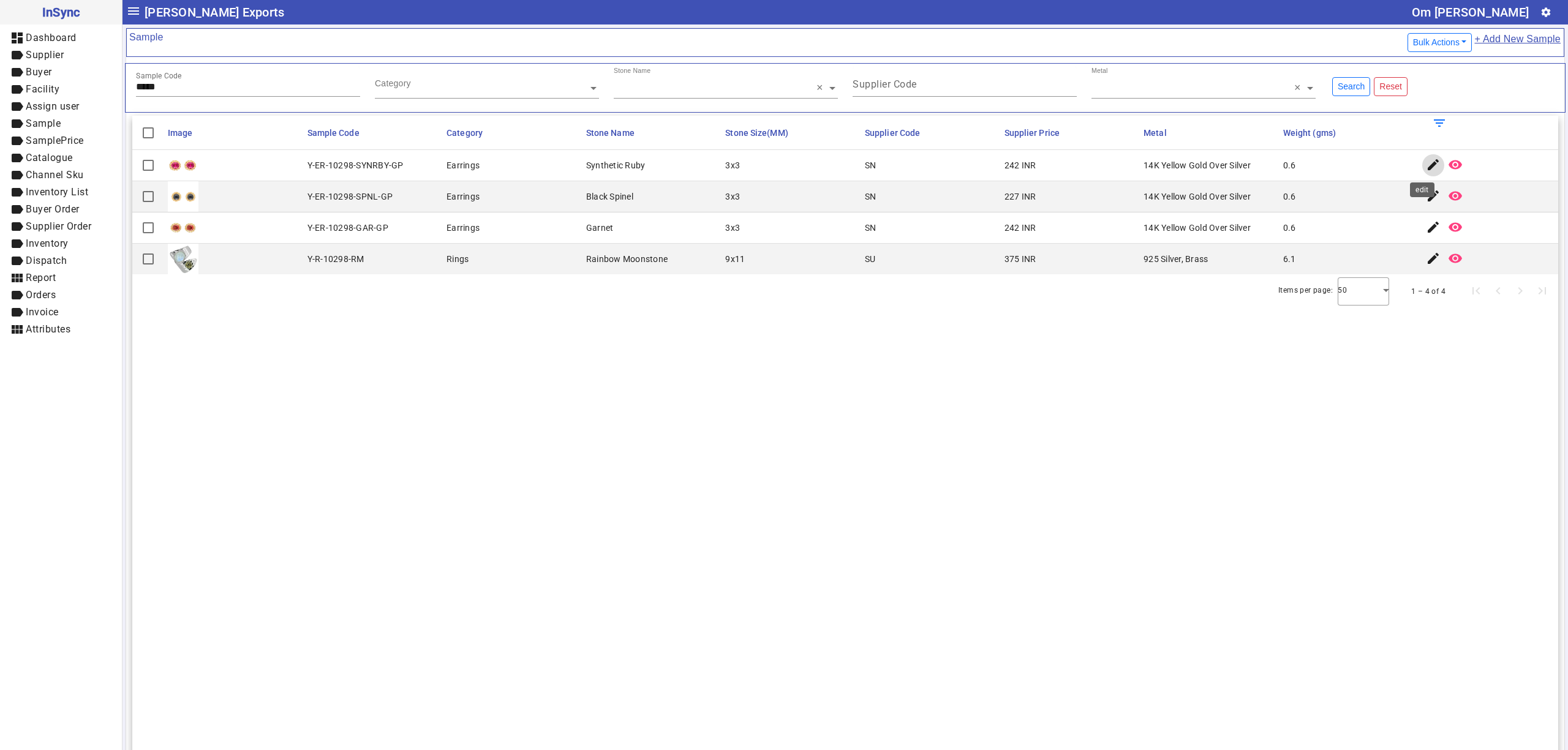
click at [1425, 170] on mat-icon "edit" at bounding box center [1432, 164] width 14 height 14
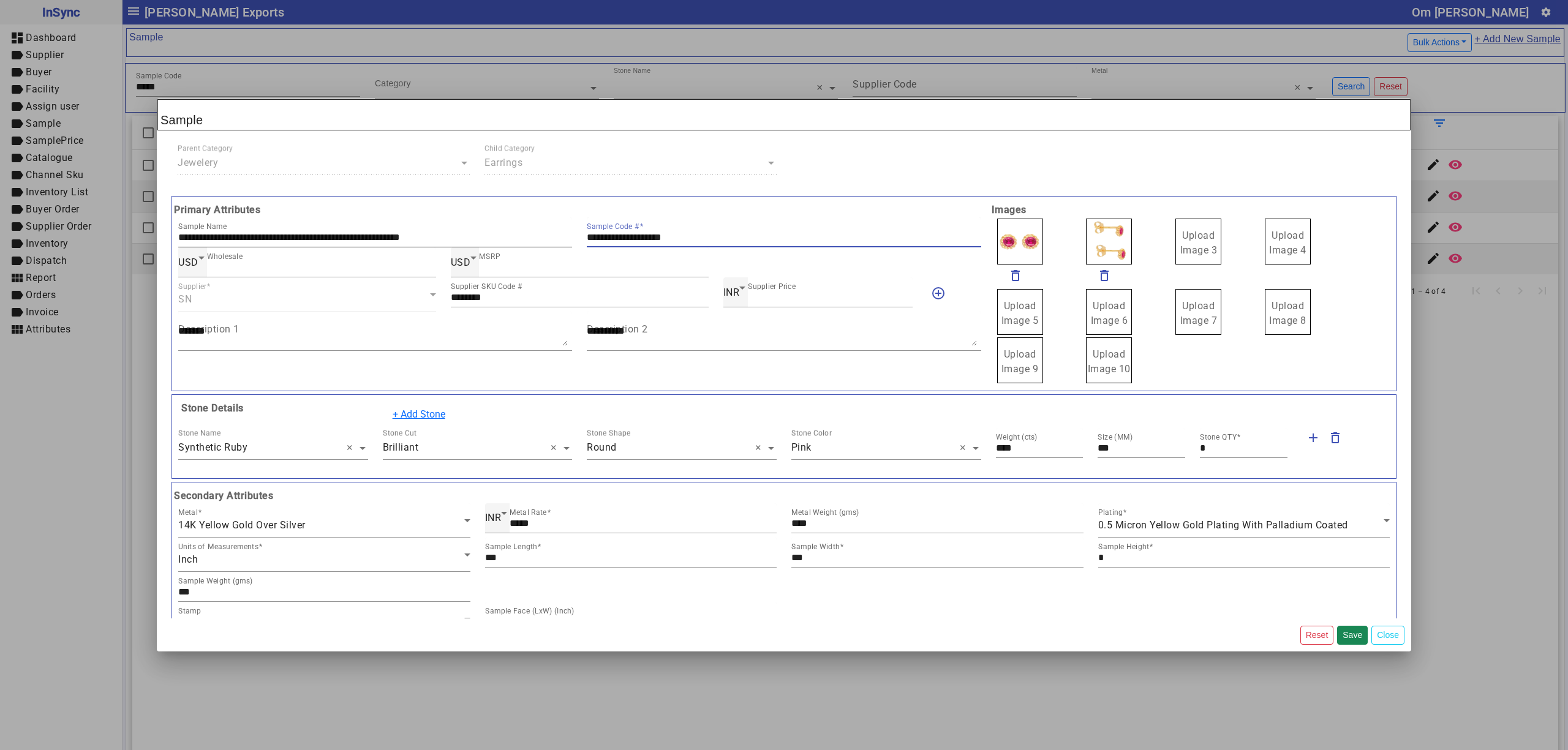
drag, startPoint x: 719, startPoint y: 242, endPoint x: 542, endPoint y: 234, distance: 177.2
click at [544, 239] on div "**********" at bounding box center [579, 232] width 818 height 30
drag, startPoint x: 1191, startPoint y: 232, endPoint x: 1143, endPoint y: 238, distance: 48.4
drag, startPoint x: 1108, startPoint y: 236, endPoint x: 1098, endPoint y: 236, distance: 10.0
drag, startPoint x: 1034, startPoint y: 236, endPoint x: 1024, endPoint y: 236, distance: 10.0
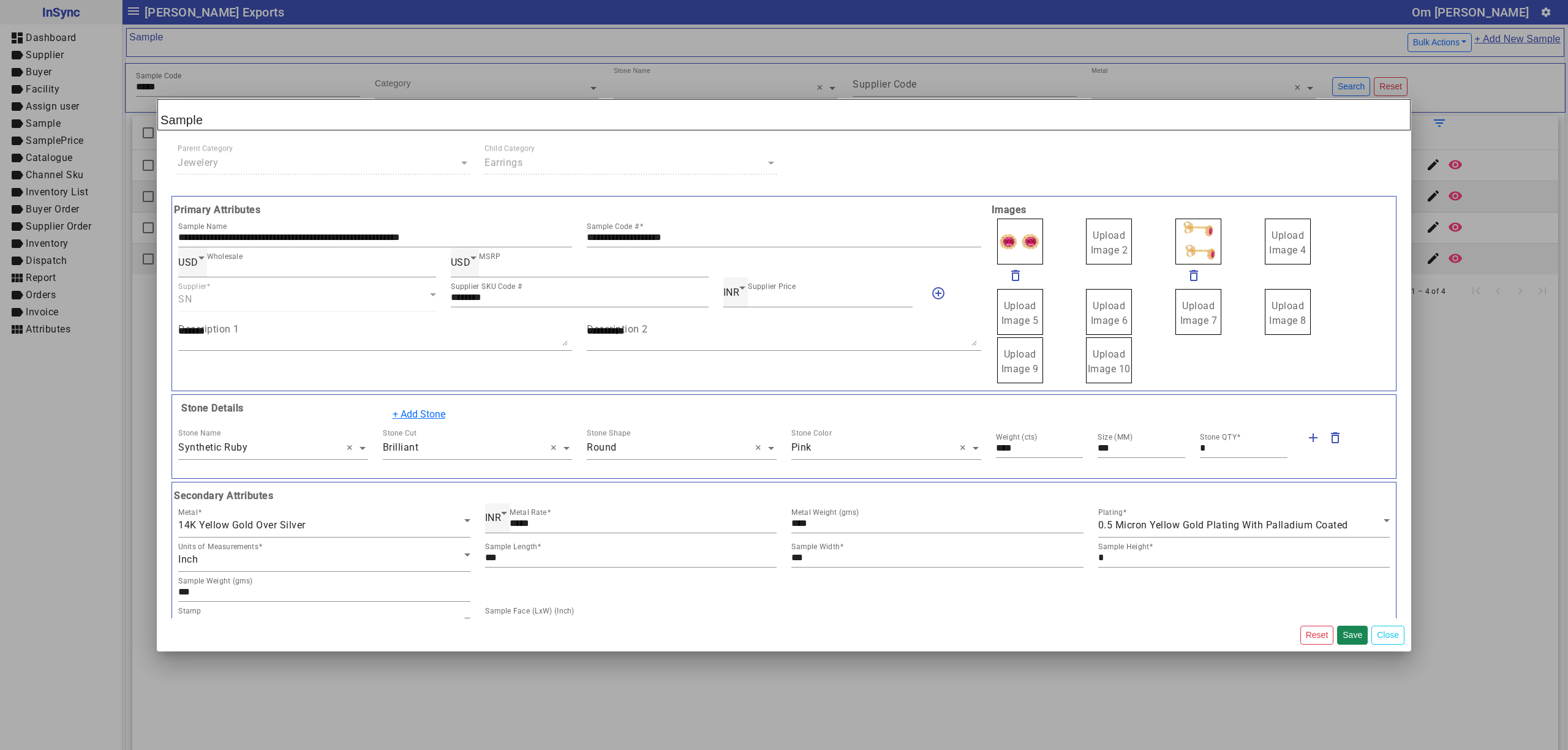
drag, startPoint x: 1017, startPoint y: 236, endPoint x: 993, endPoint y: 236, distance: 24.0
drag, startPoint x: 1003, startPoint y: 239, endPoint x: 983, endPoint y: 236, distance: 20.2
drag, startPoint x: 1002, startPoint y: 239, endPoint x: 1002, endPoint y: 229, distance: 10.0
click at [1010, 233] on span "Upload Image 1" at bounding box center [1020, 242] width 37 height 27
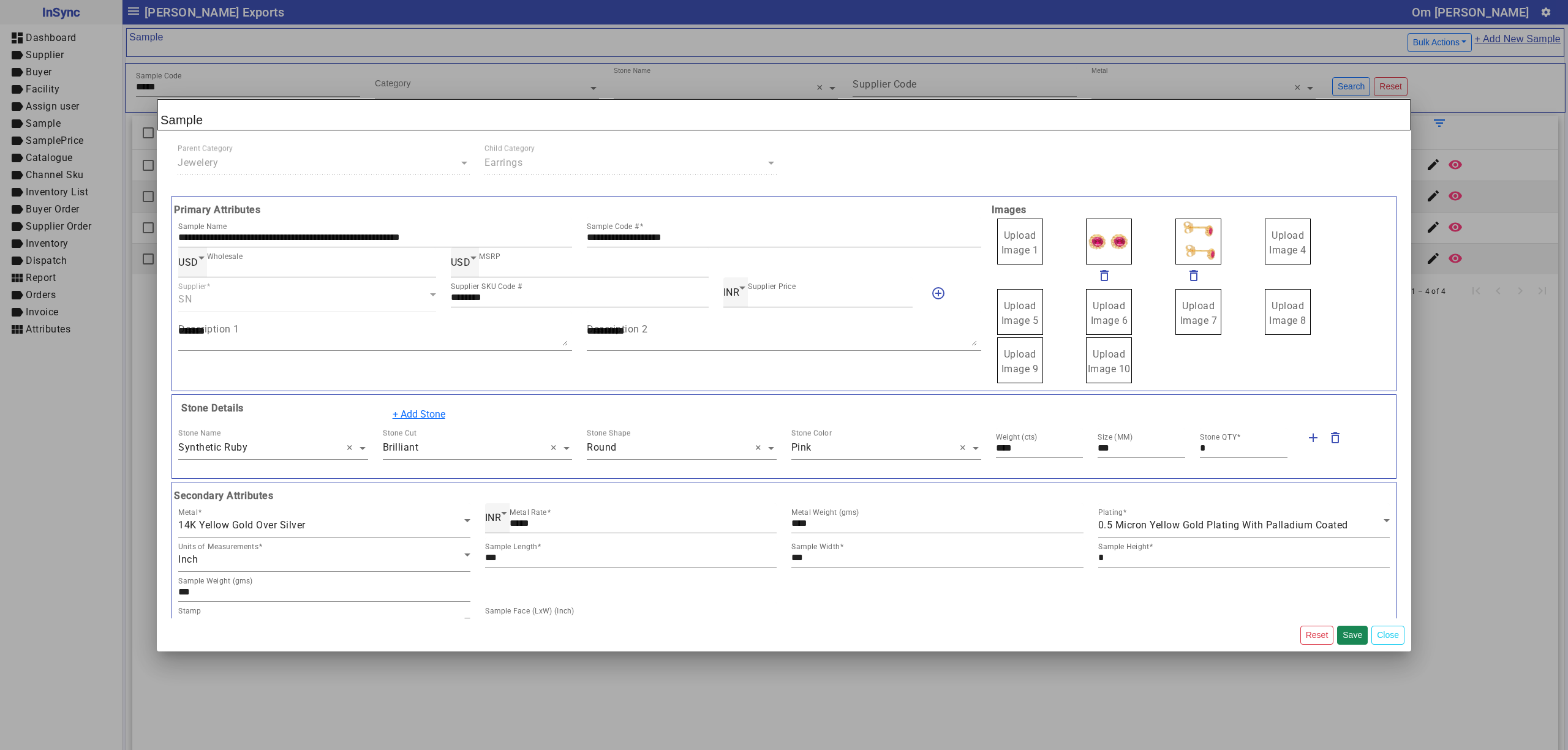
click at [0, 0] on input "Upload Image 1" at bounding box center [0, 0] width 0 height 0
click at [1348, 633] on button "Save" at bounding box center [1352, 635] width 30 height 19
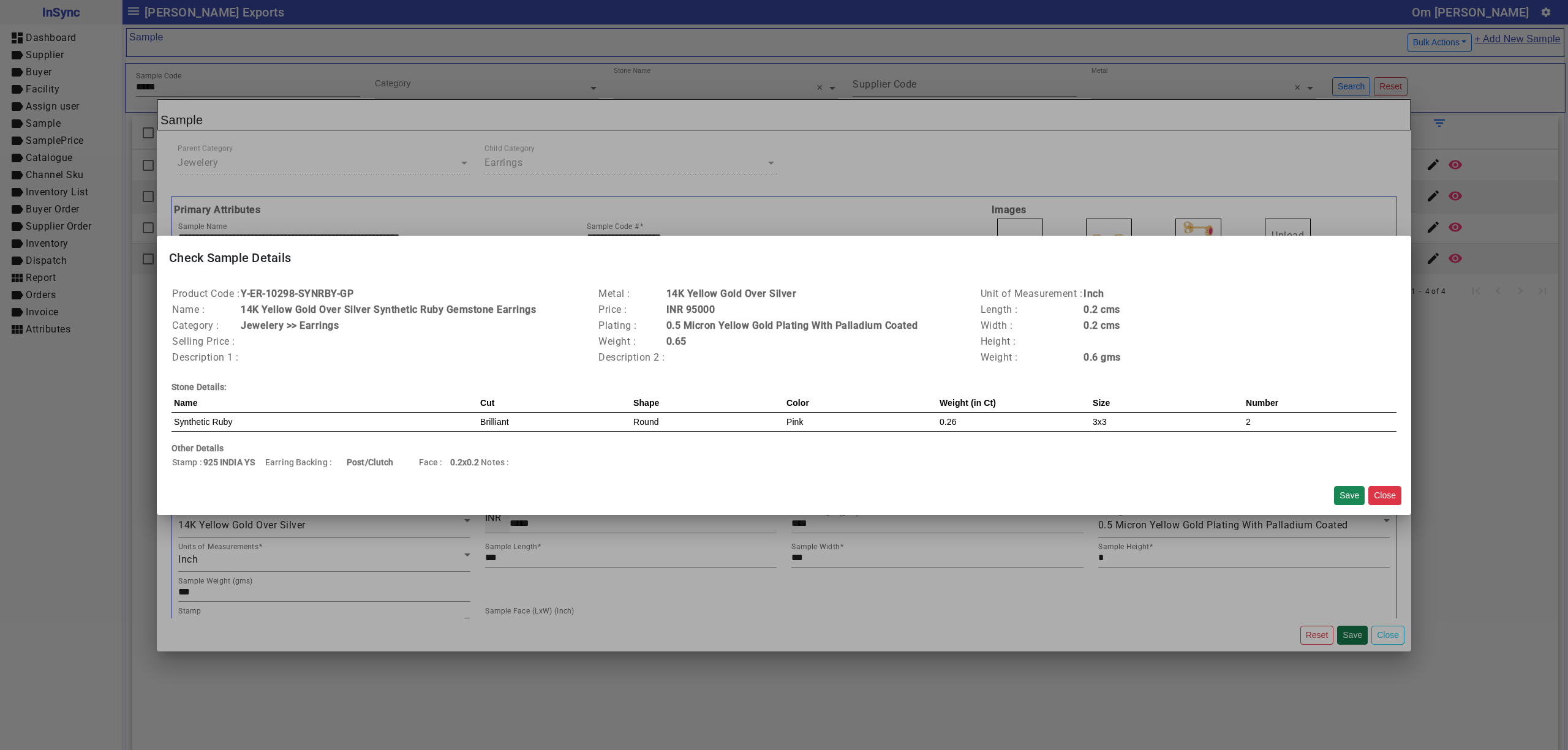
click at [1348, 633] on div at bounding box center [784, 375] width 1568 height 750
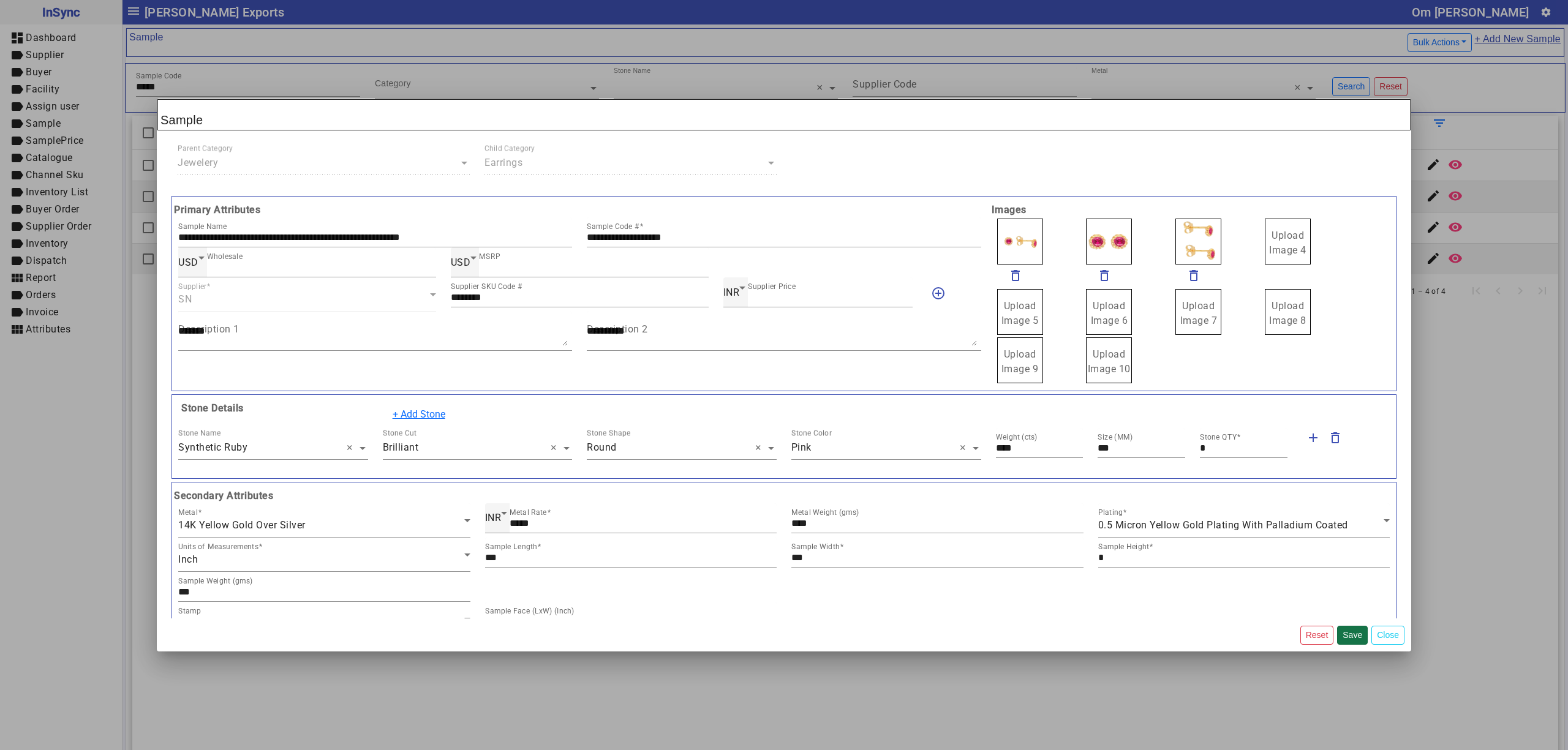
click at [1342, 626] on button "Save" at bounding box center [1352, 635] width 30 height 19
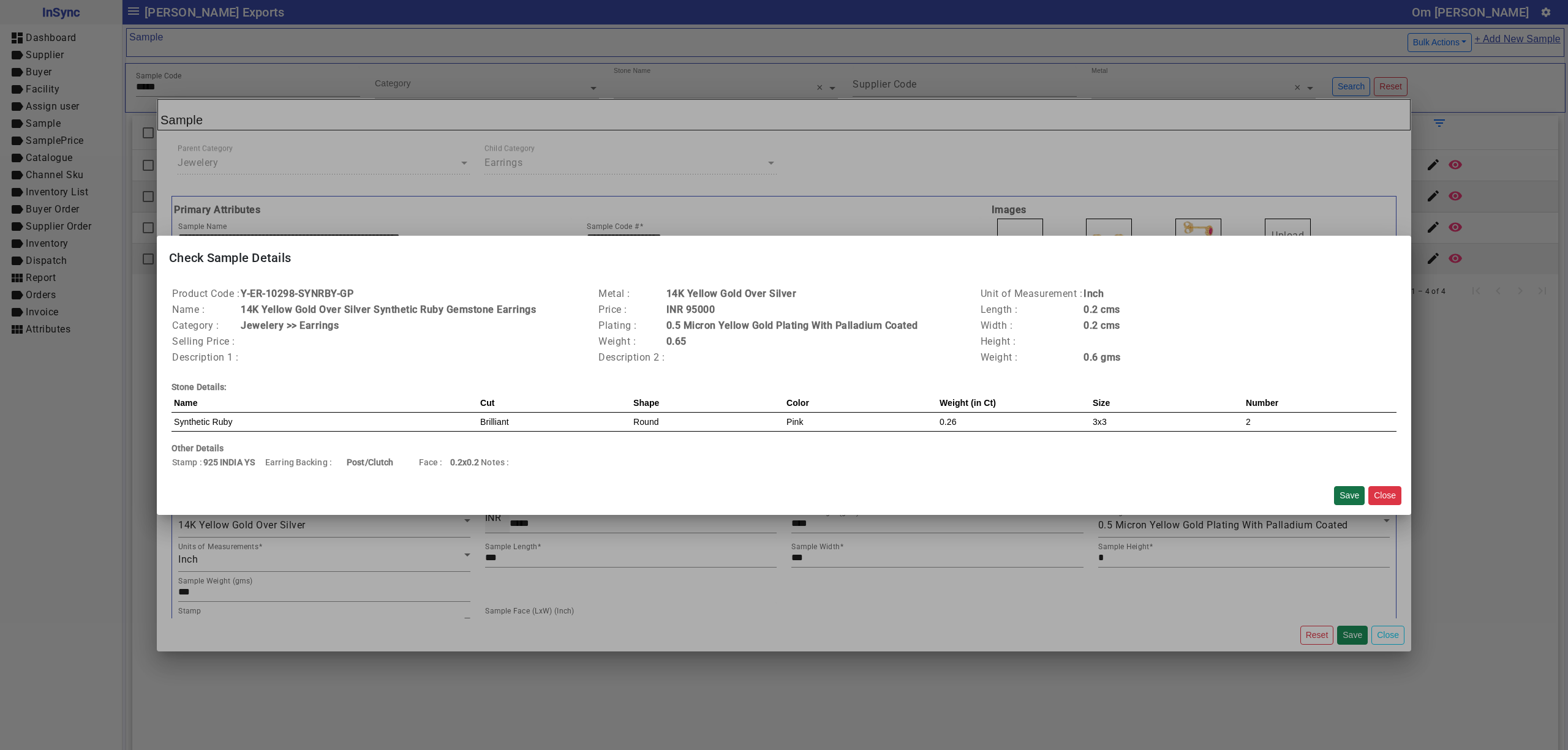
click at [1345, 488] on button "Save" at bounding box center [1349, 495] width 30 height 19
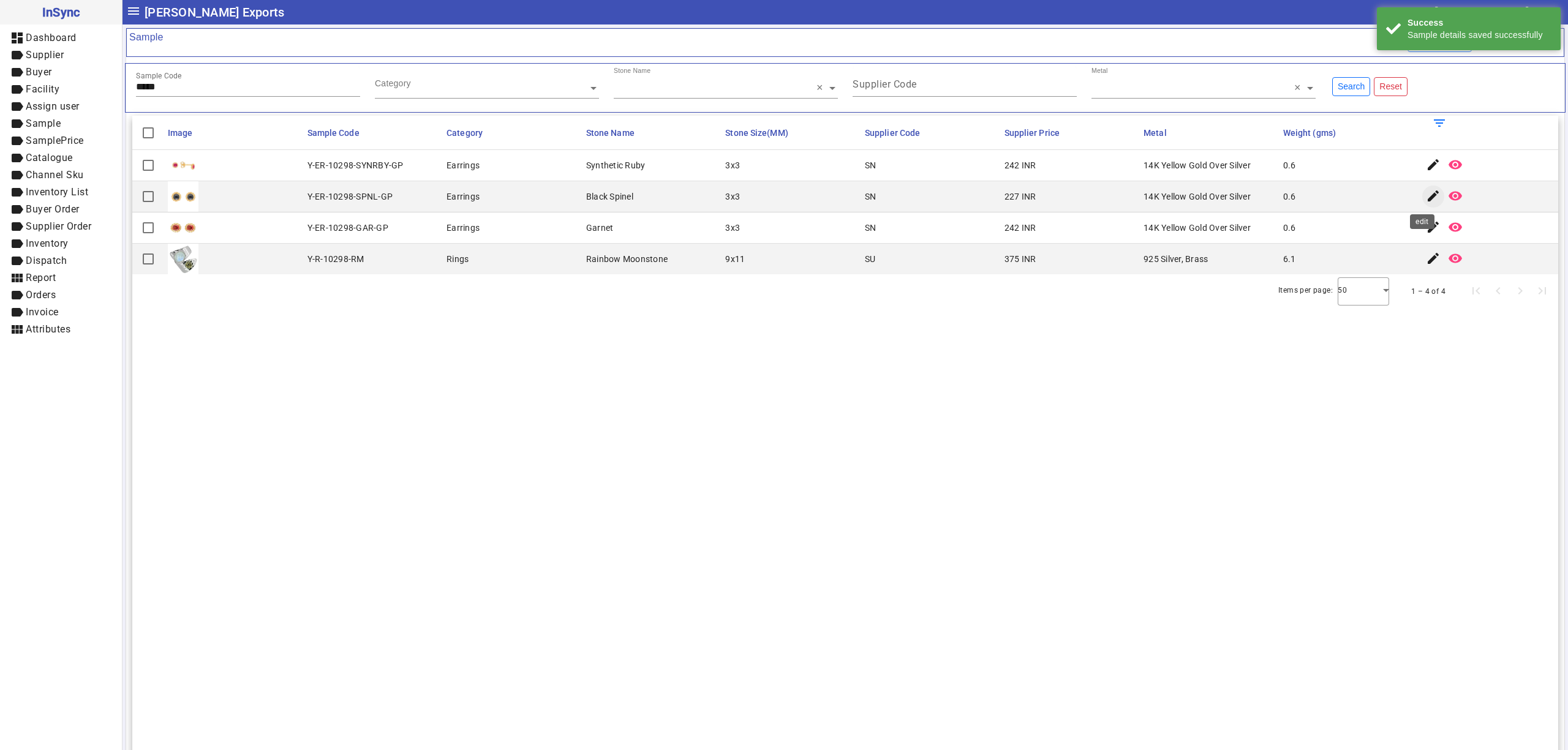
click at [1425, 201] on mat-icon "edit" at bounding box center [1432, 195] width 14 height 14
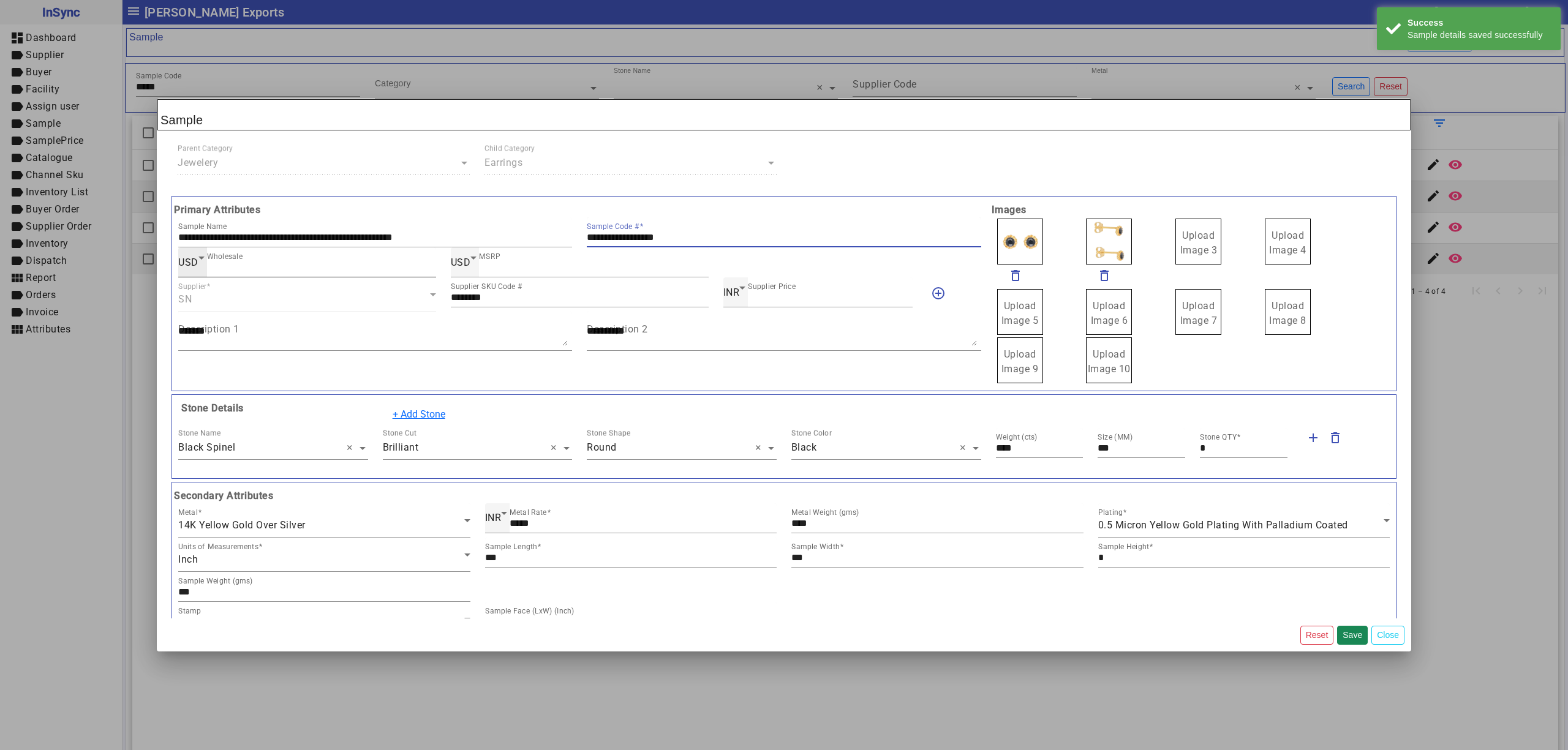
drag, startPoint x: 708, startPoint y: 239, endPoint x: 347, endPoint y: 261, distance: 361.7
click at [347, 261] on div "**********" at bounding box center [579, 293] width 818 height 182
drag, startPoint x: 1196, startPoint y: 242, endPoint x: 1153, endPoint y: 252, distance: 44.1
drag, startPoint x: 1101, startPoint y: 239, endPoint x: 1082, endPoint y: 239, distance: 19.0
drag, startPoint x: 1176, startPoint y: 230, endPoint x: 1167, endPoint y: 224, distance: 10.8
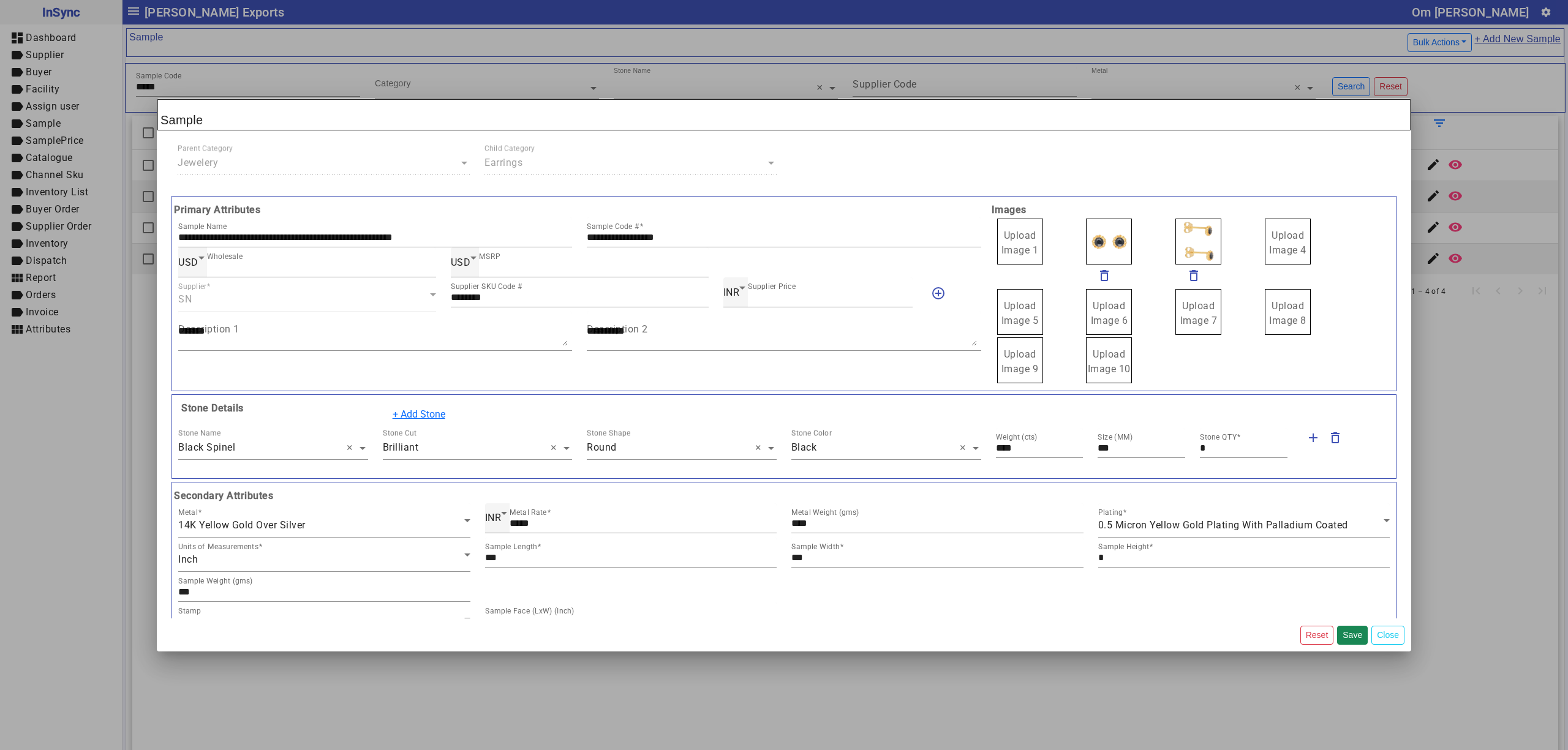
click at [1013, 236] on span "Upload Image 1" at bounding box center [1020, 242] width 37 height 27
click at [1012, 236] on span "Upload Image 1" at bounding box center [1020, 242] width 37 height 27
click at [0, 0] on input "Upload Image 1" at bounding box center [0, 0] width 0 height 0
click at [1352, 633] on button "Save" at bounding box center [1352, 635] width 30 height 19
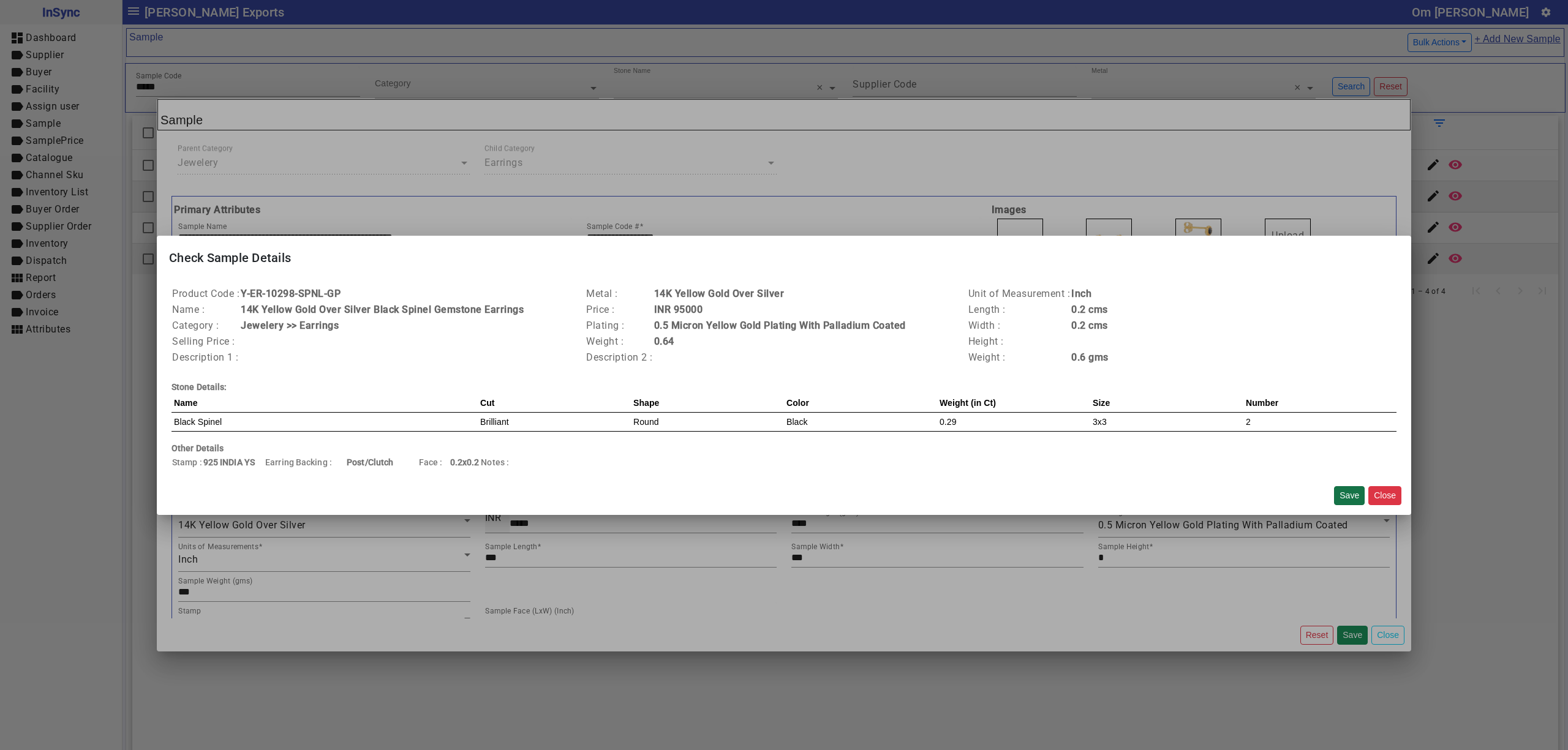
click at [1348, 497] on button "Save" at bounding box center [1349, 495] width 30 height 19
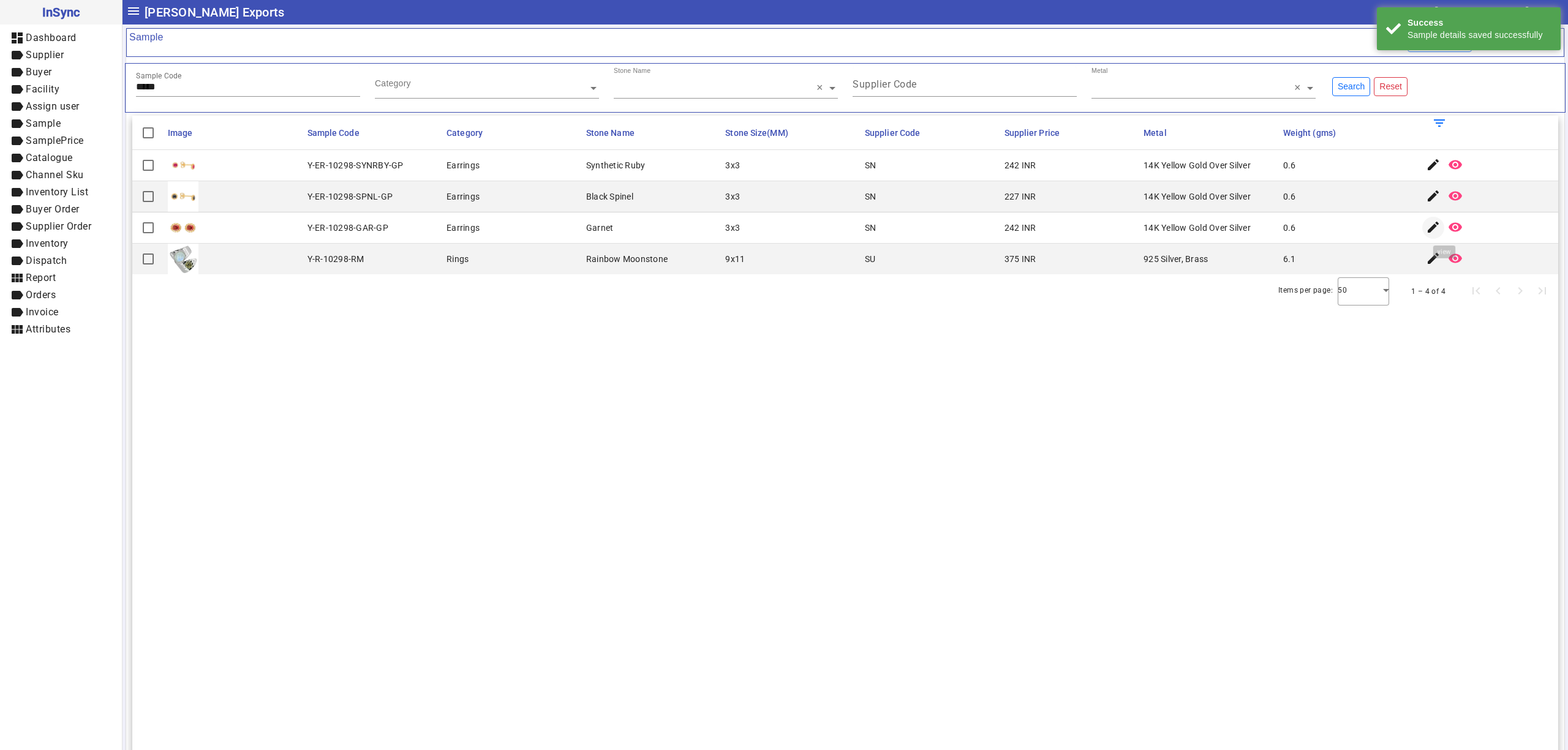
click at [1427, 232] on mat-icon "edit" at bounding box center [1432, 226] width 14 height 14
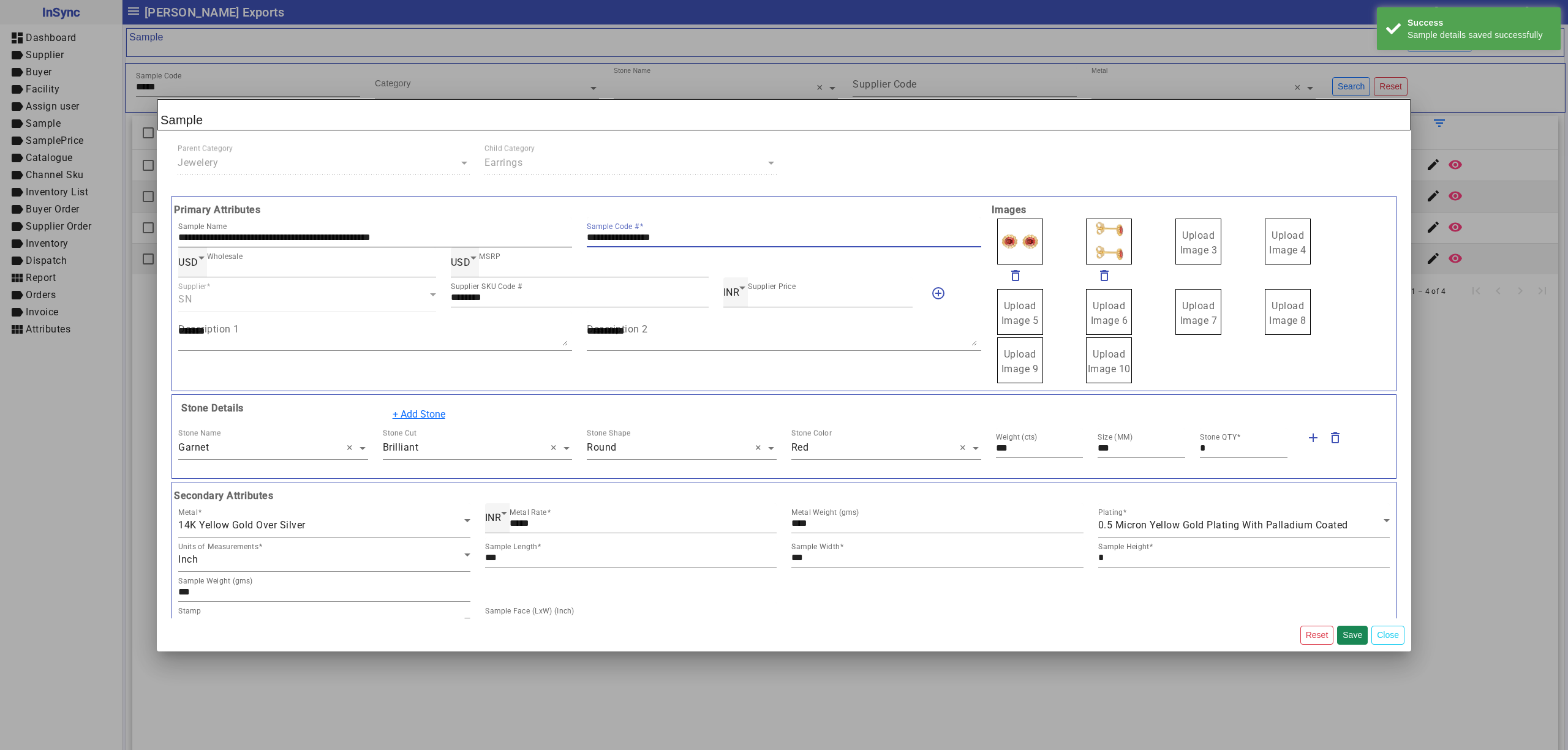
drag, startPoint x: 760, startPoint y: 239, endPoint x: 387, endPoint y: 245, distance: 373.0
click at [387, 245] on div "**********" at bounding box center [579, 232] width 818 height 30
drag, startPoint x: 1155, startPoint y: 251, endPoint x: 1120, endPoint y: 242, distance: 36.1
drag, startPoint x: 1042, startPoint y: 242, endPoint x: 1020, endPoint y: 242, distance: 22.0
drag, startPoint x: 1088, startPoint y: 239, endPoint x: 1108, endPoint y: 245, distance: 20.9
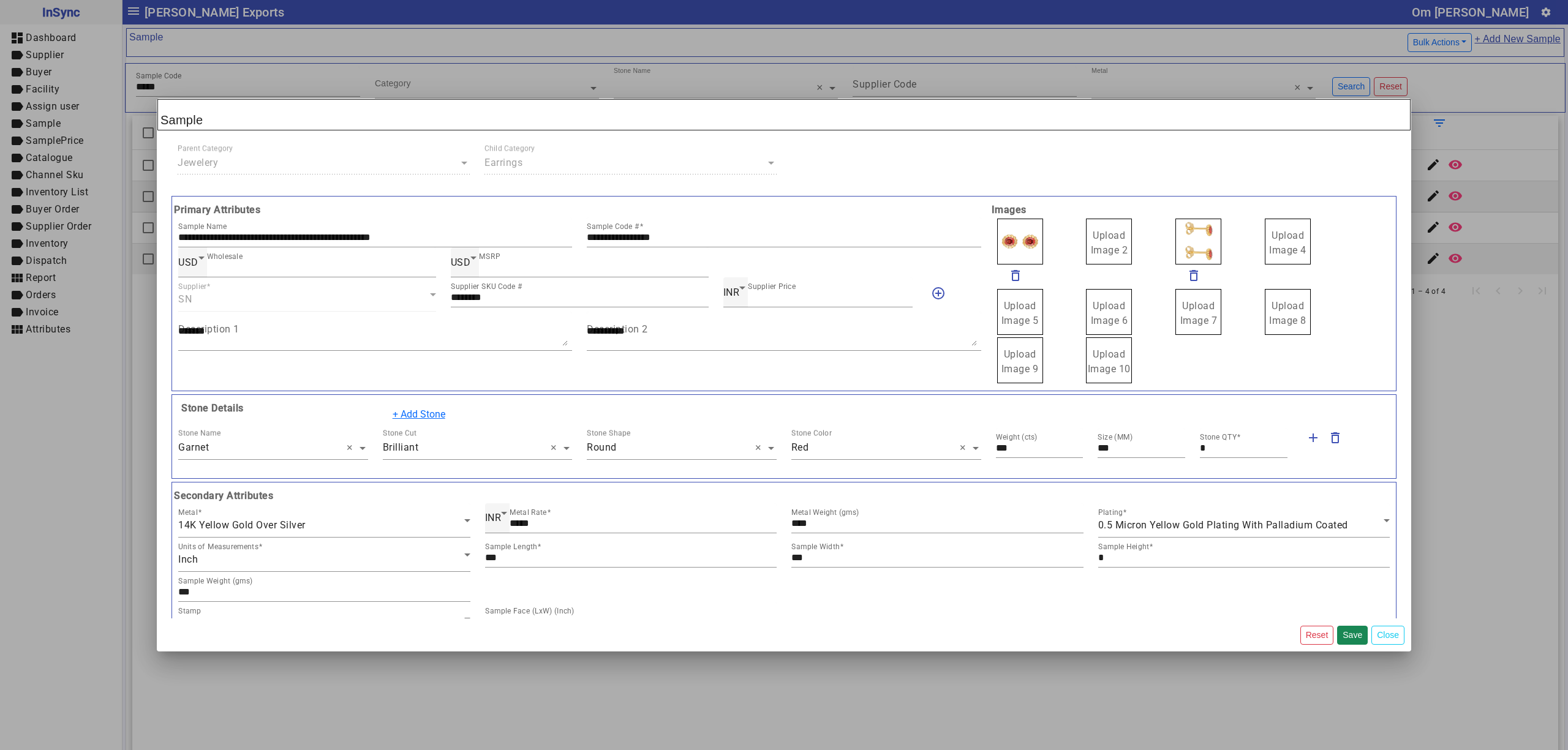
drag, startPoint x: 1108, startPoint y: 245, endPoint x: 1098, endPoint y: 239, distance: 11.7
drag, startPoint x: 1057, startPoint y: 236, endPoint x: 1047, endPoint y: 221, distance: 18.0
click at [1020, 229] on label "Upload Image 1" at bounding box center [1020, 242] width 46 height 46
click at [0, 0] on input "Upload Image 1" at bounding box center [0, 0] width 0 height 0
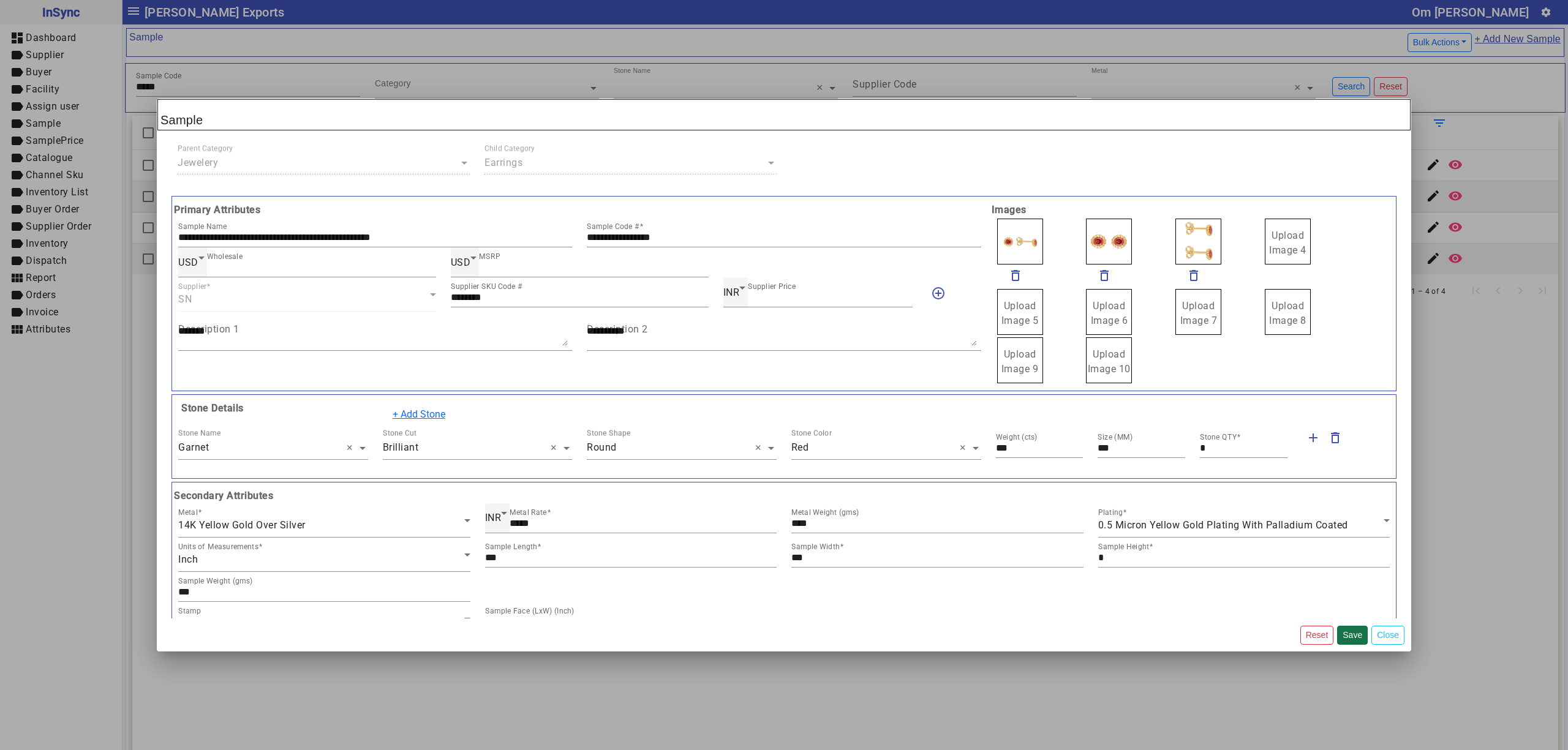
click at [1353, 635] on button "Save" at bounding box center [1352, 635] width 30 height 19
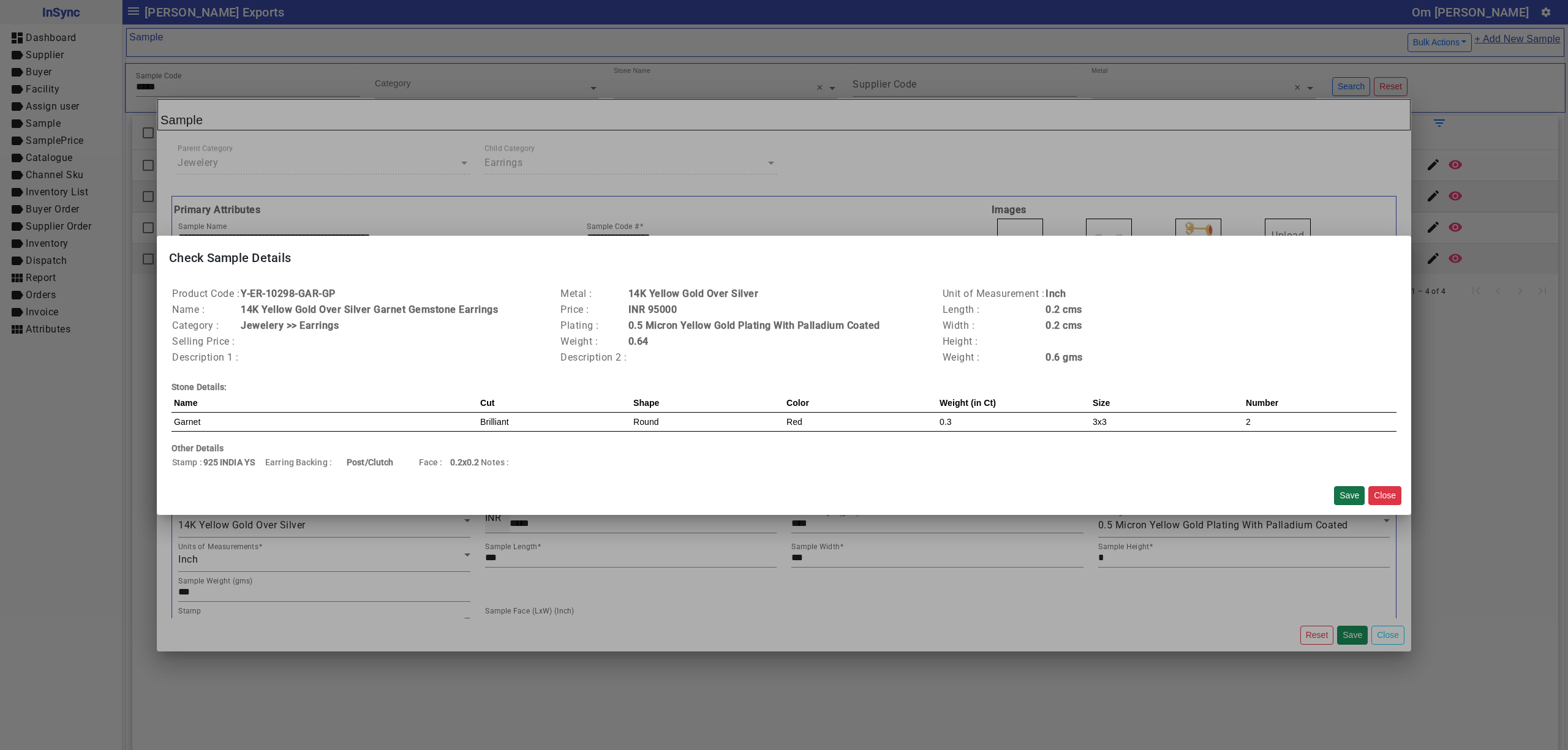
click at [1342, 490] on button "Save" at bounding box center [1349, 495] width 30 height 19
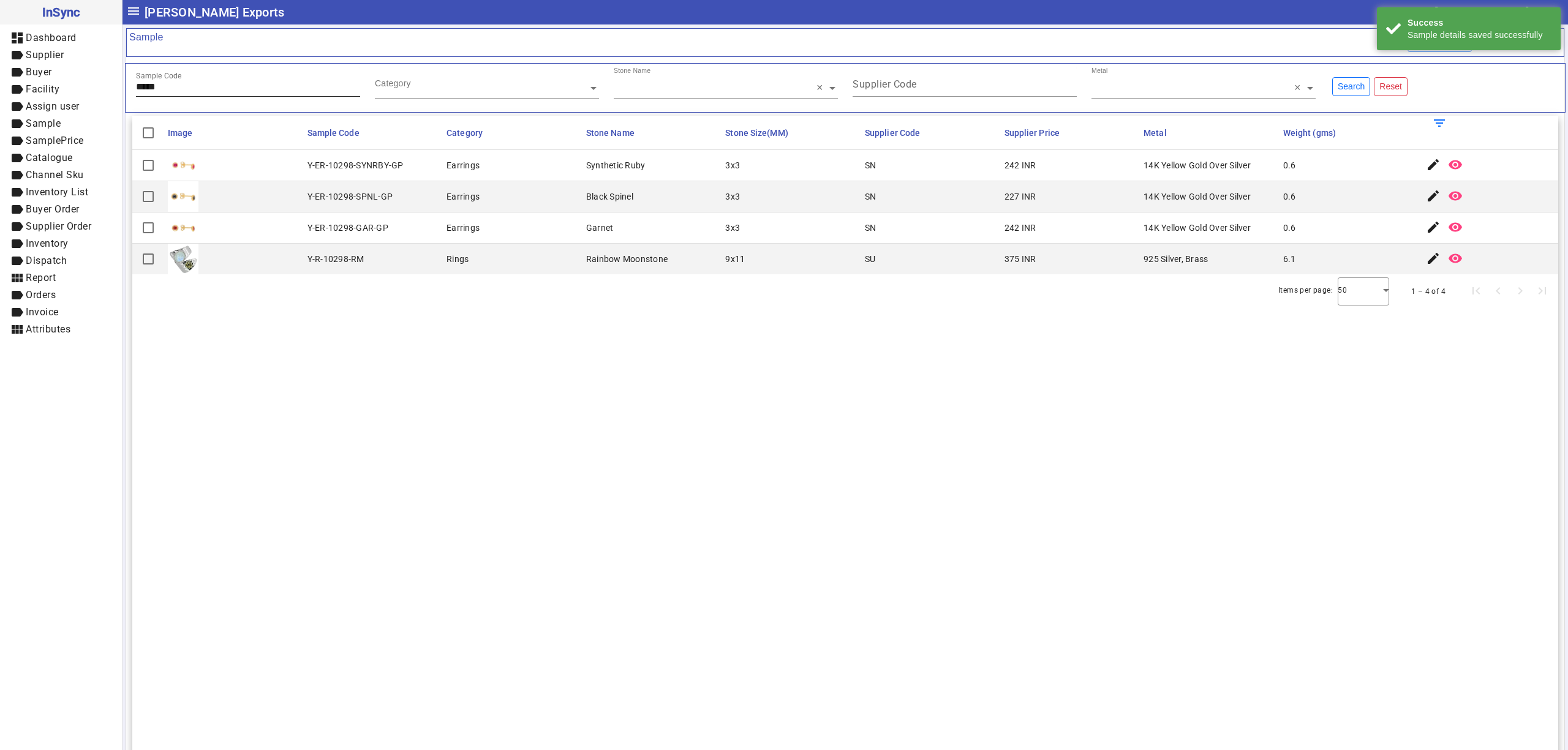
click at [229, 87] on input "*****" at bounding box center [248, 87] width 224 height 11
click at [1425, 165] on mat-icon "edit" at bounding box center [1432, 164] width 14 height 14
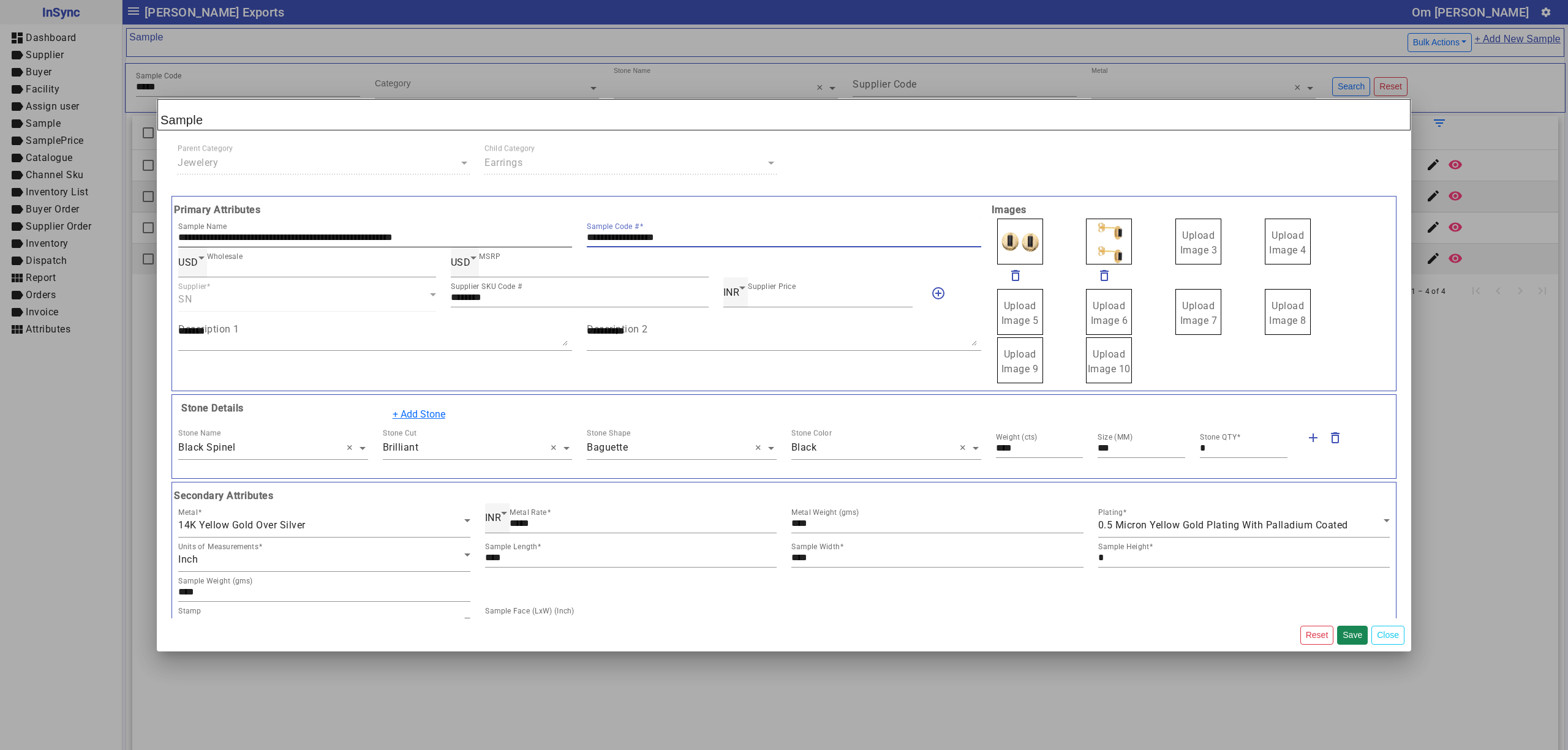
drag, startPoint x: 715, startPoint y: 239, endPoint x: 476, endPoint y: 236, distance: 239.0
click at [450, 240] on div "**********" at bounding box center [579, 232] width 818 height 30
drag, startPoint x: 1195, startPoint y: 239, endPoint x: 1094, endPoint y: 239, distance: 101.0
click at [1028, 236] on label "Upload Image 1" at bounding box center [1020, 242] width 46 height 46
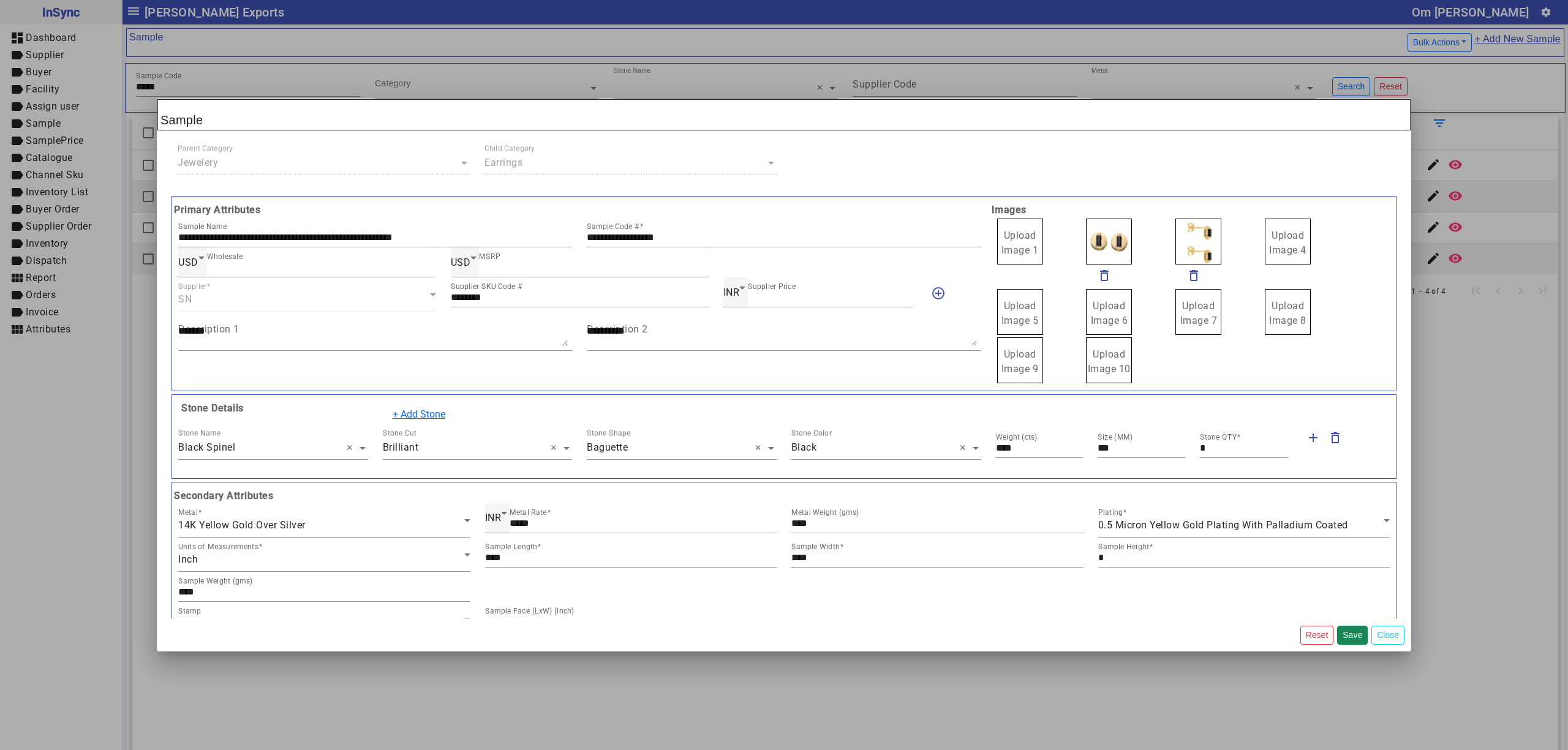
click at [0, 0] on input "Upload Image 1" at bounding box center [0, 0] width 0 height 0
click at [1351, 631] on button "Save" at bounding box center [1352, 635] width 30 height 19
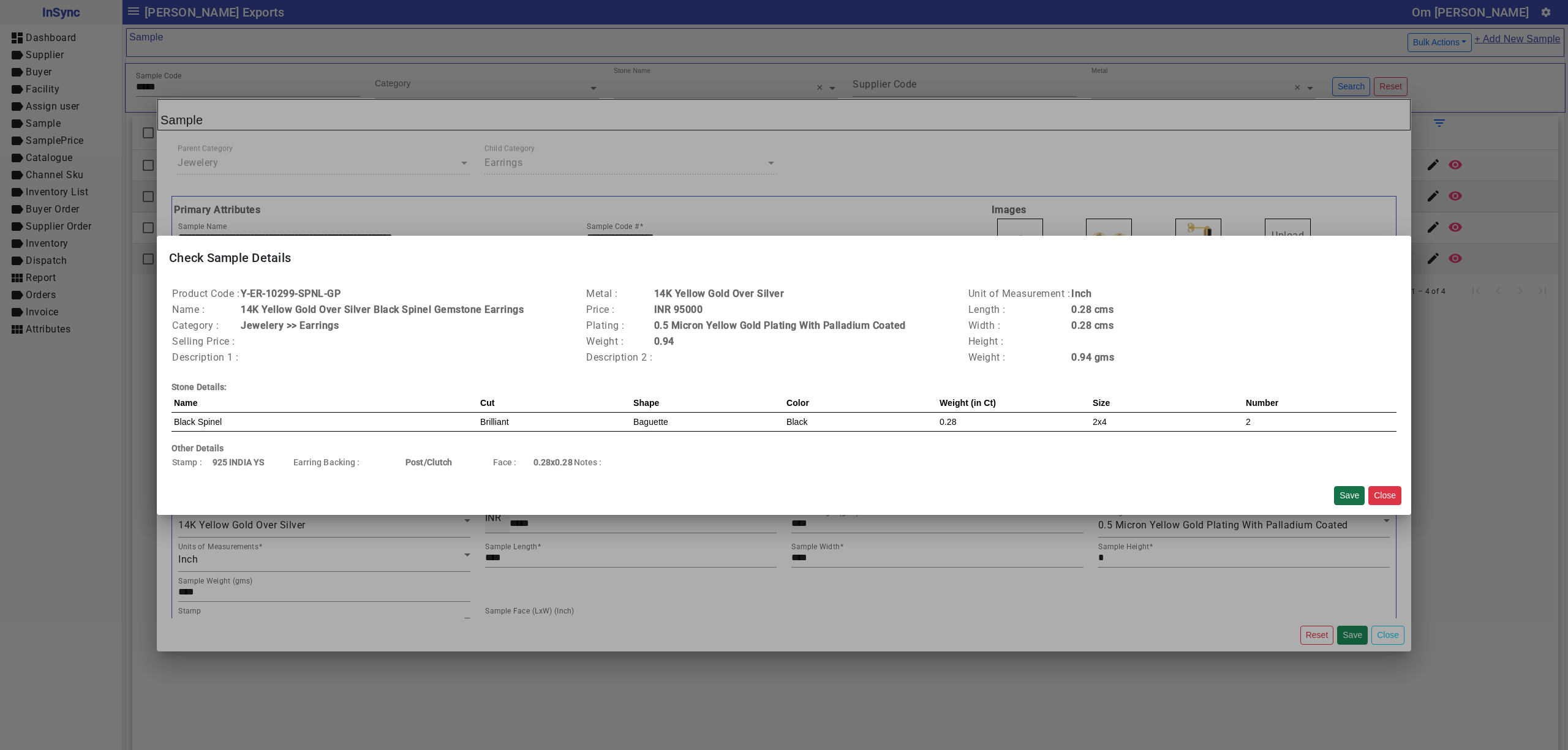
click at [1358, 490] on button "Save" at bounding box center [1349, 495] width 30 height 19
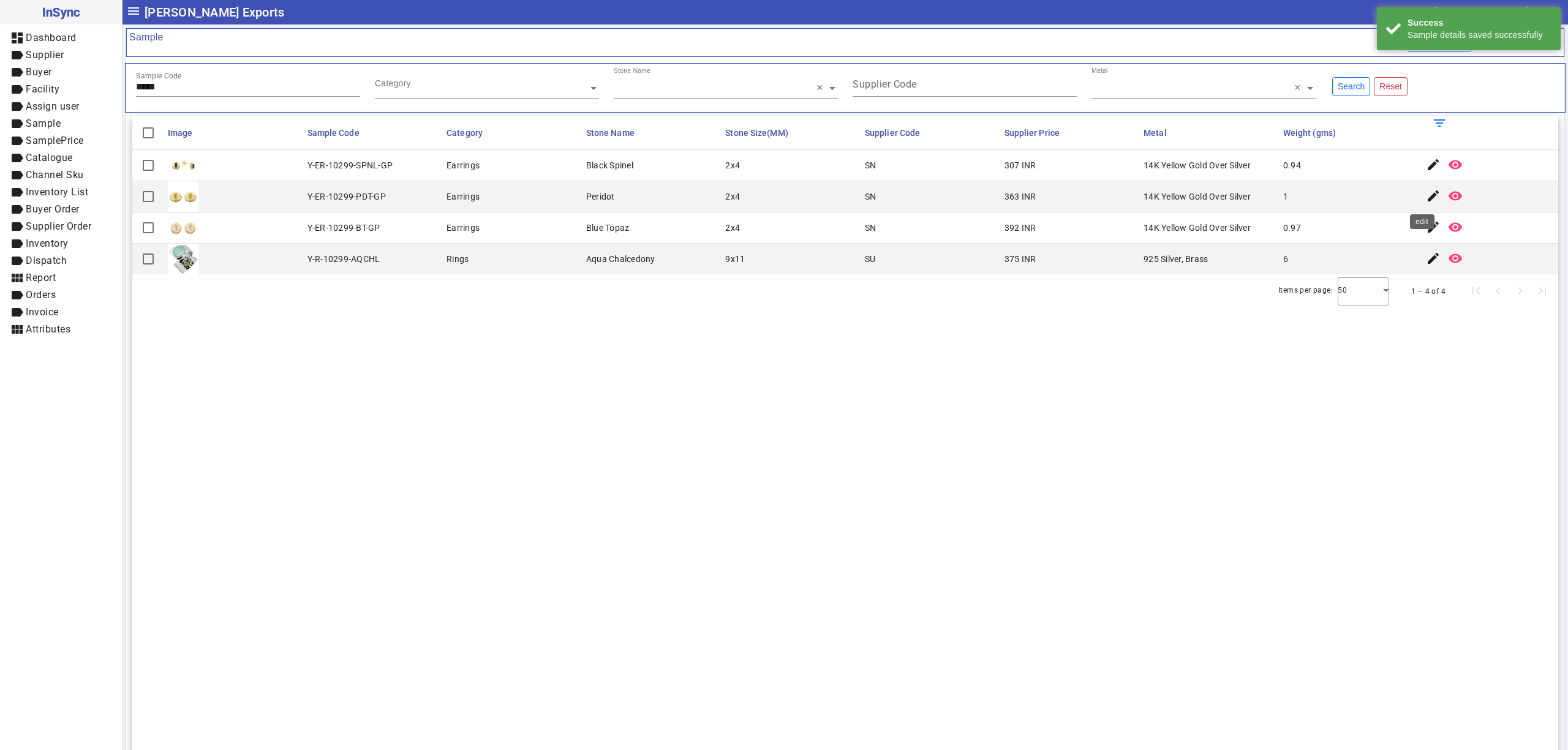
click at [1425, 192] on mat-icon "edit" at bounding box center [1432, 195] width 14 height 14
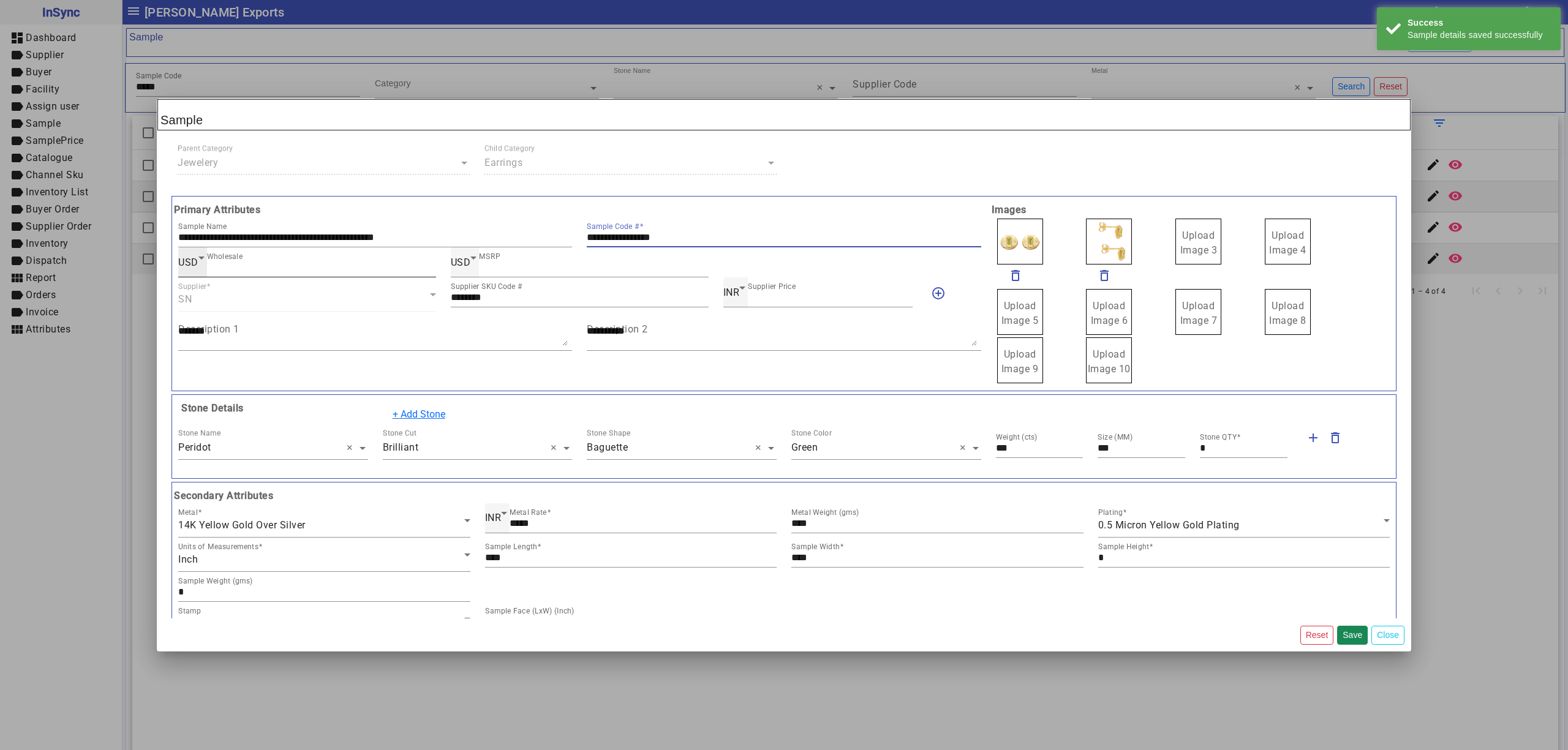
drag, startPoint x: 730, startPoint y: 239, endPoint x: 418, endPoint y: 251, distance: 312.2
click at [418, 251] on div "**********" at bounding box center [579, 293] width 818 height 182
drag, startPoint x: 1195, startPoint y: 251, endPoint x: 1164, endPoint y: 252, distance: 31.0
click at [1015, 238] on span "Upload Image 1" at bounding box center [1020, 242] width 37 height 27
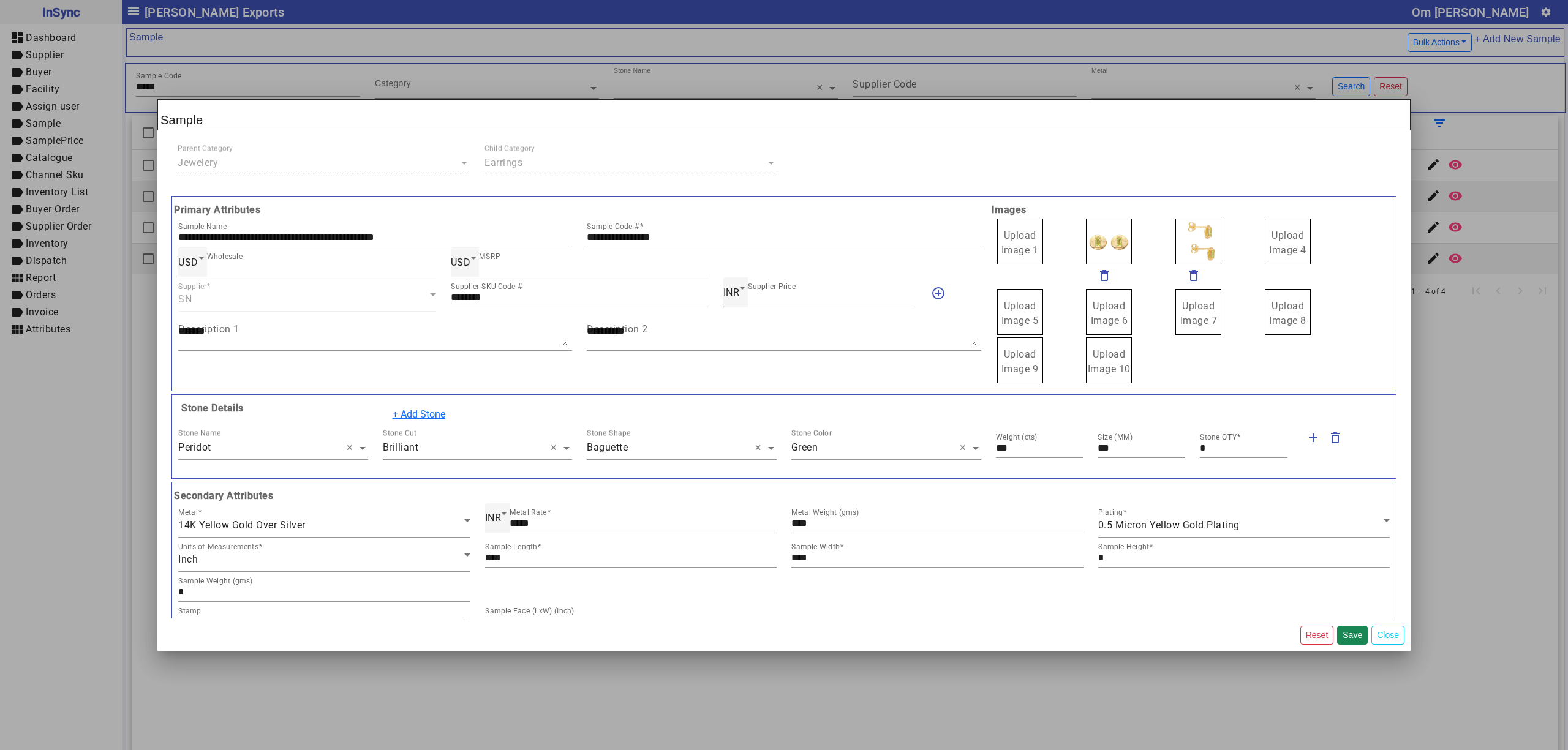
click at [1015, 238] on span "Upload Image 1" at bounding box center [1020, 242] width 37 height 27
click at [0, 0] on input "Upload Image 1" at bounding box center [0, 0] width 0 height 0
click at [1351, 634] on button "Save" at bounding box center [1352, 635] width 30 height 19
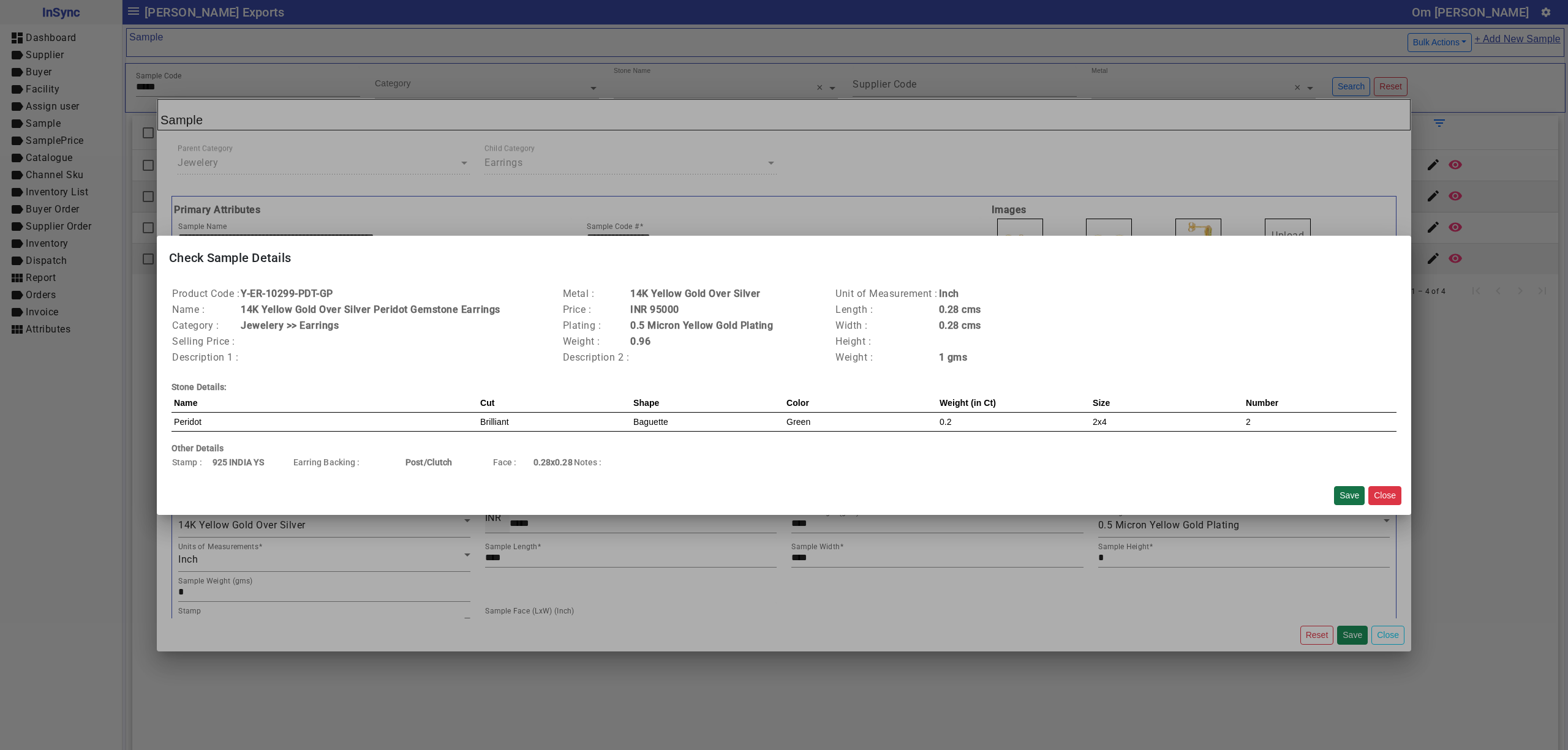
click at [1350, 491] on button "Save" at bounding box center [1349, 495] width 30 height 19
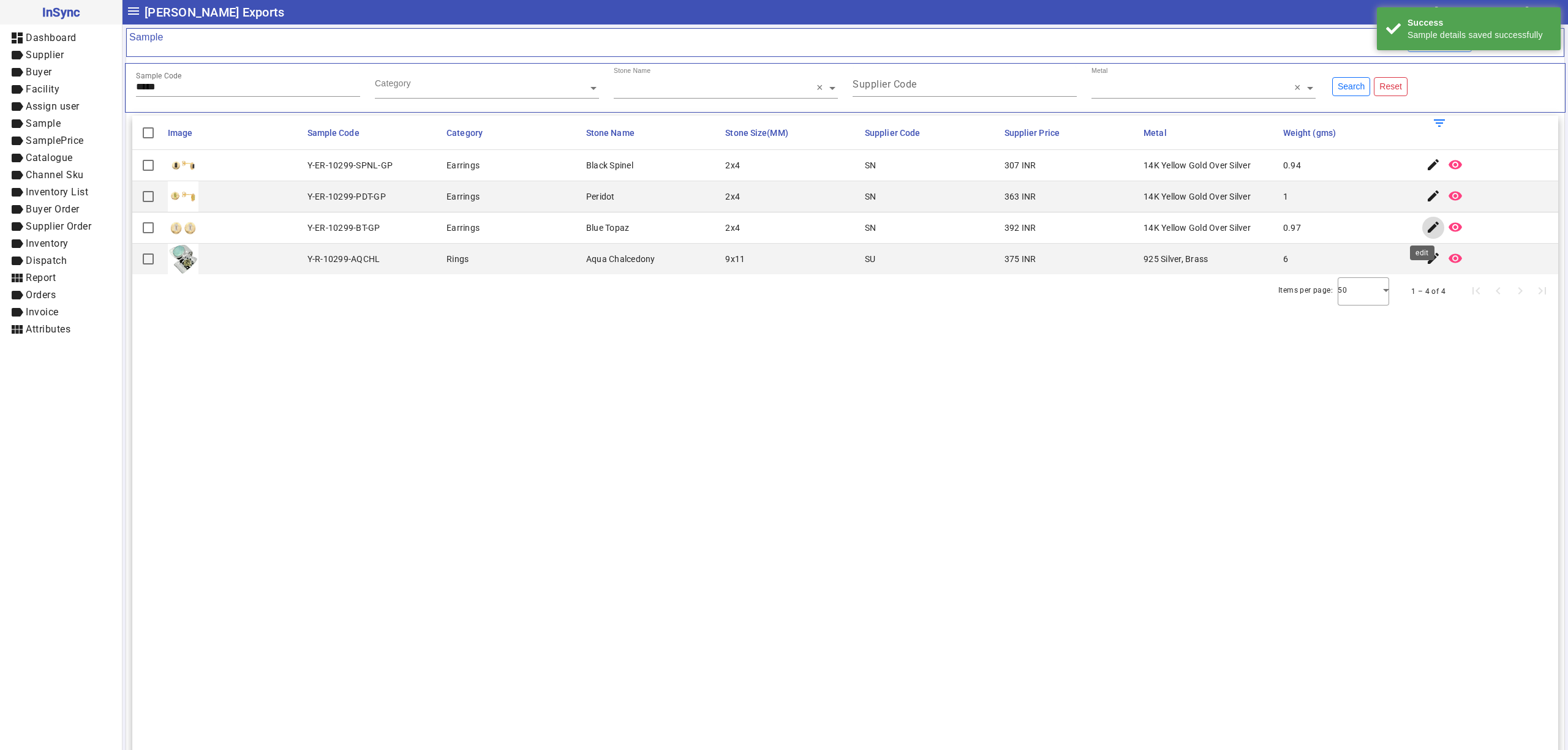
click at [1426, 229] on mat-icon "edit" at bounding box center [1432, 226] width 14 height 14
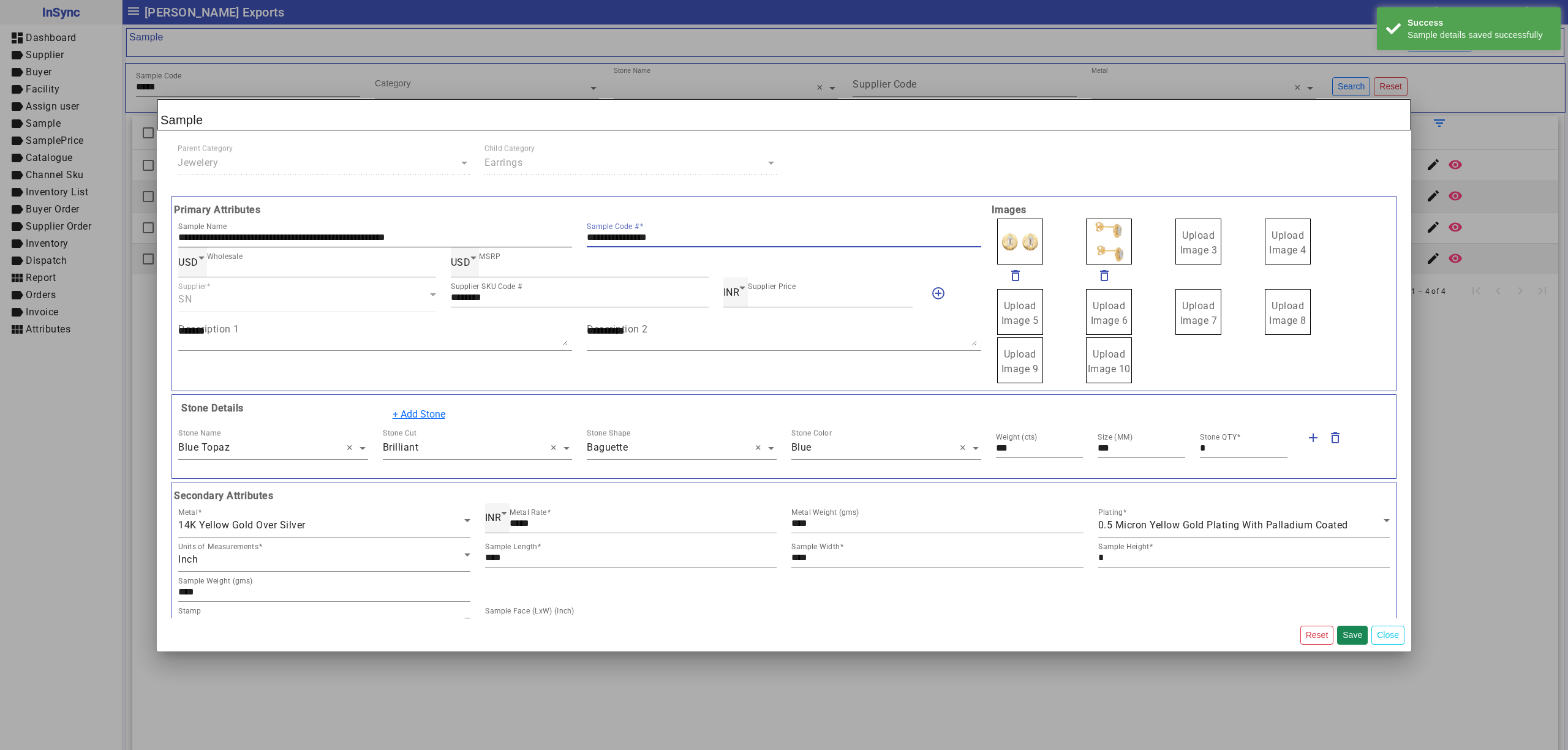
drag, startPoint x: 746, startPoint y: 238, endPoint x: 566, endPoint y: 245, distance: 180.1
click at [508, 234] on div "**********" at bounding box center [579, 232] width 818 height 30
drag, startPoint x: 1179, startPoint y: 245, endPoint x: 1164, endPoint y: 226, distance: 24.2
click at [1003, 229] on label "Upload Image 1" at bounding box center [1020, 242] width 46 height 46
click at [1002, 230] on label "Upload Image 1" at bounding box center [1020, 242] width 46 height 46
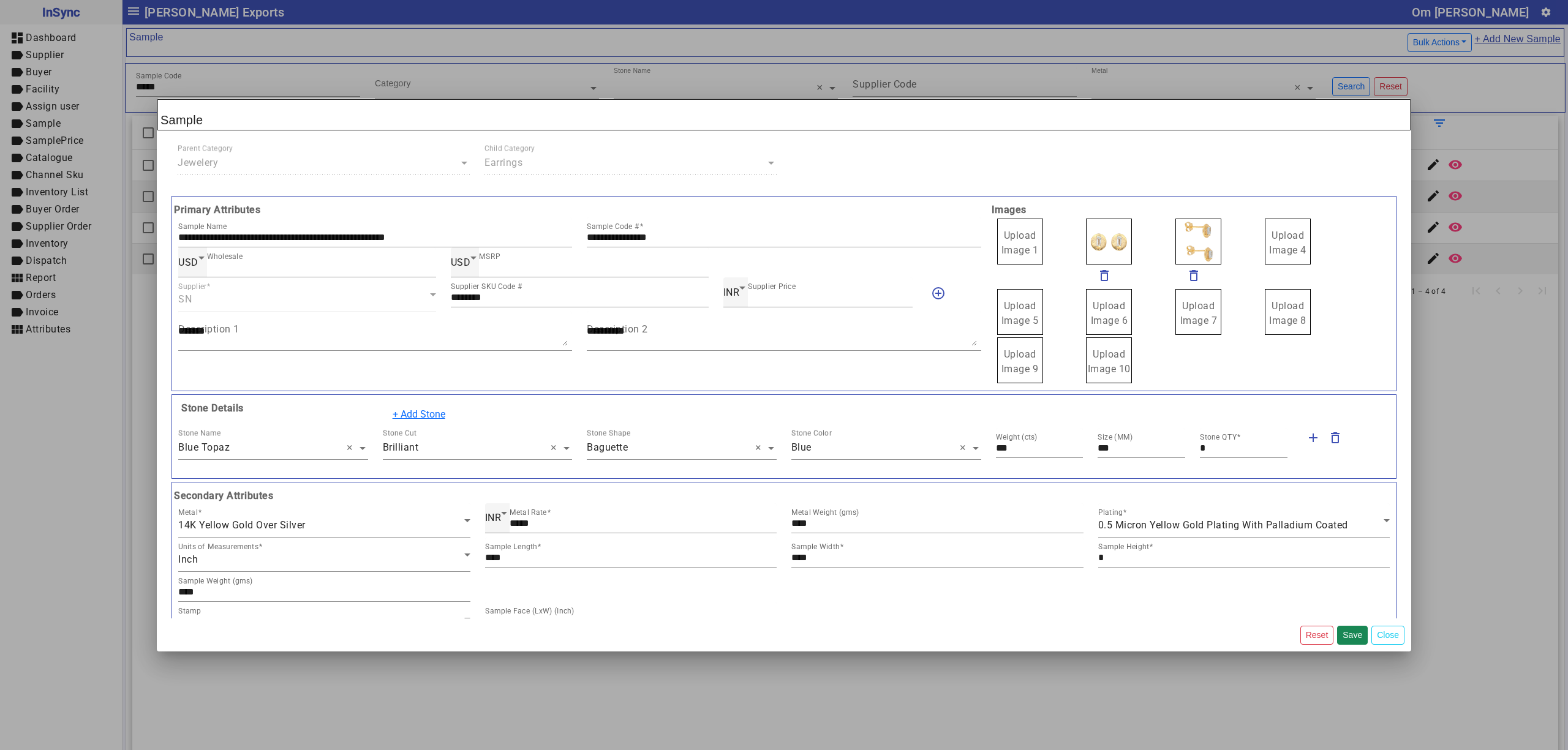
click at [0, 0] on input "Upload Image 1" at bounding box center [0, 0] width 0 height 0
click at [1354, 630] on button "Save" at bounding box center [1352, 635] width 30 height 19
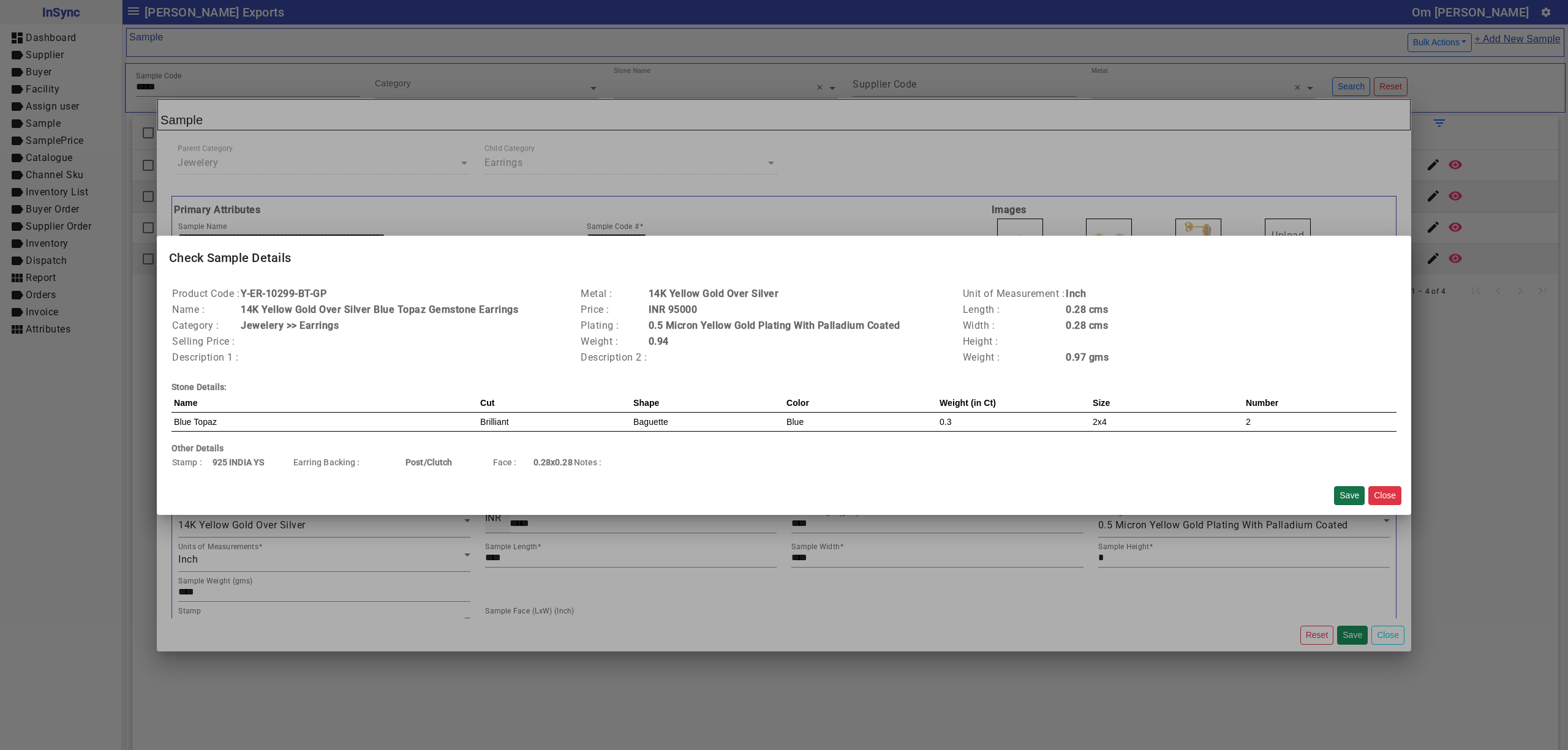
click at [1351, 494] on button "Save" at bounding box center [1349, 495] width 30 height 19
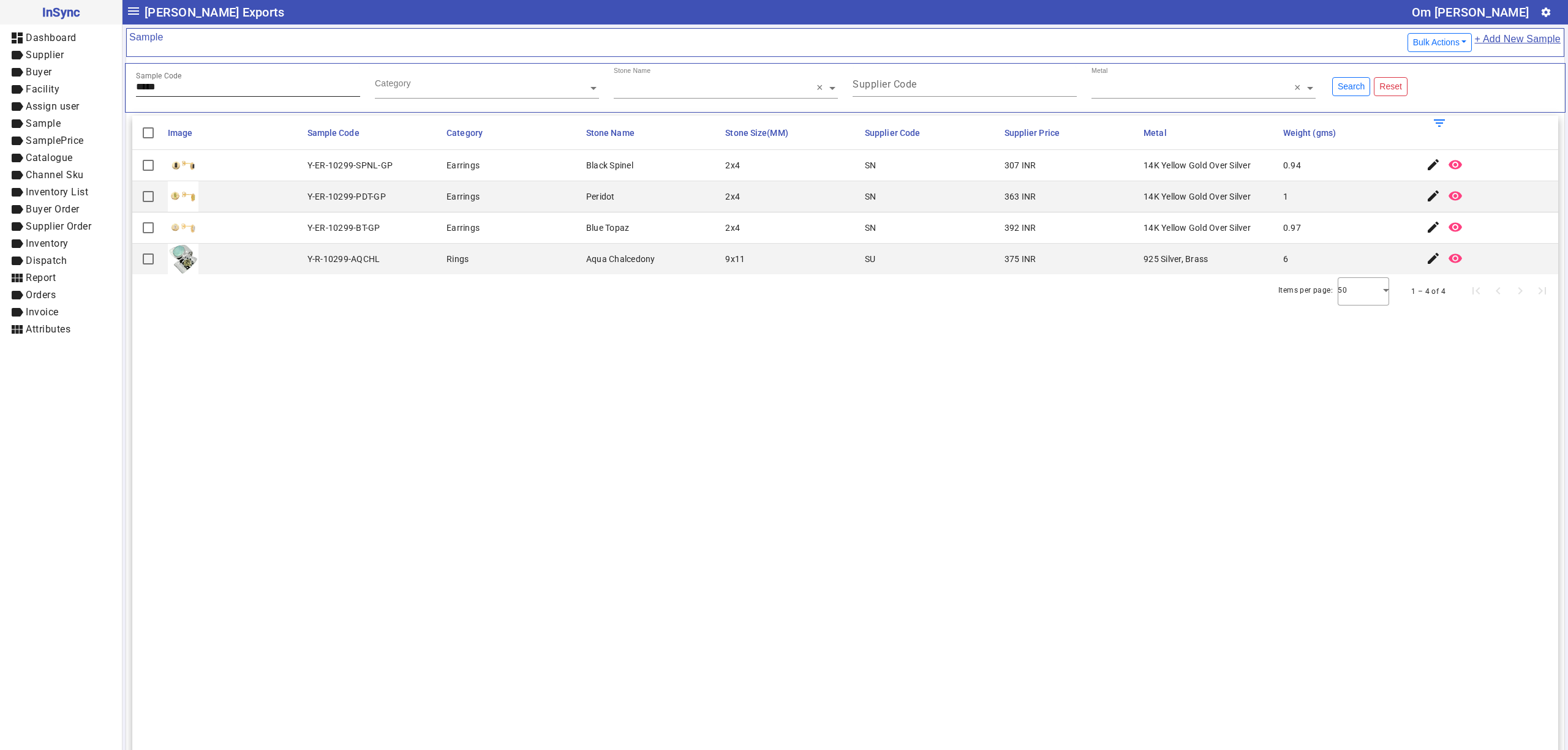
click at [283, 91] on input "*****" at bounding box center [248, 87] width 224 height 11
type input "*****"
click at [1425, 162] on mat-icon "edit" at bounding box center [1432, 164] width 14 height 14
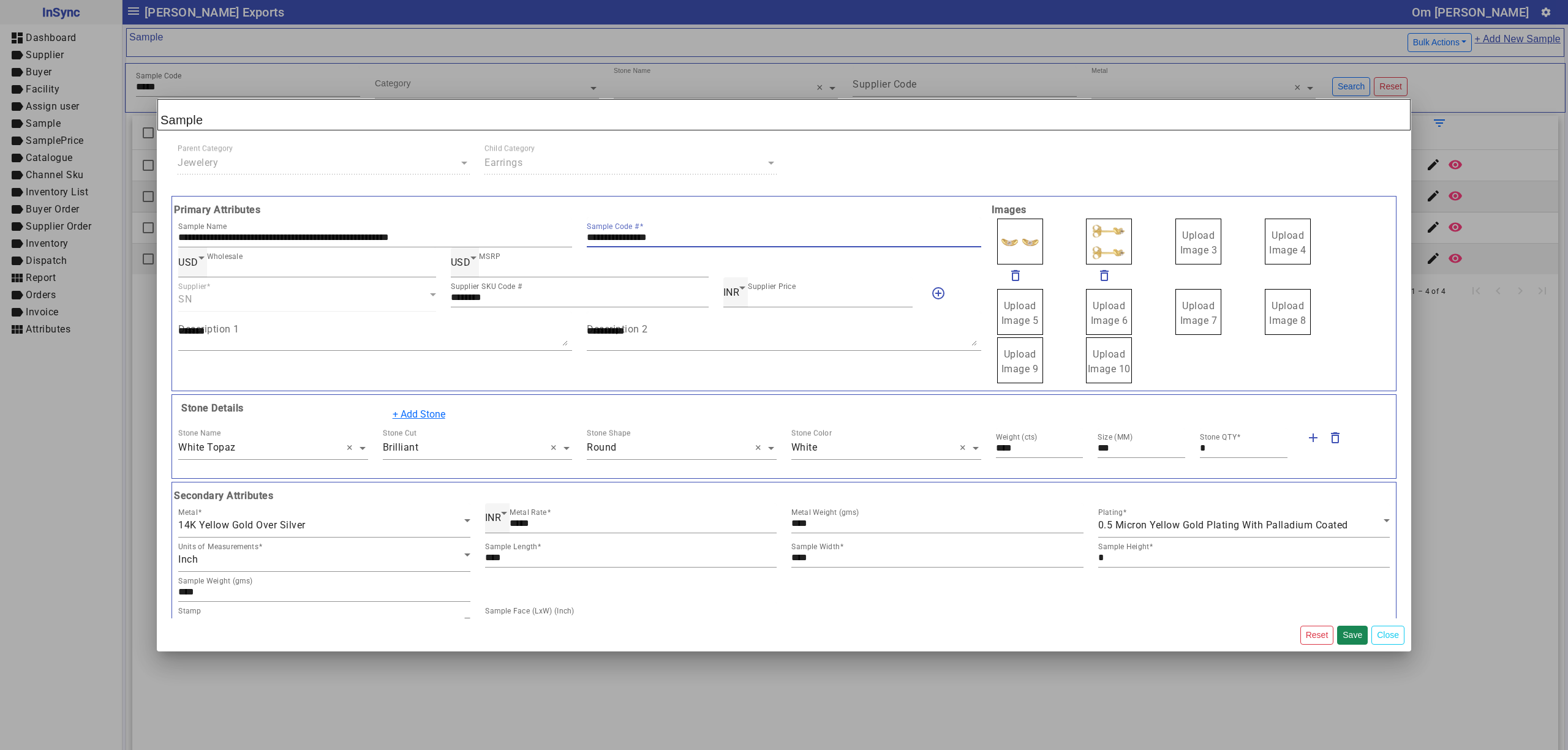
drag, startPoint x: 697, startPoint y: 242, endPoint x: 464, endPoint y: 213, distance: 234.8
click at [464, 213] on div "**********" at bounding box center [579, 293] width 818 height 182
drag, startPoint x: 1194, startPoint y: 231, endPoint x: 1133, endPoint y: 232, distance: 61.0
drag, startPoint x: 1069, startPoint y: 232, endPoint x: 1033, endPoint y: 236, distance: 36.2
drag, startPoint x: 1013, startPoint y: 232, endPoint x: 959, endPoint y: 232, distance: 54.0
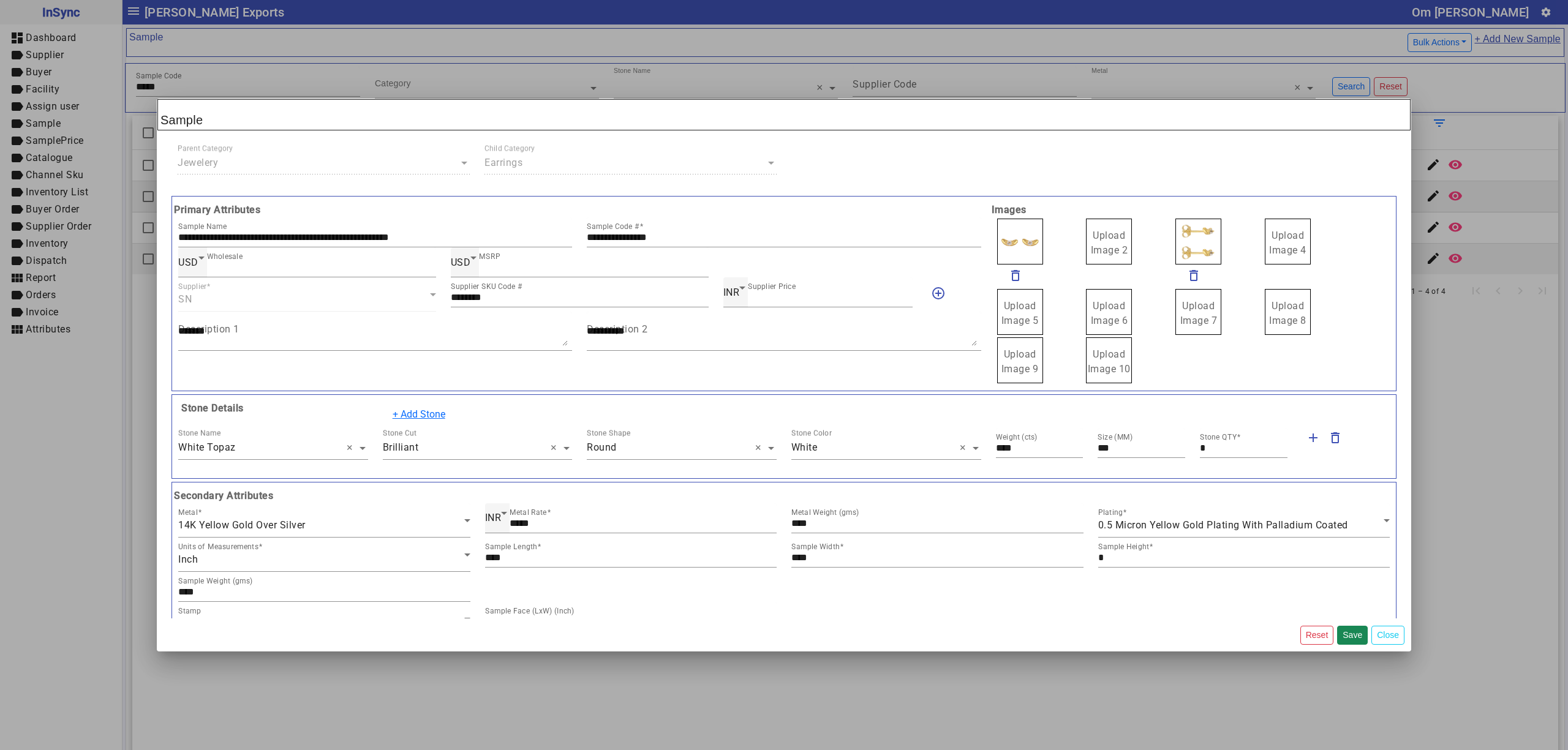
drag, startPoint x: 1015, startPoint y: 236, endPoint x: 1017, endPoint y: 222, distance: 14.1
drag, startPoint x: 1018, startPoint y: 236, endPoint x: 1020, endPoint y: 256, distance: 20.1
drag, startPoint x: 1020, startPoint y: 256, endPoint x: 1032, endPoint y: 277, distance: 24.2
drag, startPoint x: 1024, startPoint y: 251, endPoint x: 1007, endPoint y: 213, distance: 41.6
click at [1013, 238] on span "Upload Image 1" at bounding box center [1020, 242] width 37 height 27
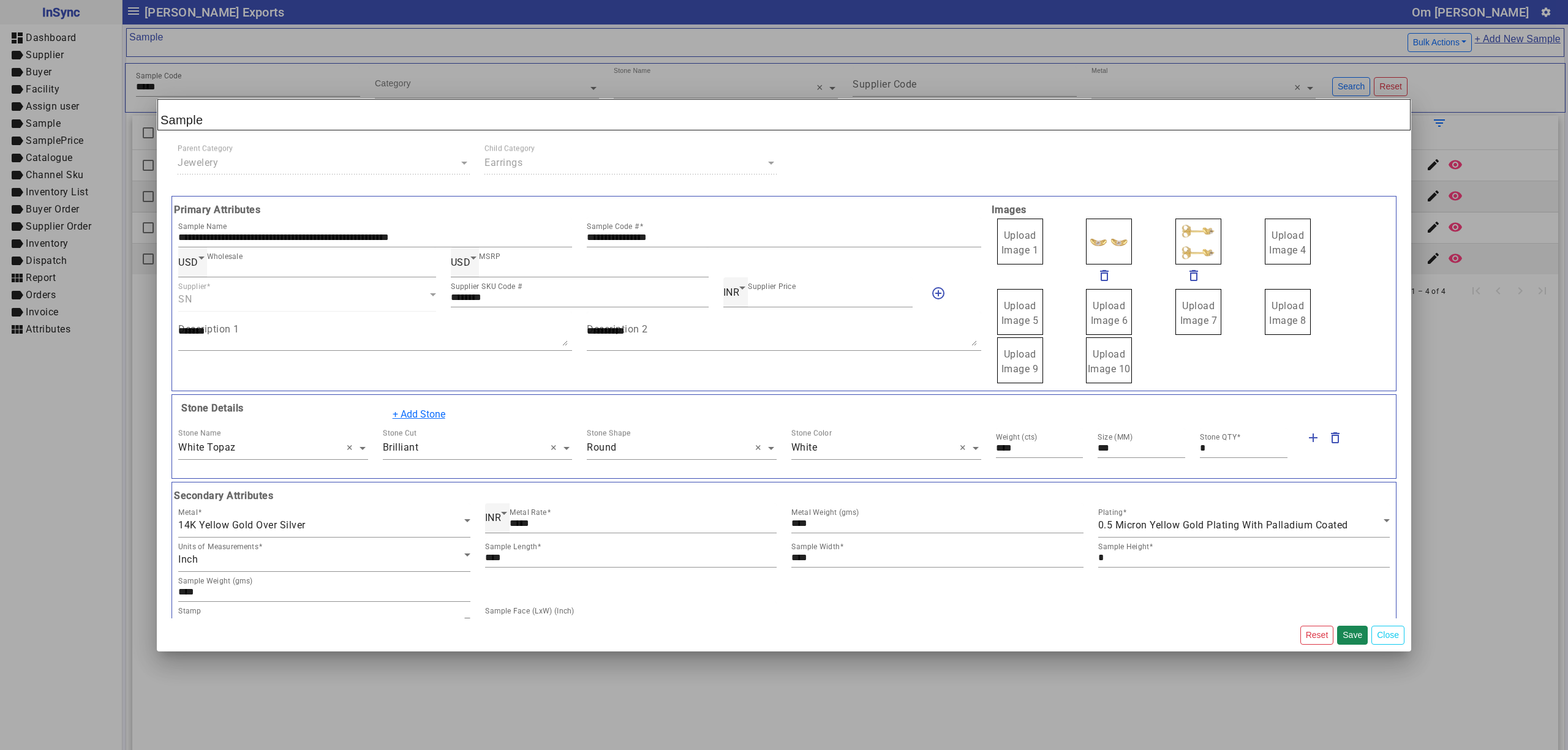
click at [1013, 238] on span "Upload Image 1" at bounding box center [1020, 242] width 37 height 27
click at [0, 0] on input "Upload Image 1" at bounding box center [0, 0] width 0 height 0
